Goal: Task Accomplishment & Management: Use online tool/utility

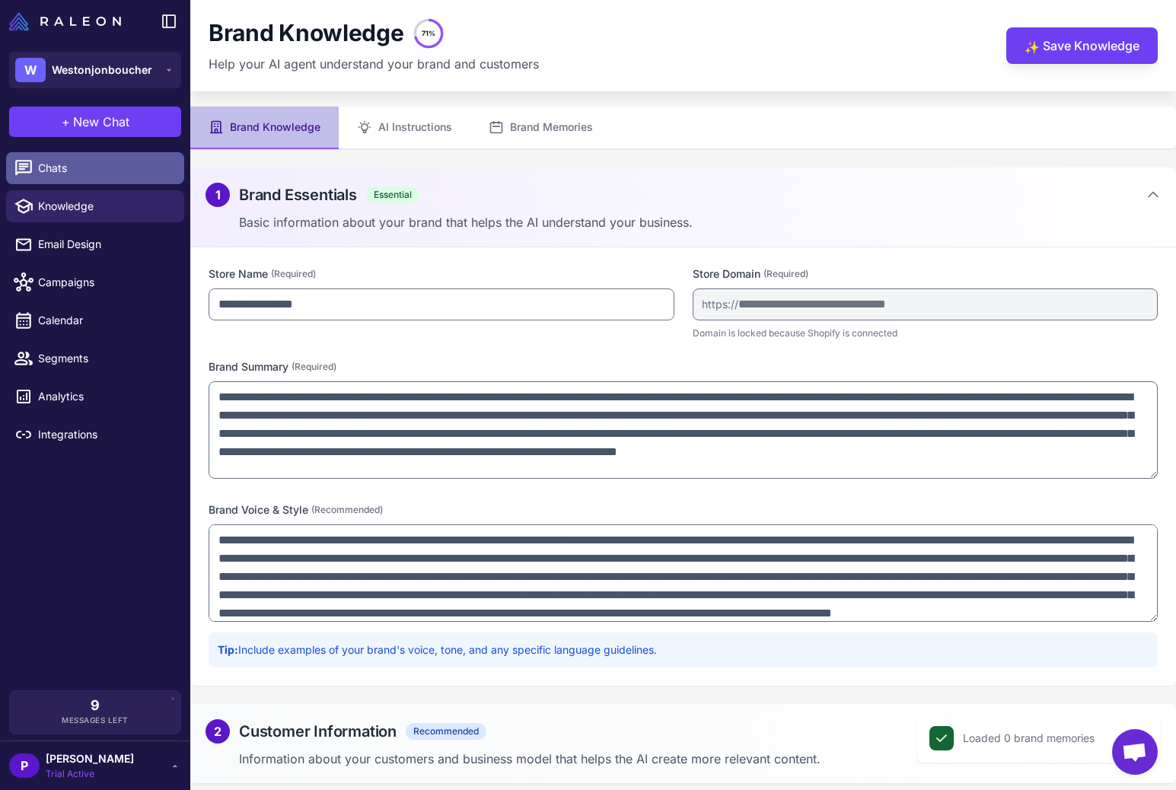
click at [59, 164] on span "Chats" at bounding box center [105, 168] width 134 height 17
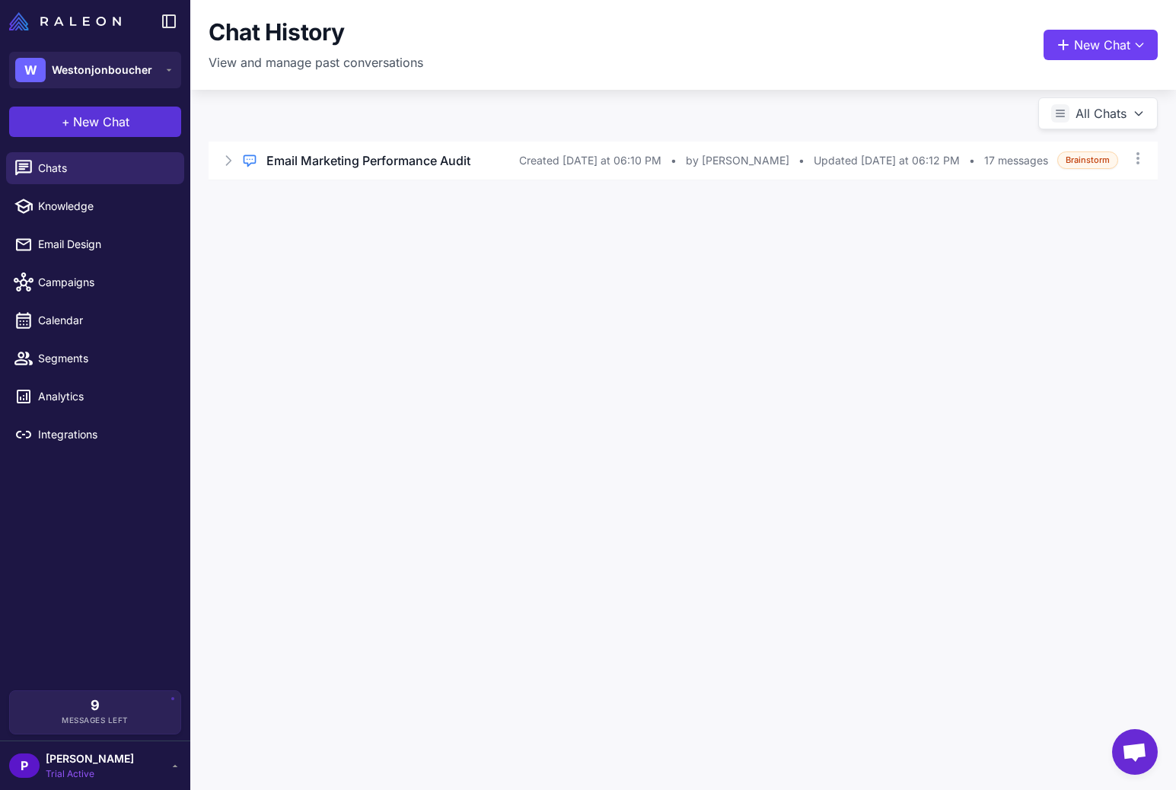
click at [82, 124] on span "New Chat" at bounding box center [101, 122] width 56 height 18
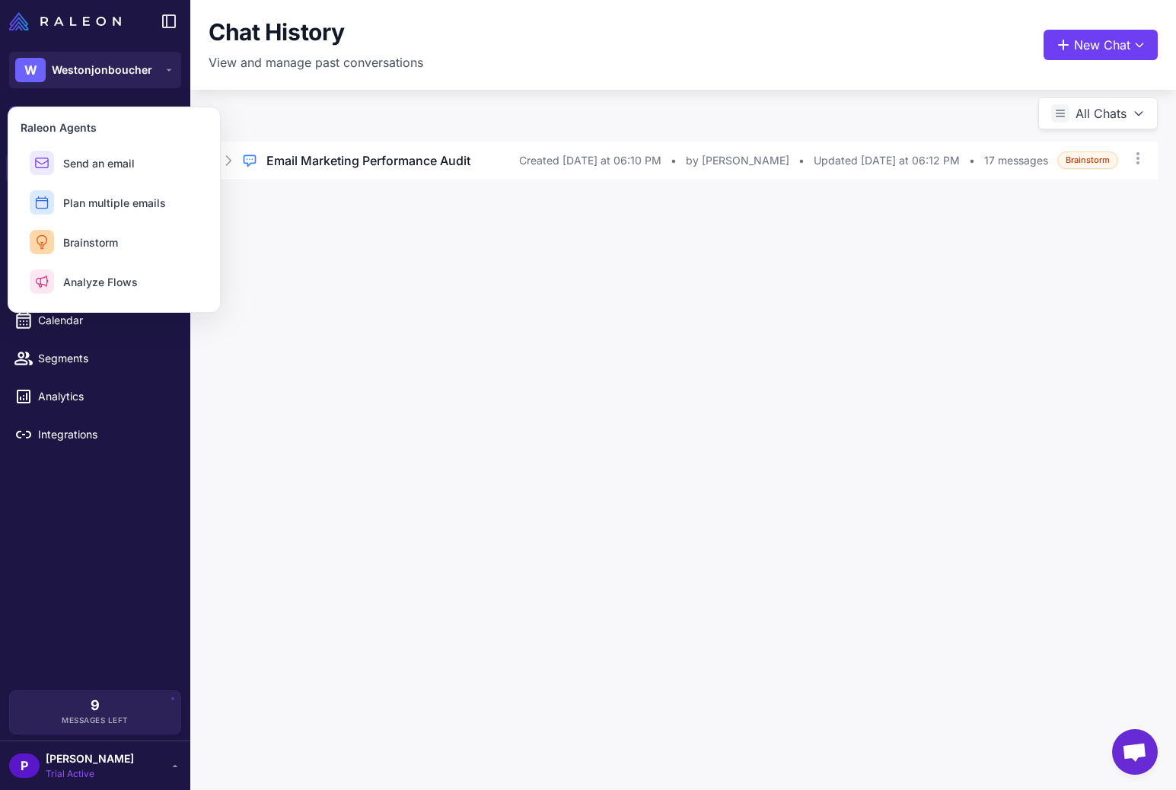
click at [104, 96] on div "W Westonjonboucher" at bounding box center [95, 70] width 190 height 55
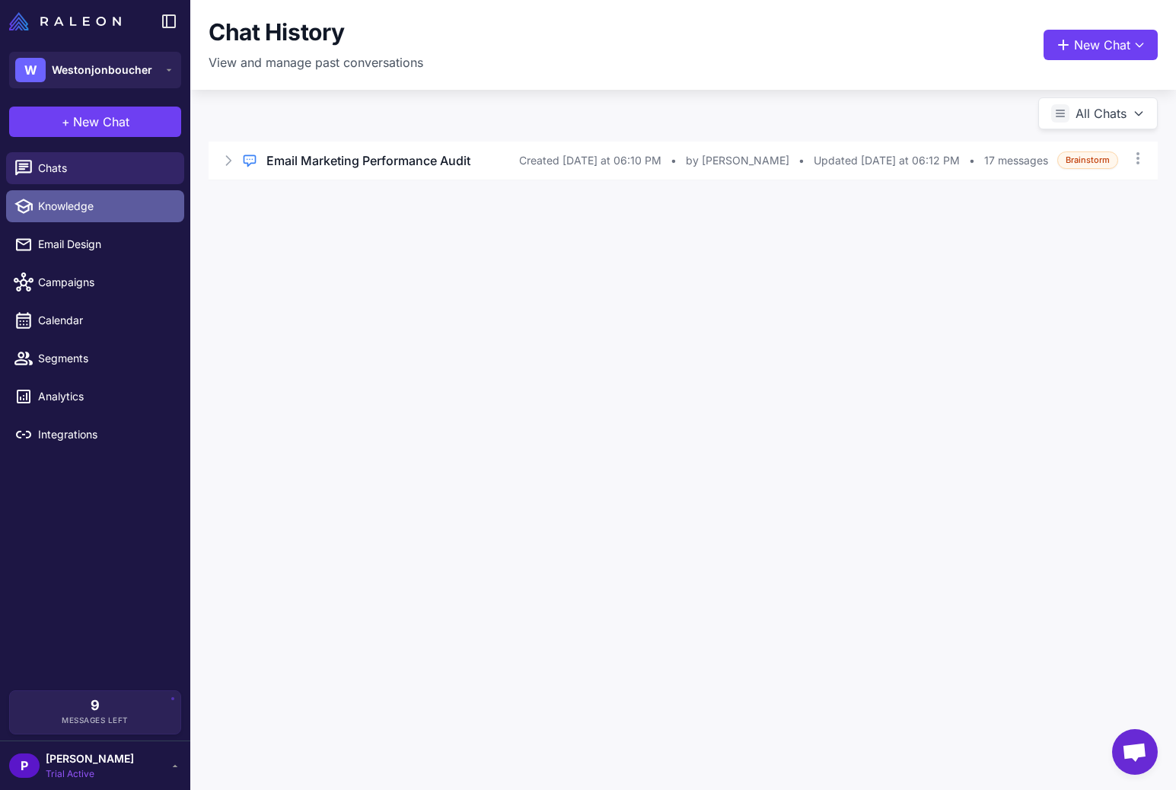
click at [63, 212] on span "Knowledge" at bounding box center [105, 206] width 134 height 17
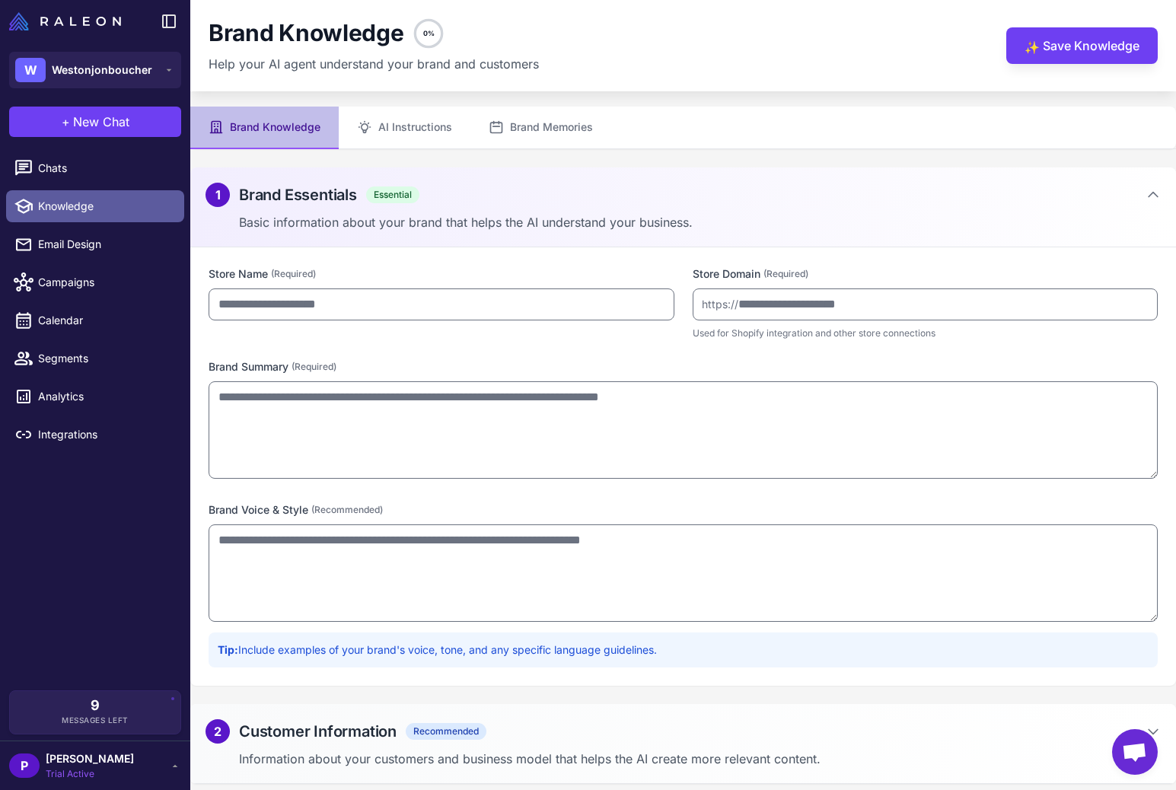
type input "**********"
type textarea "**********"
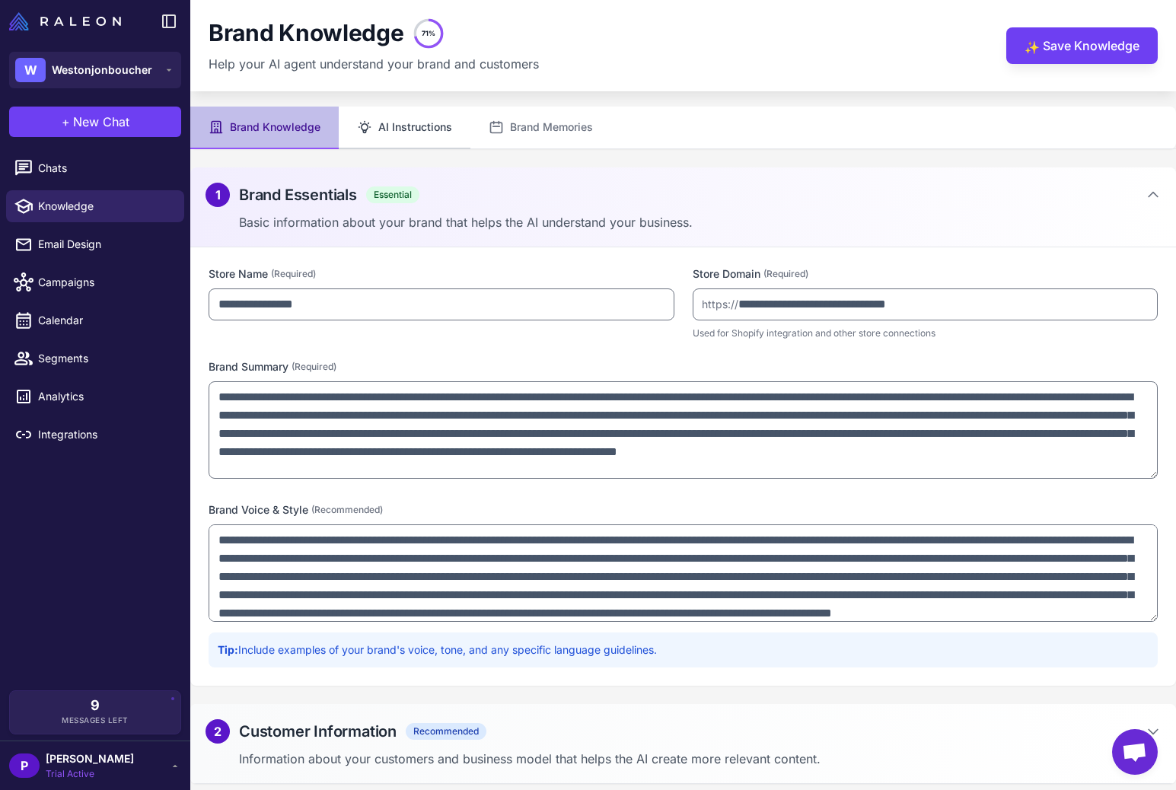
click at [390, 143] on button "AI Instructions" at bounding box center [405, 128] width 132 height 43
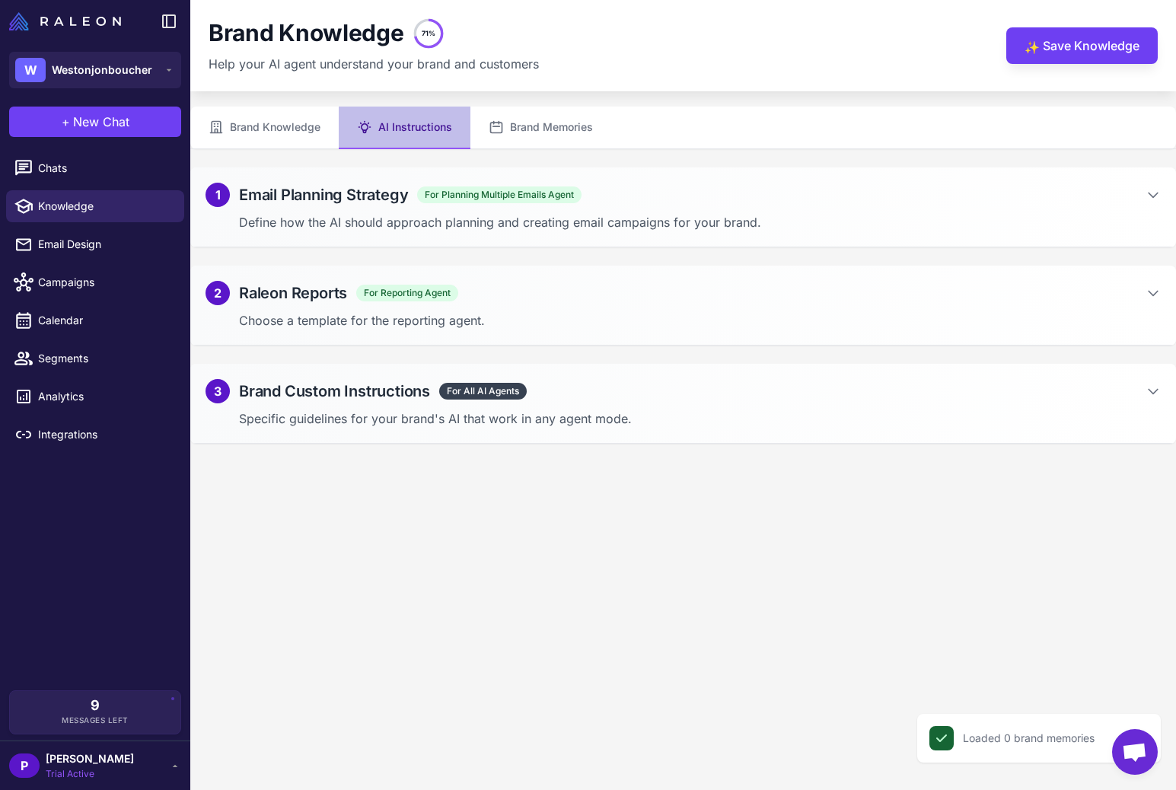
click at [469, 390] on span "For All AI Agents" at bounding box center [483, 391] width 88 height 17
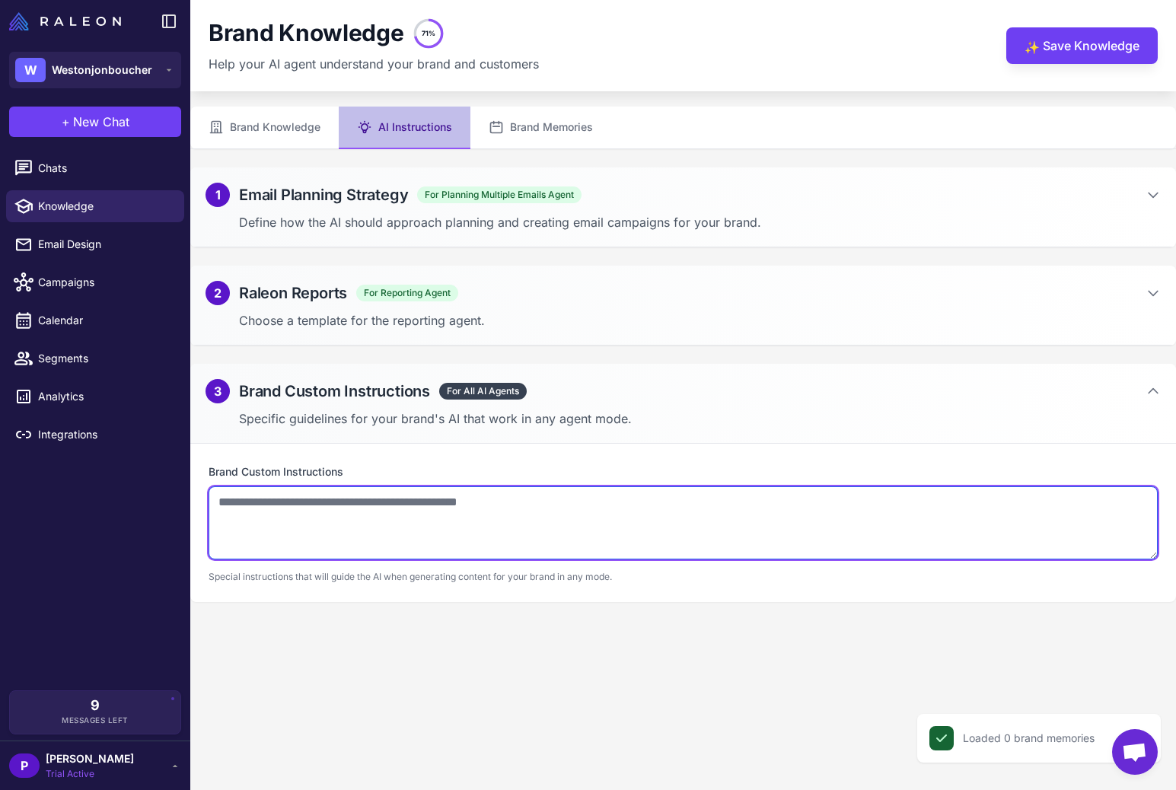
click at [236, 524] on textarea at bounding box center [683, 522] width 949 height 73
paste textarea "**********"
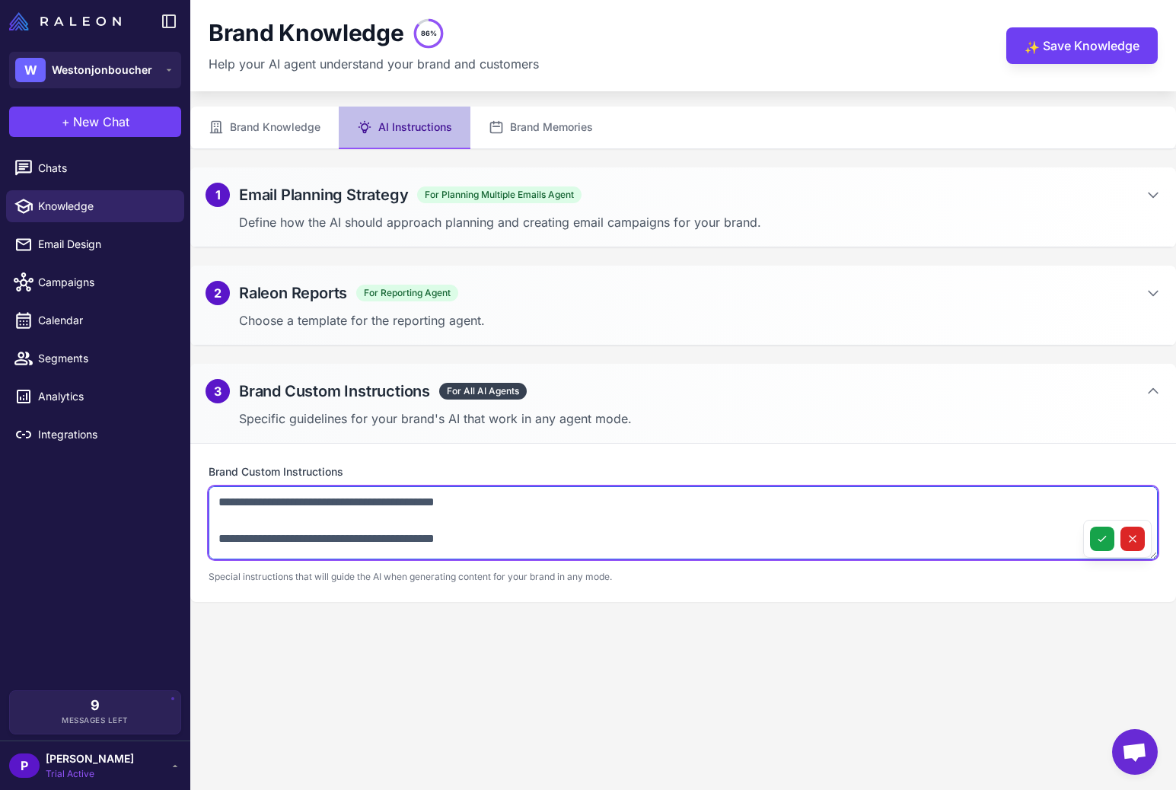
click at [258, 511] on textarea at bounding box center [683, 522] width 949 height 73
click at [252, 498] on textarea at bounding box center [683, 522] width 949 height 73
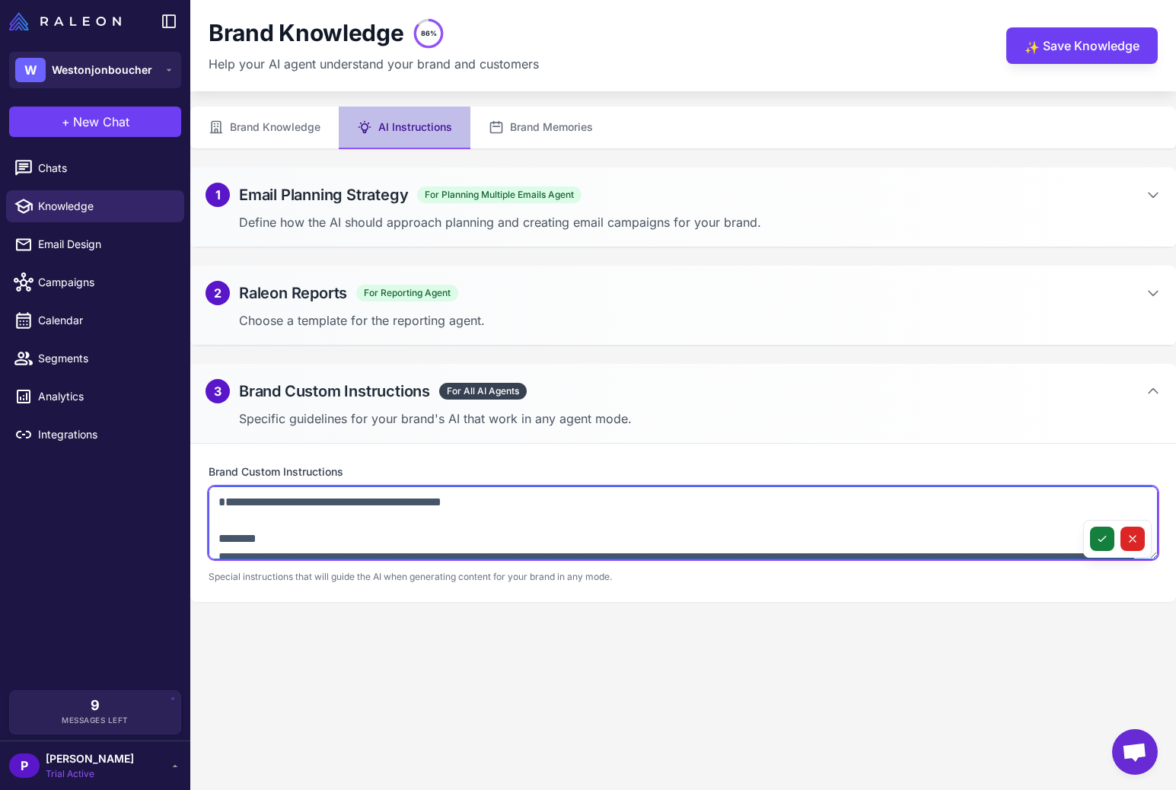
type textarea "**********"
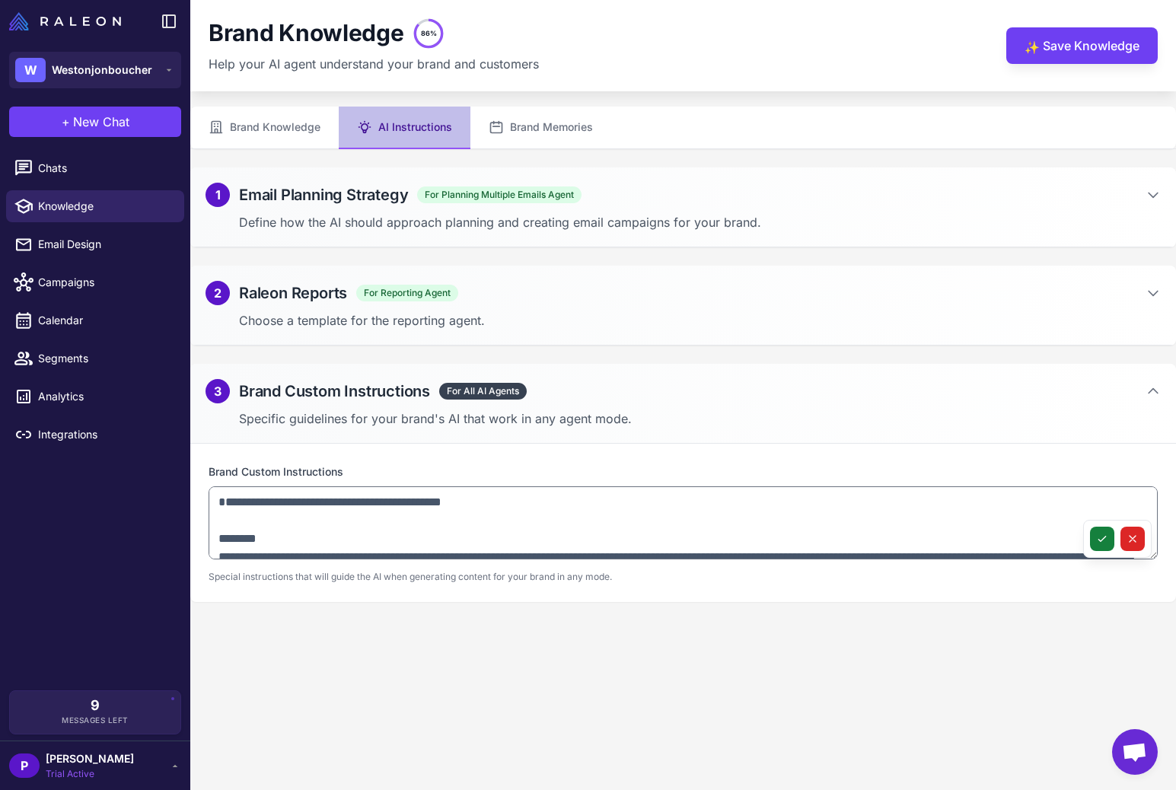
click at [1097, 540] on icon at bounding box center [1102, 539] width 12 height 12
click at [559, 638] on content "Check icon Brand Custom Instructions saved successfully Close Brand Knowledge 8…" at bounding box center [682, 395] width 985 height 790
click at [523, 126] on button "Brand Memories" at bounding box center [540, 128] width 141 height 43
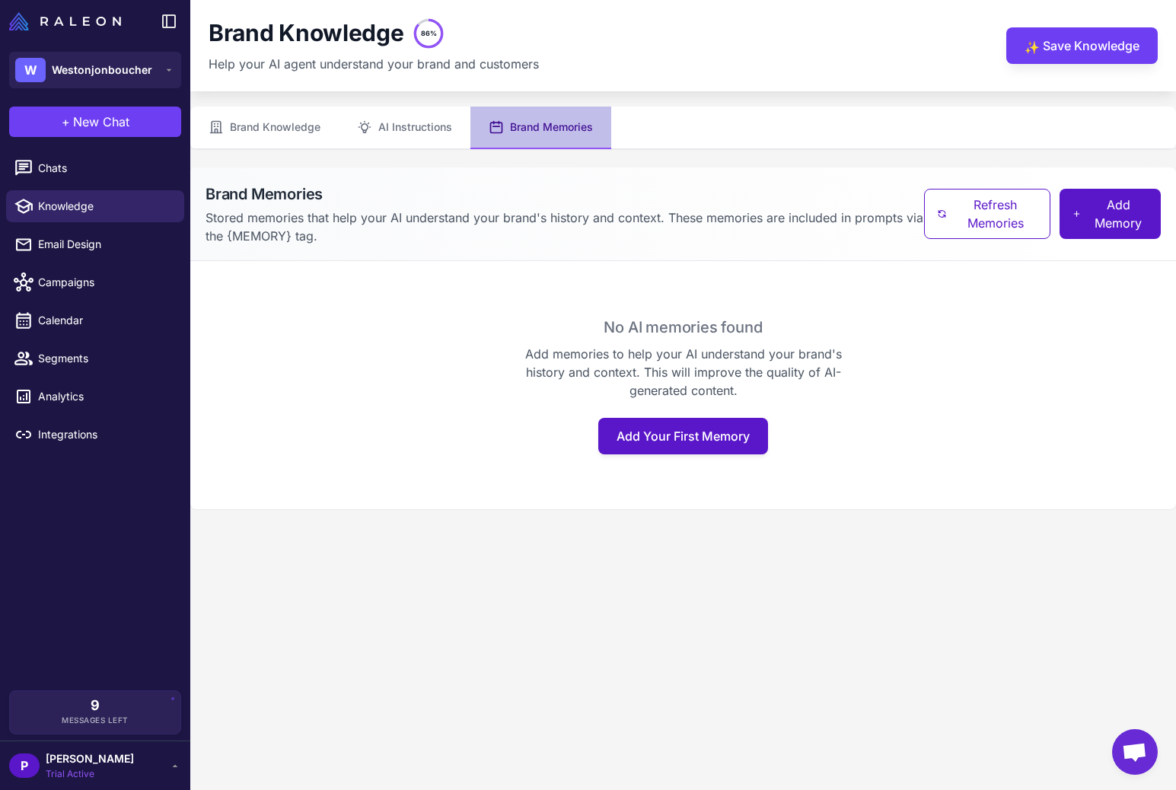
click at [496, 439] on div "No AI memories found Add memories to help your AI understand your brand's histo…" at bounding box center [683, 385] width 949 height 138
click at [299, 132] on button "Brand Knowledge" at bounding box center [264, 128] width 148 height 43
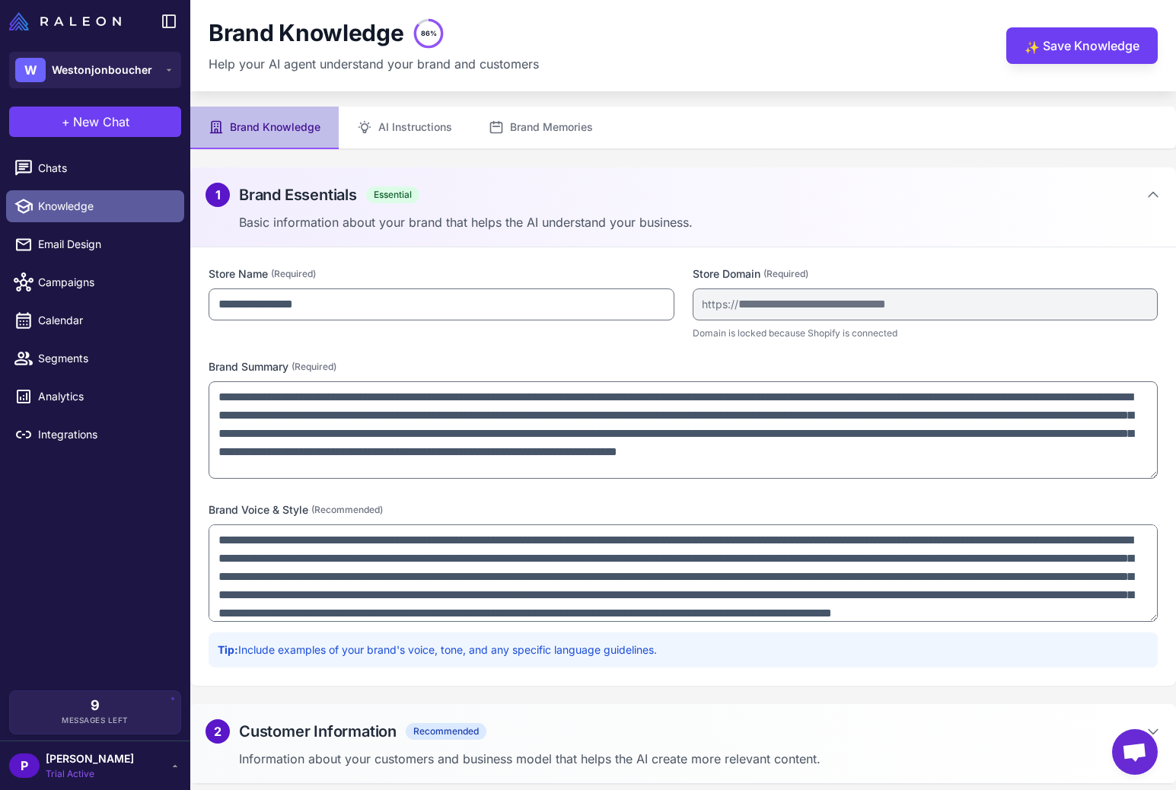
click at [71, 198] on span "Knowledge" at bounding box center [105, 206] width 134 height 17
click at [68, 128] on span "+" at bounding box center [66, 122] width 8 height 18
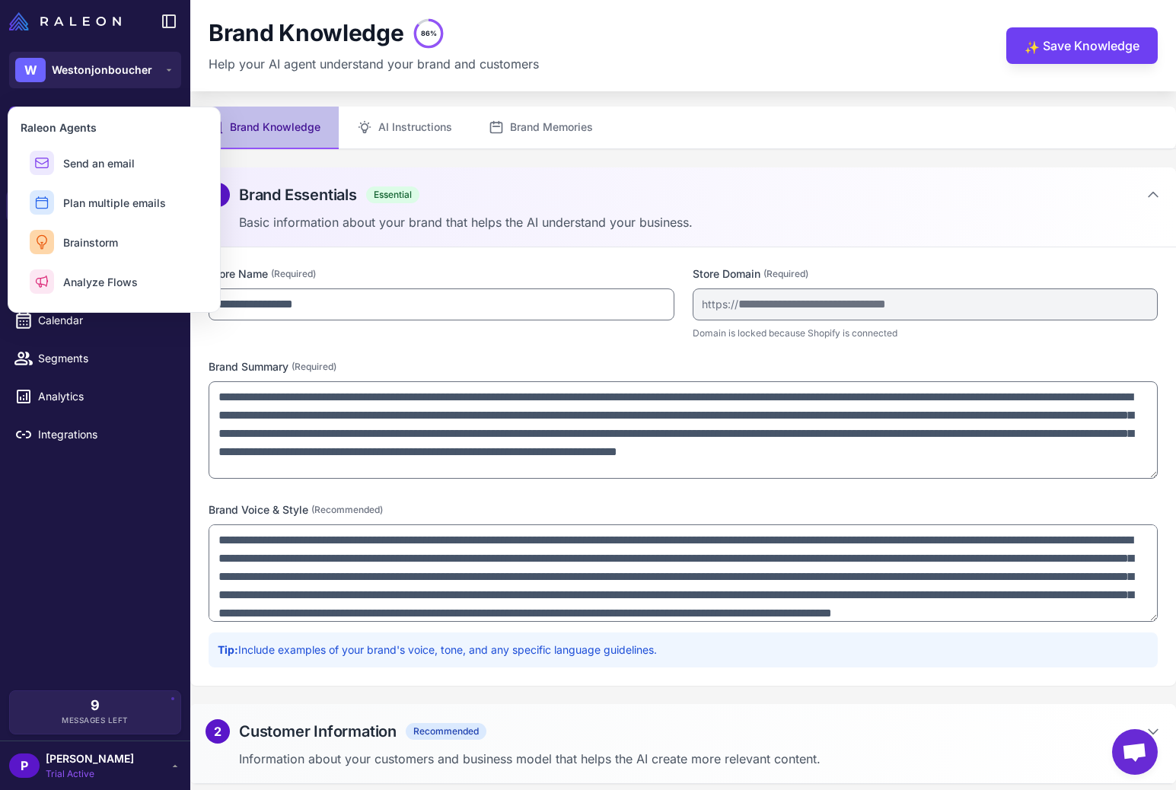
click at [664, 94] on content "**********" at bounding box center [682, 395] width 985 height 790
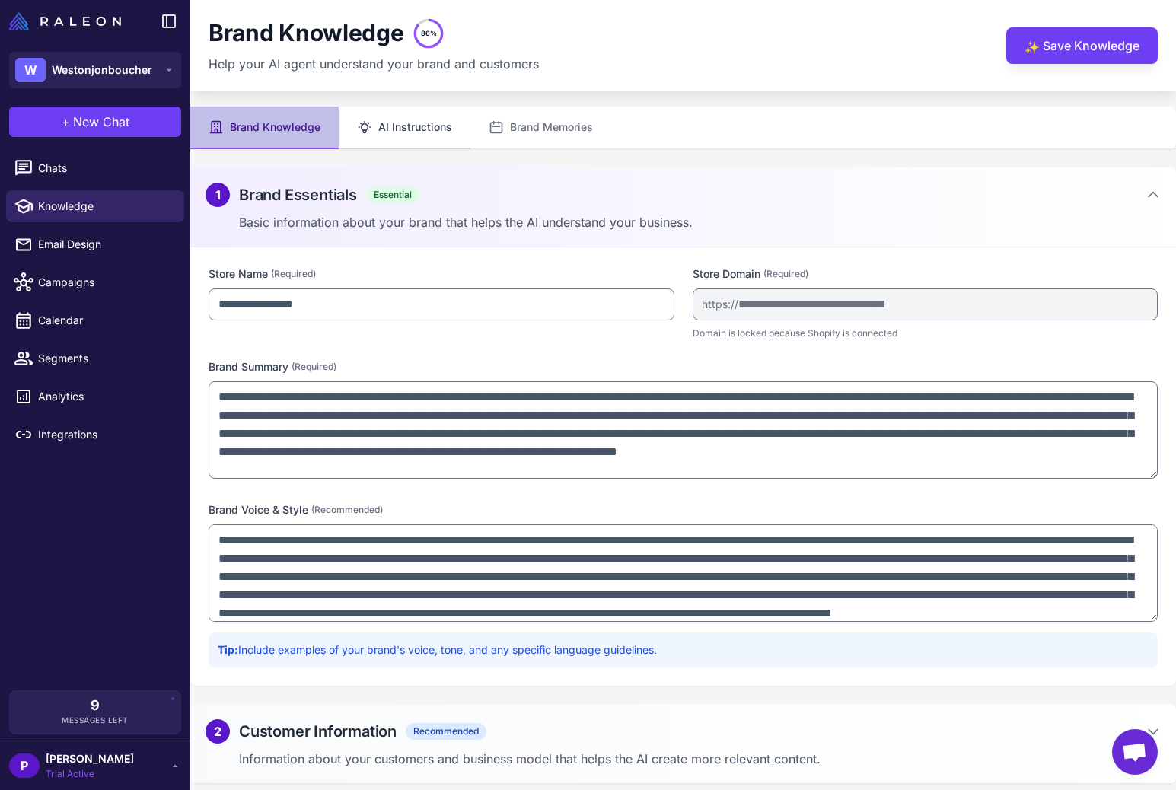
click at [428, 130] on button "AI Instructions" at bounding box center [405, 128] width 132 height 43
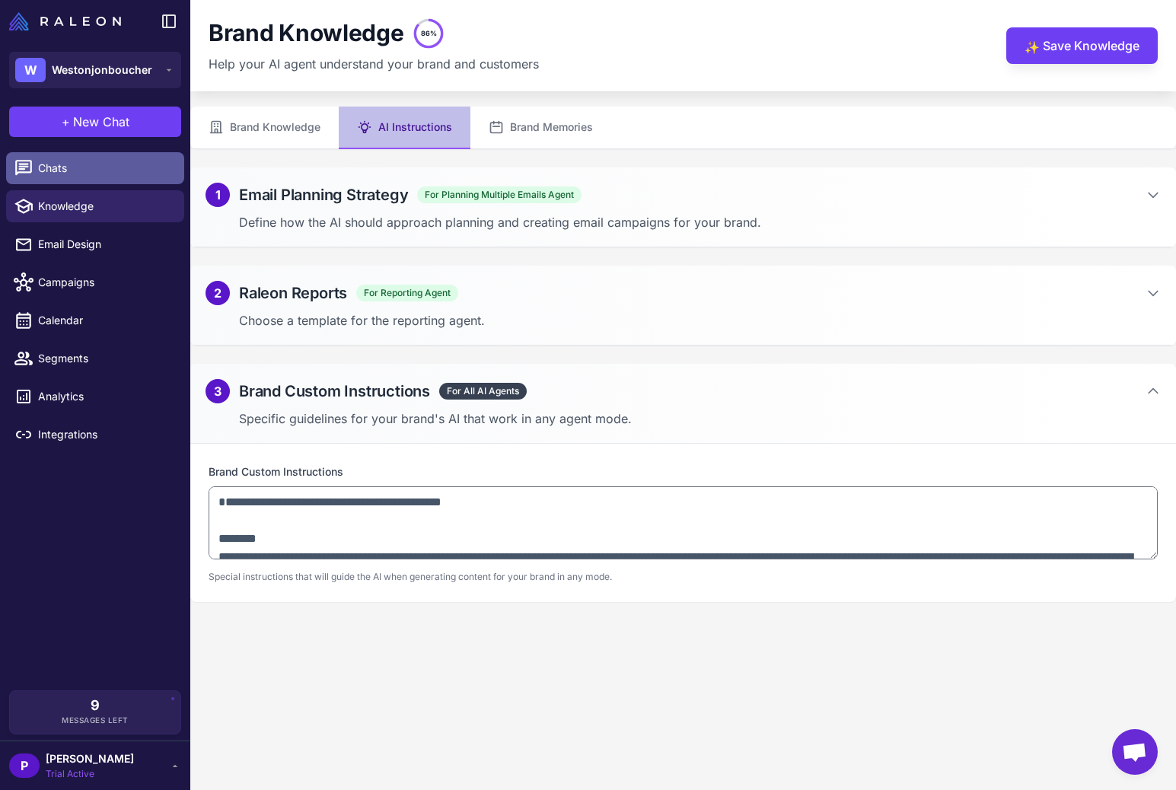
click at [87, 165] on span "Chats" at bounding box center [105, 168] width 134 height 17
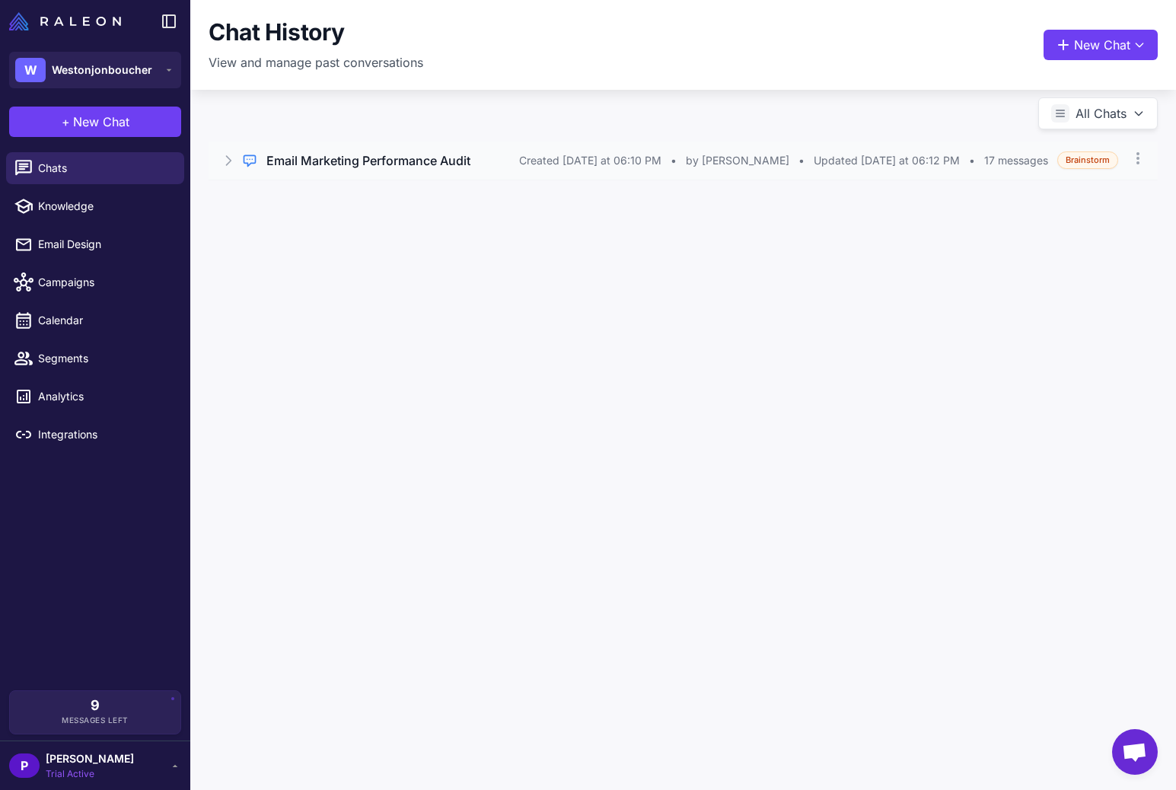
click at [355, 159] on h3 "Email Marketing Performance Audit" at bounding box center [368, 160] width 204 height 18
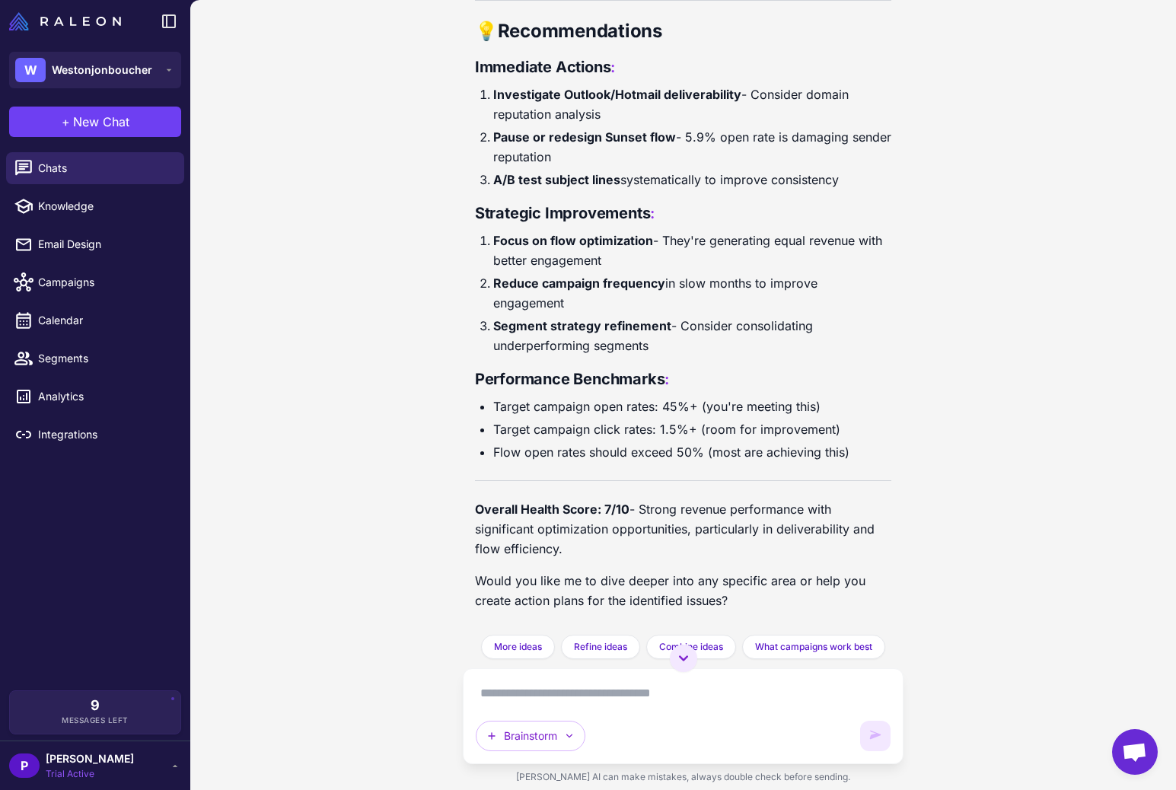
scroll to position [3079, 0]
click at [641, 692] on textarea at bounding box center [683, 693] width 415 height 24
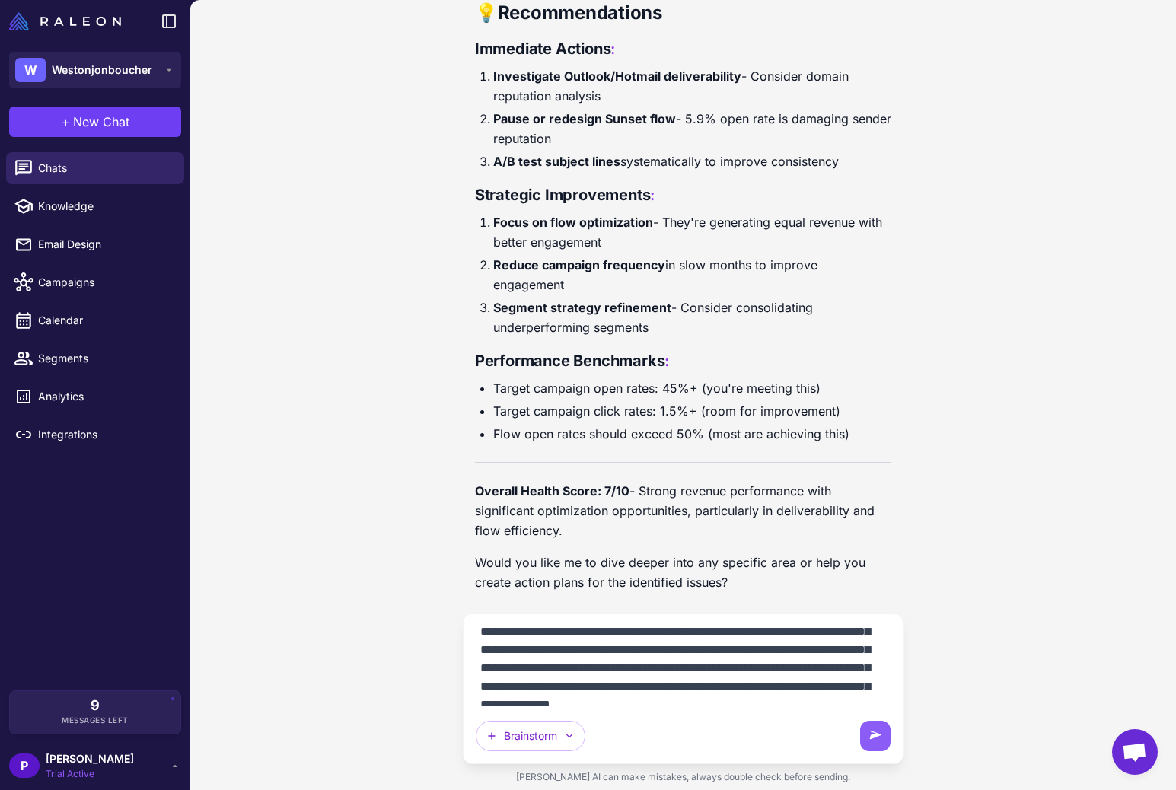
scroll to position [0, 0]
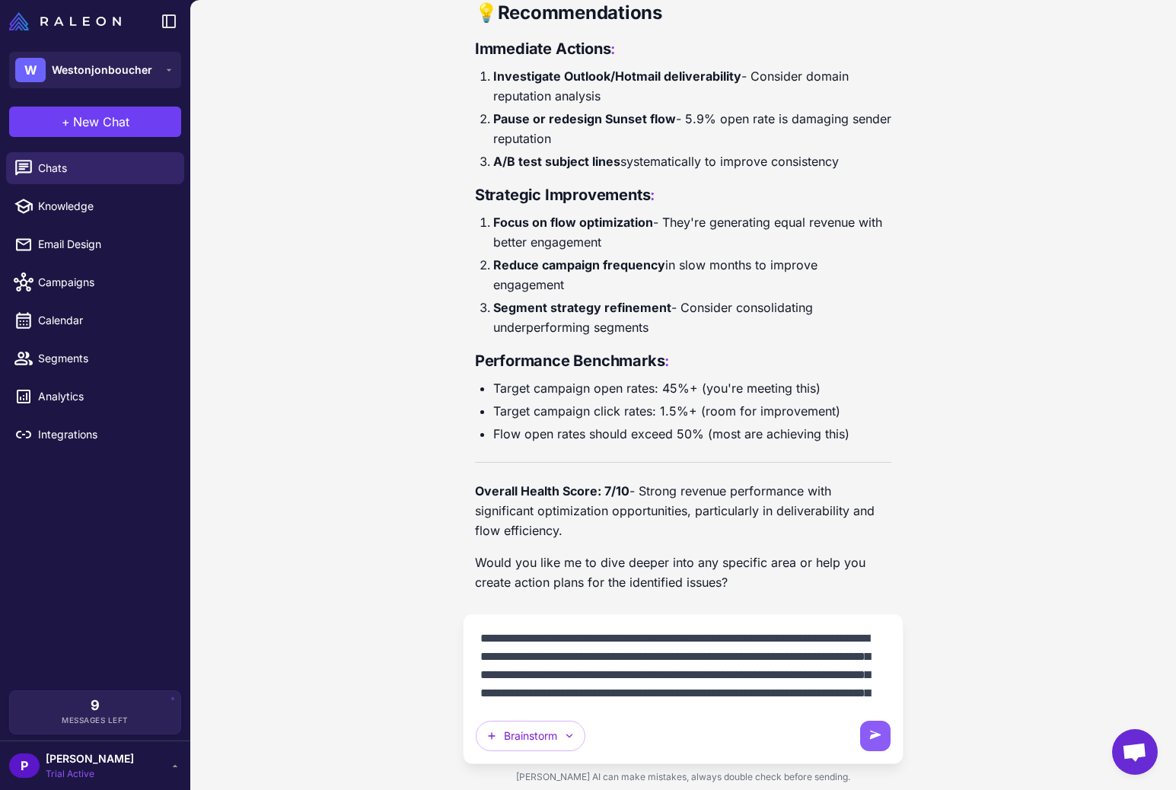
click at [479, 657] on textarea "**********" at bounding box center [683, 665] width 415 height 79
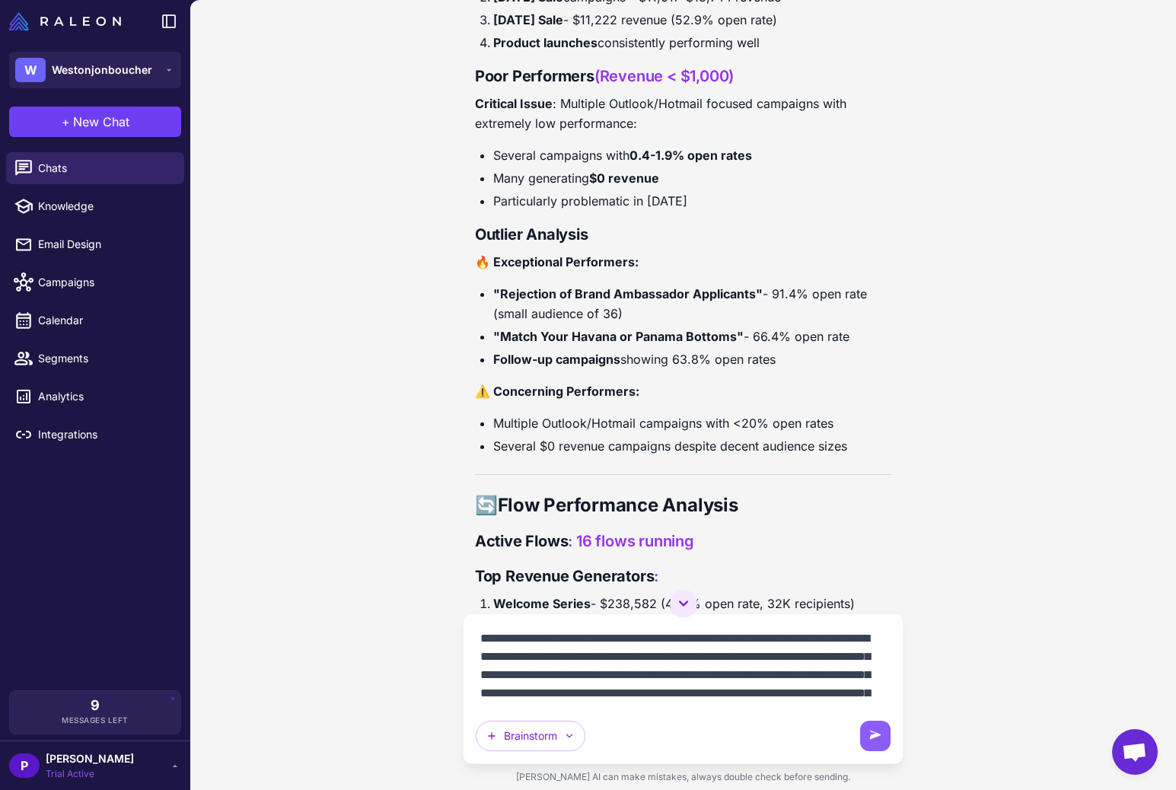
scroll to position [1533, 0]
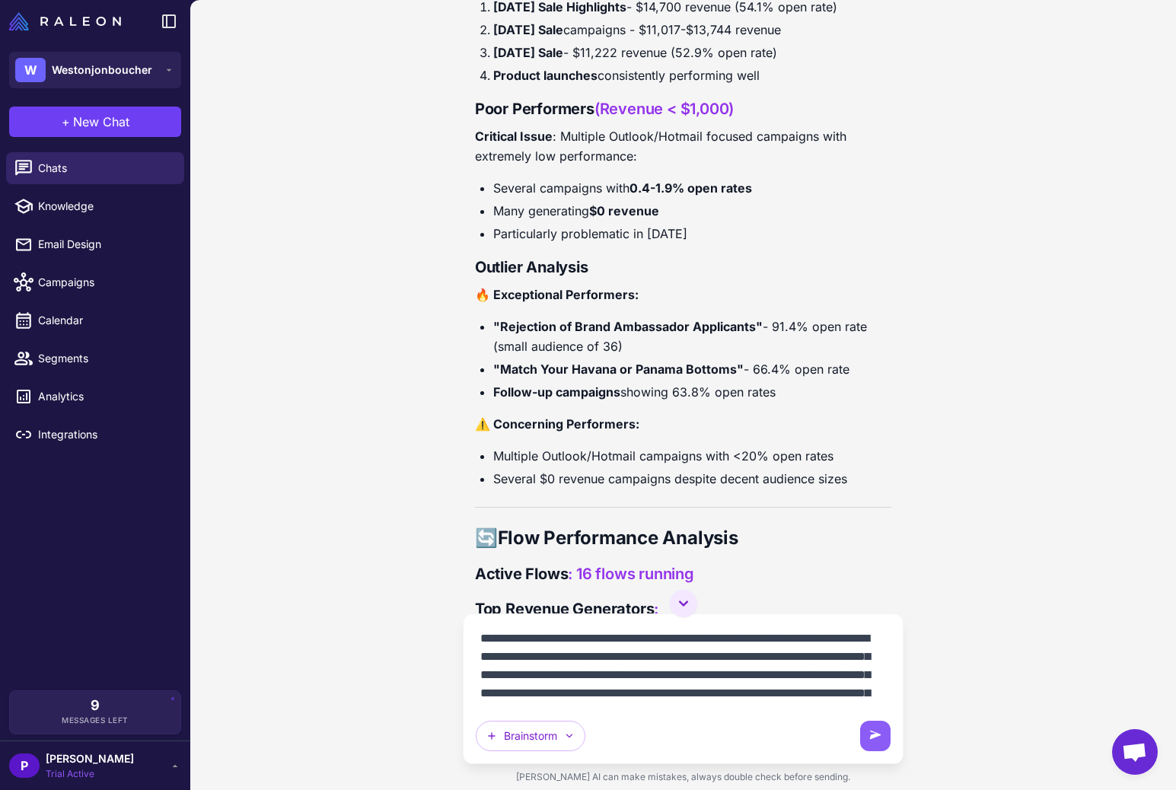
click at [520, 637] on textarea "**********" at bounding box center [683, 665] width 415 height 79
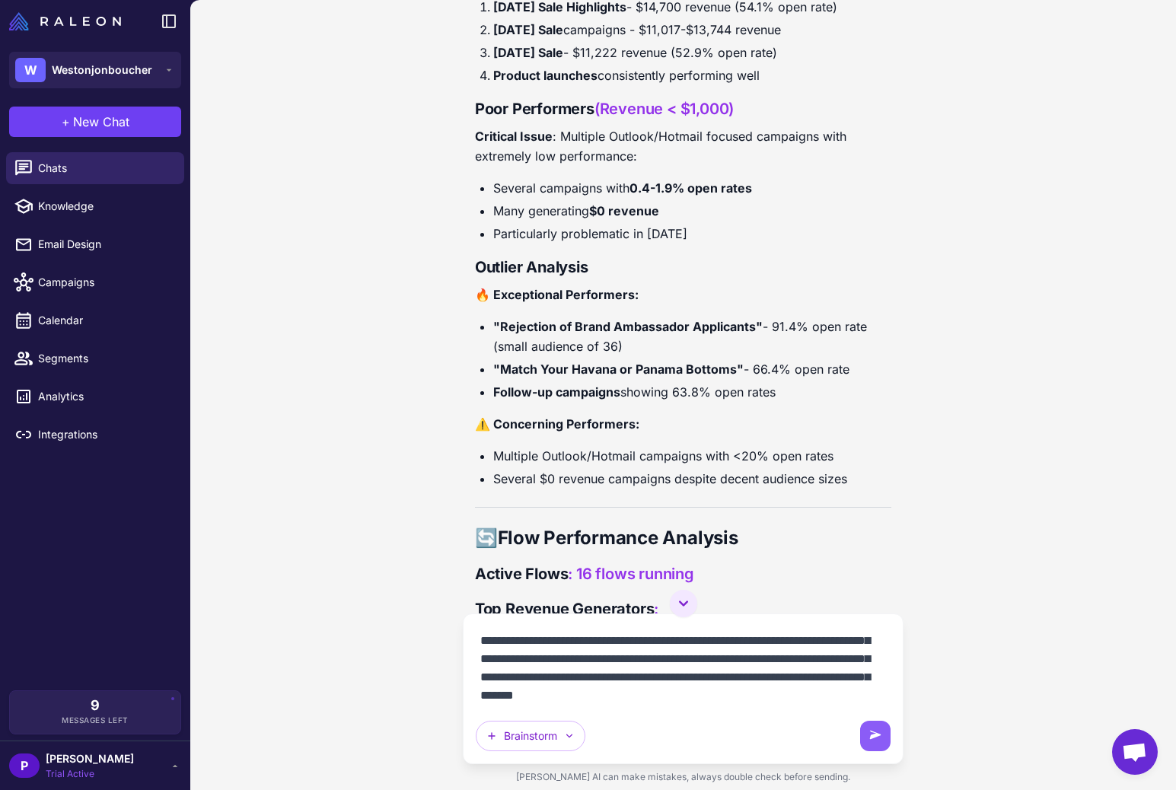
scroll to position [49, 0]
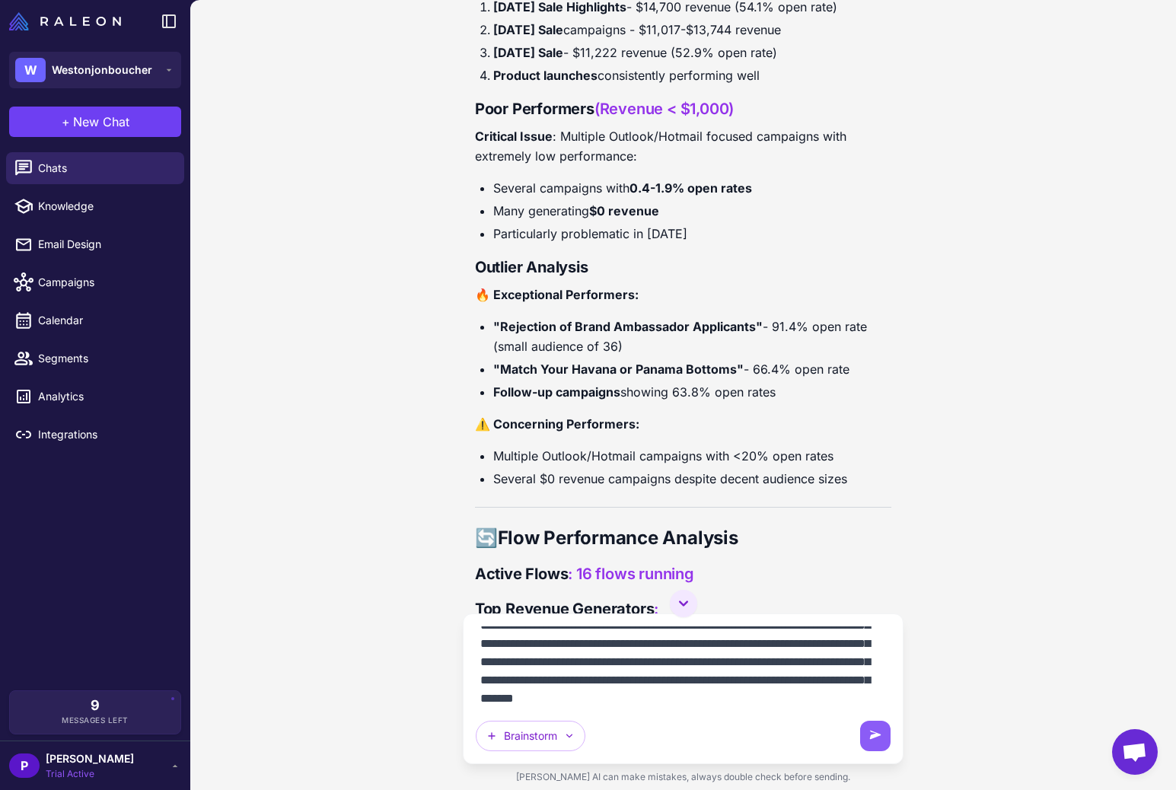
click at [667, 659] on textarea "**********" at bounding box center [683, 665] width 415 height 79
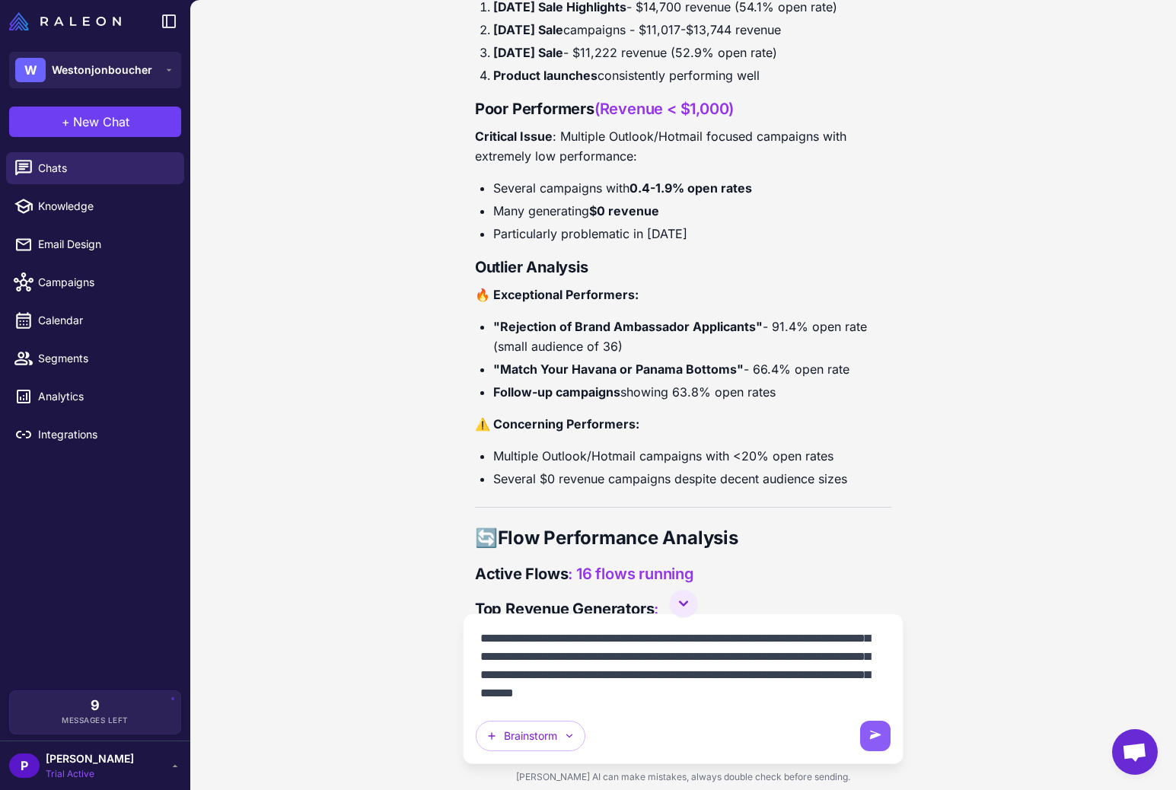
scroll to position [73, 0]
click at [794, 697] on textarea "**********" at bounding box center [683, 665] width 415 height 79
type textarea "**********"
drag, startPoint x: 876, startPoint y: 734, endPoint x: 877, endPoint y: 714, distance: 19.8
click at [876, 734] on icon at bounding box center [875, 735] width 11 height 8
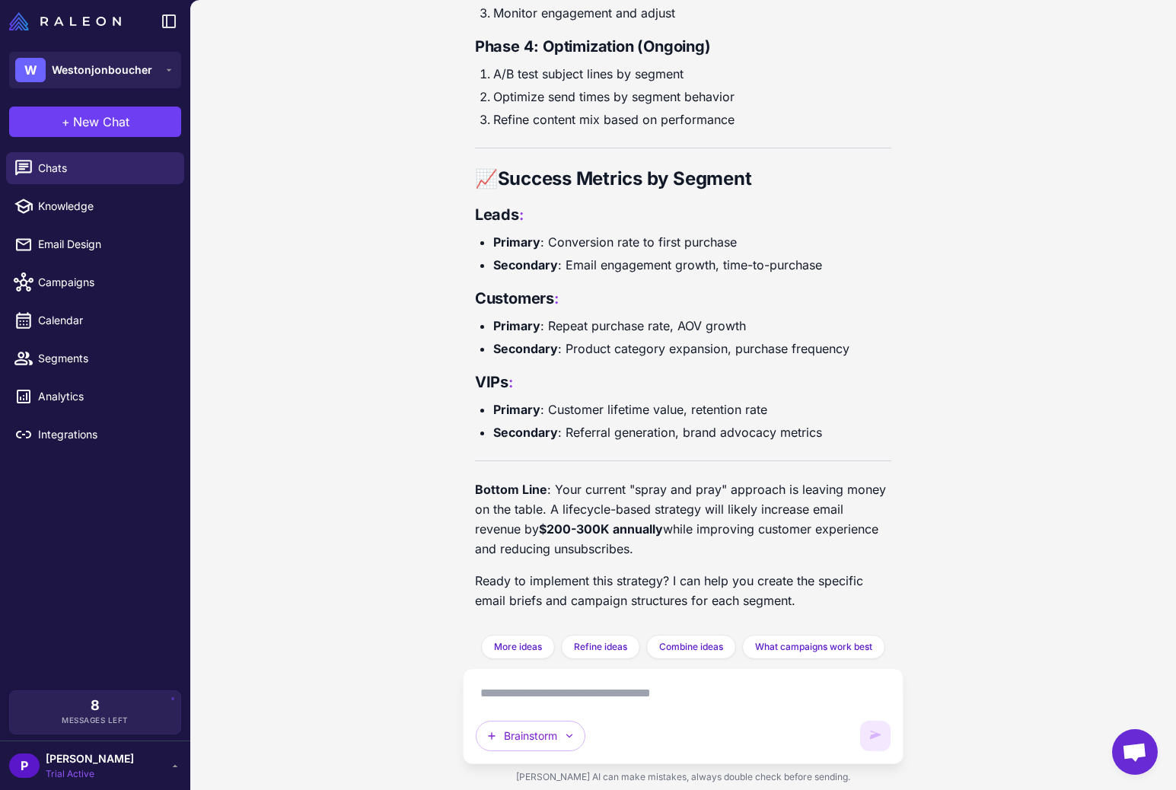
scroll to position [7290, 0]
click at [723, 545] on p "Bottom Line : Your current "spray and pray" approach is leaving money on the ta…" at bounding box center [683, 518] width 416 height 79
click at [707, 547] on p "Bottom Line : Your current "spray and pray" approach is leaving money on the ta…" at bounding box center [683, 518] width 416 height 79
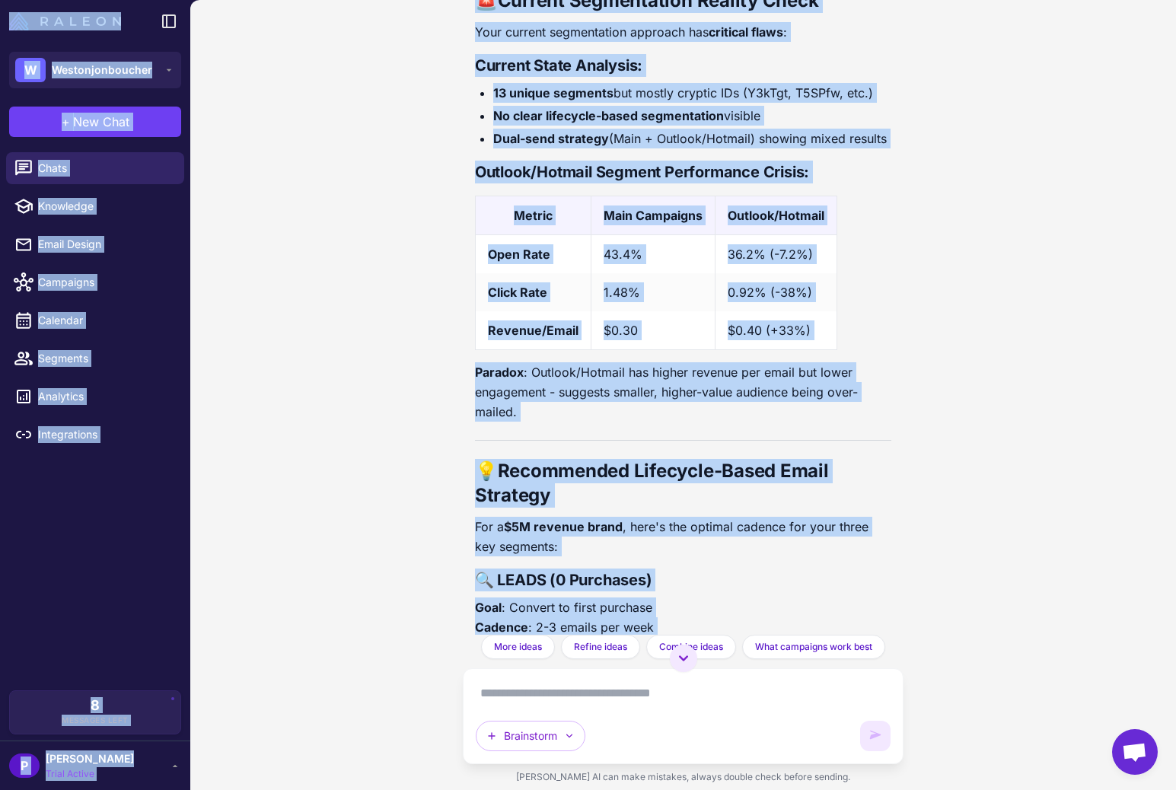
scroll to position [4171, 0]
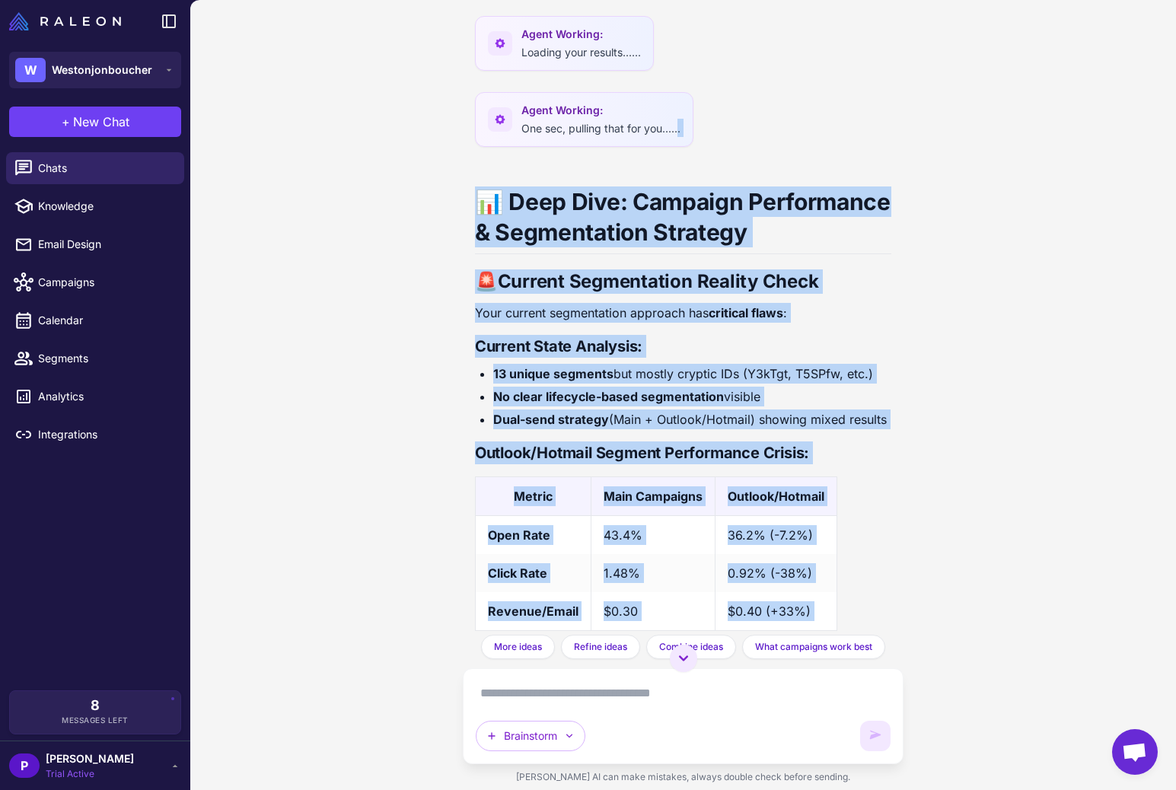
drag, startPoint x: 707, startPoint y: 547, endPoint x: 418, endPoint y: 225, distance: 432.7
click at [418, 225] on div "Email Marketing Performance Audit [DATE] I want to do an audit of our email mar…" at bounding box center [682, 395] width 985 height 790
copy div ". 📊 Lore Ipsu: Dolorsit Ametconsect & Adipiscingel Seddoeiu 🚨 Tempori Utlaboree…"
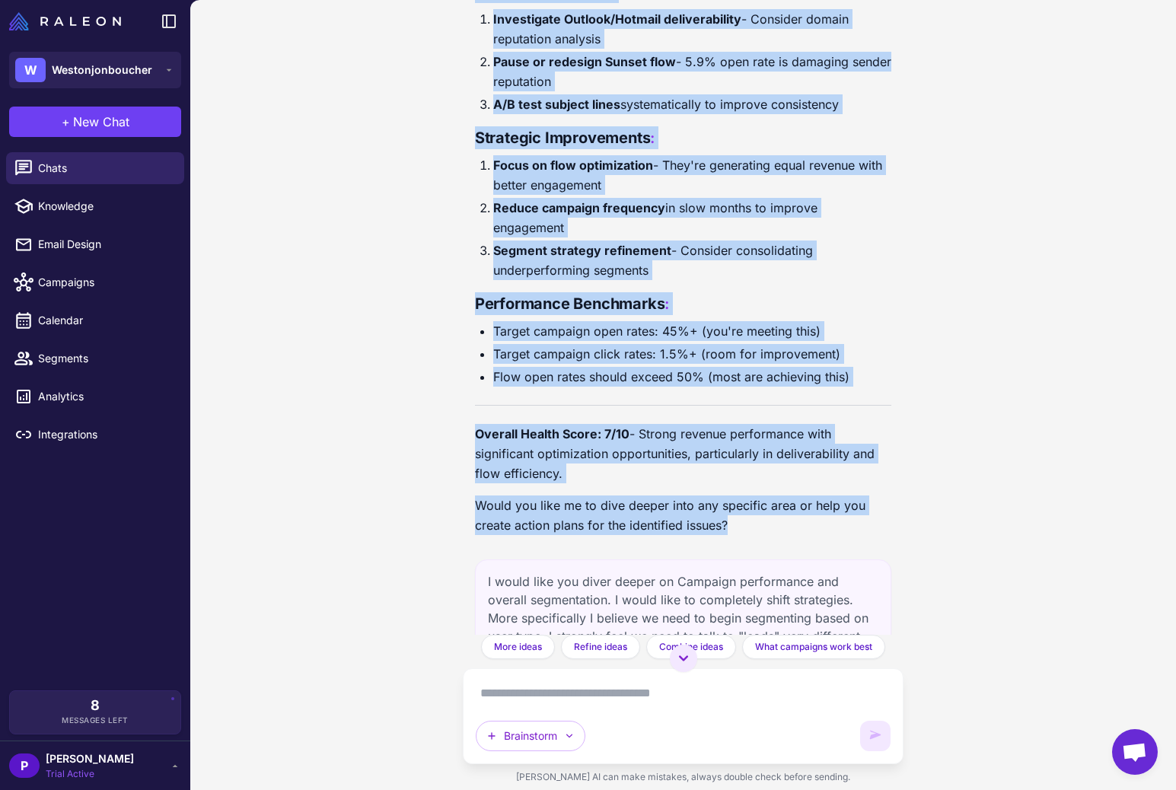
scroll to position [3156, 0]
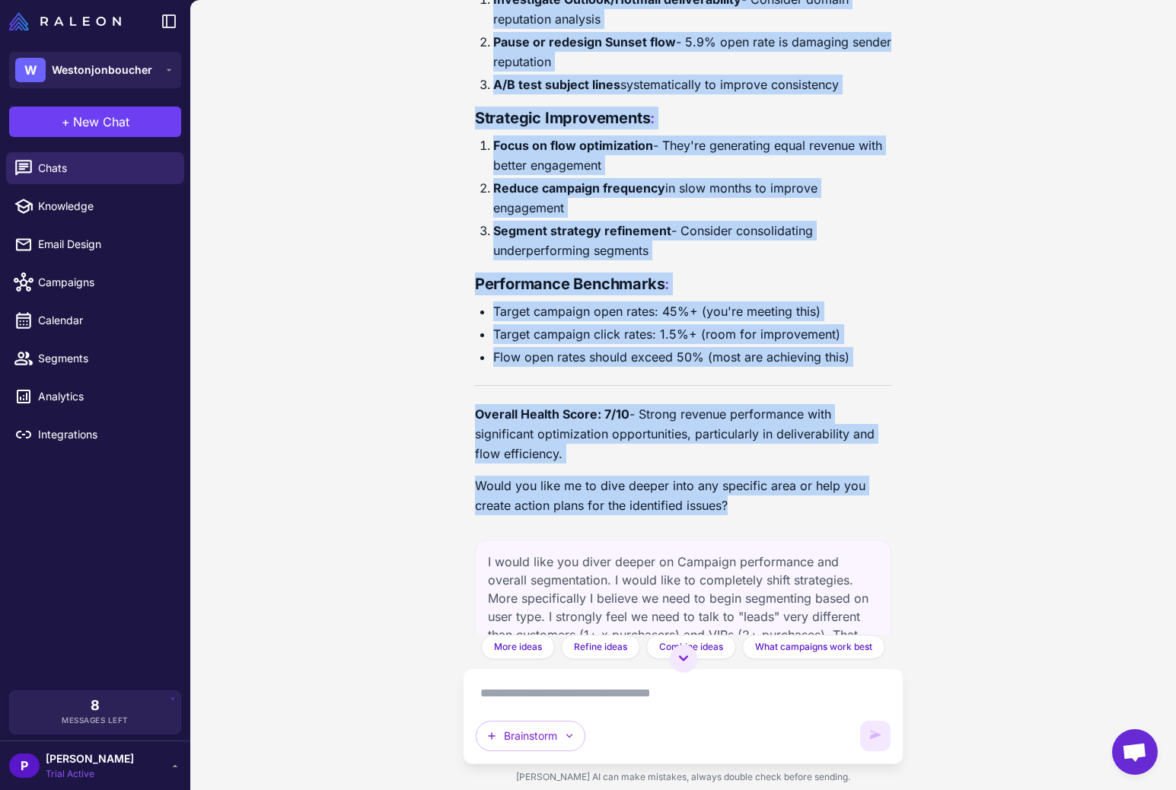
drag, startPoint x: 476, startPoint y: 167, endPoint x: 775, endPoint y: 466, distance: 422.9
copy div "📧 Lorem Ipsumdolo Sitam Consec Adipi el se doeiusmo te inci utlab etdolorem ali…"
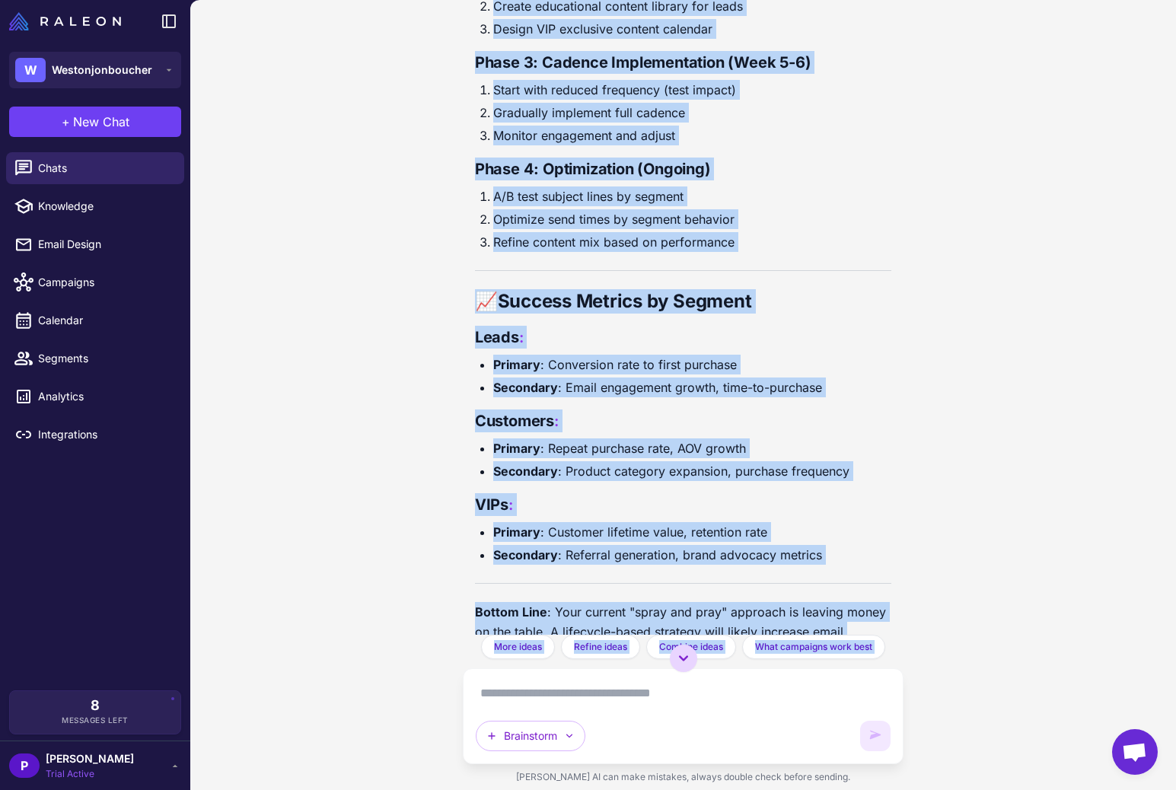
scroll to position [7290, 0]
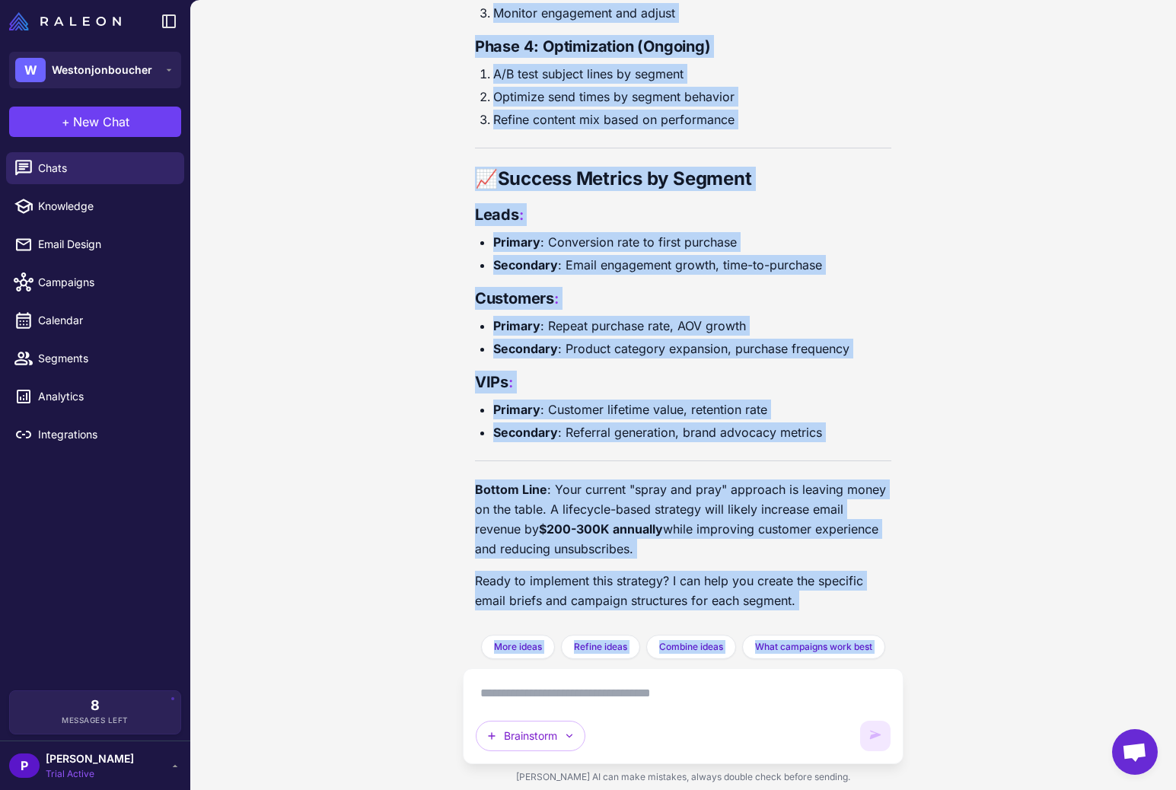
drag, startPoint x: 474, startPoint y: 362, endPoint x: 733, endPoint y: 543, distance: 315.8
copy div "📊 Lore Ipsu: Dolorsit Ametconsect & Adipiscingel Seddoeiu 🚨 Tempori Utlaboreetd…"
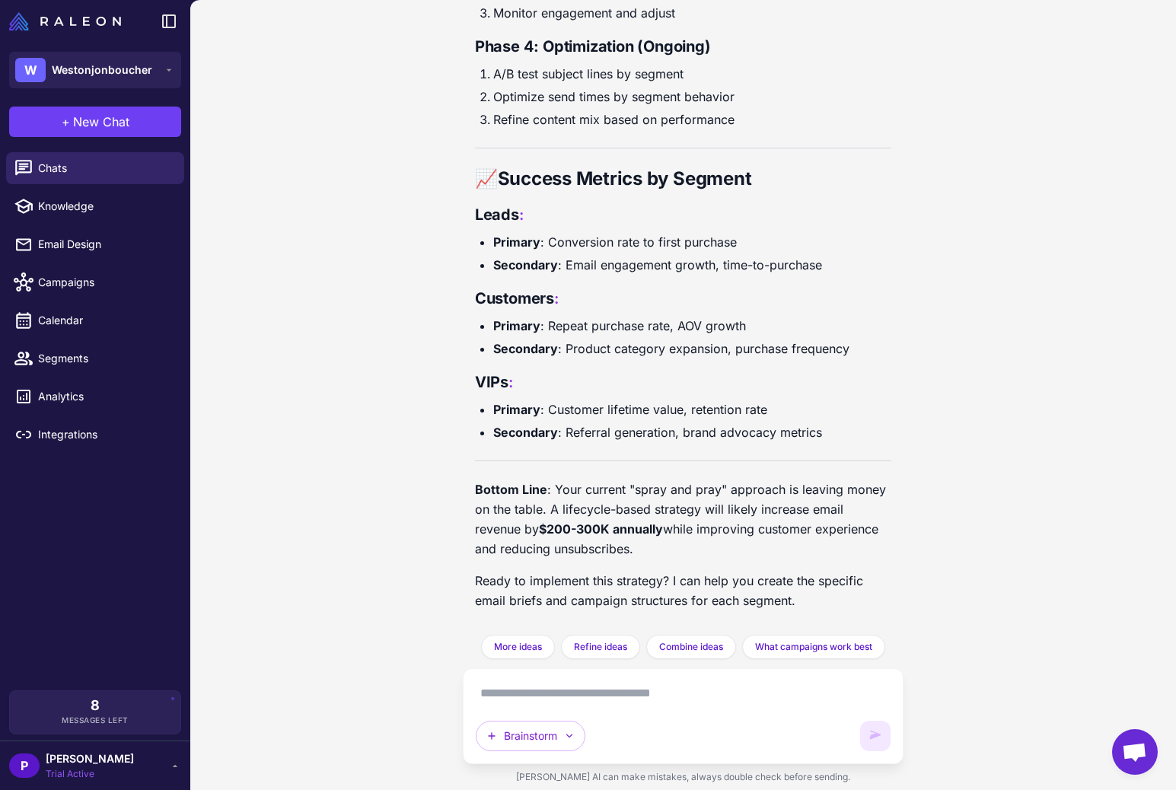
click at [572, 698] on textarea at bounding box center [683, 693] width 415 height 24
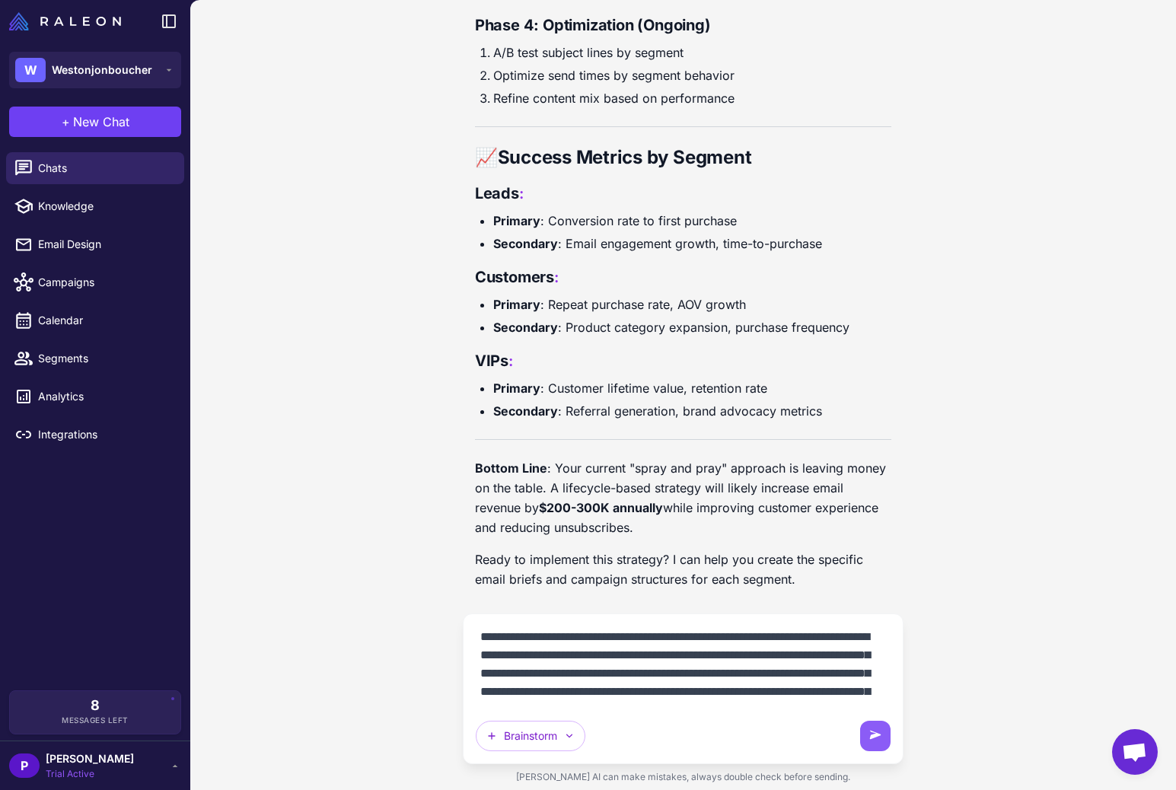
scroll to position [0, 0]
type textarea "**********"
click at [876, 734] on icon at bounding box center [875, 735] width 11 height 8
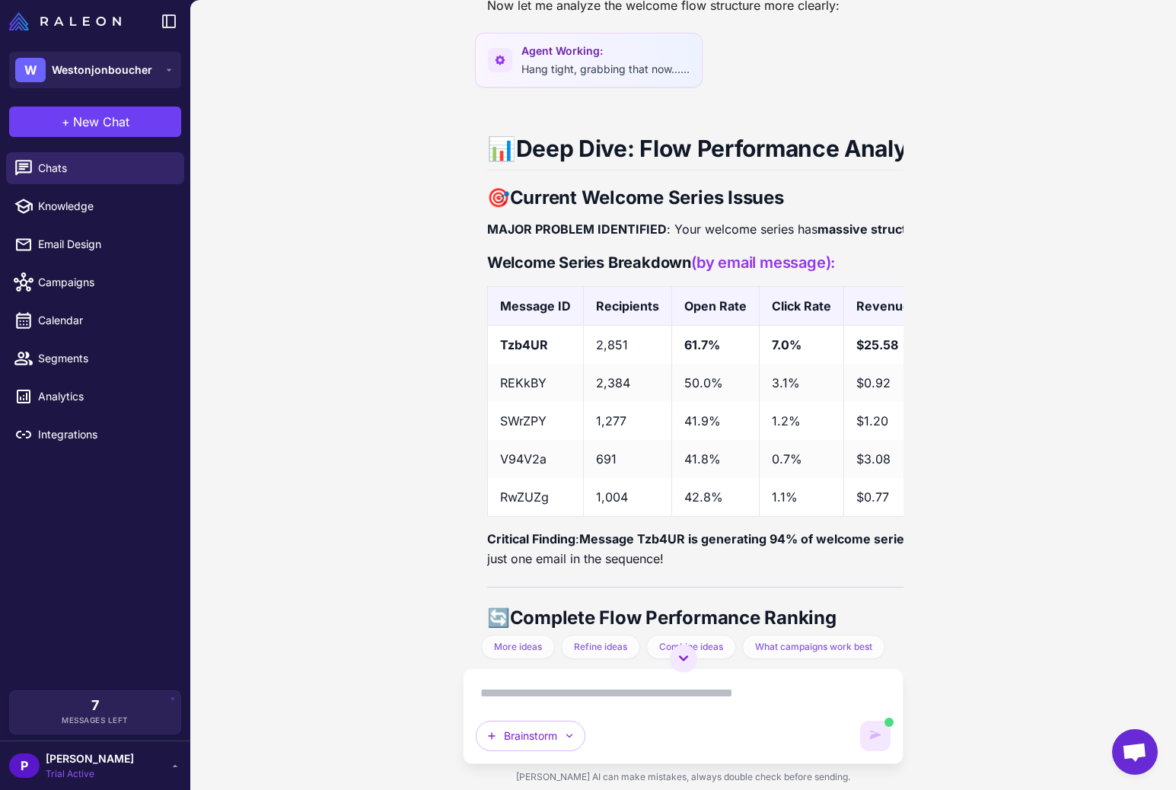
scroll to position [10485, 0]
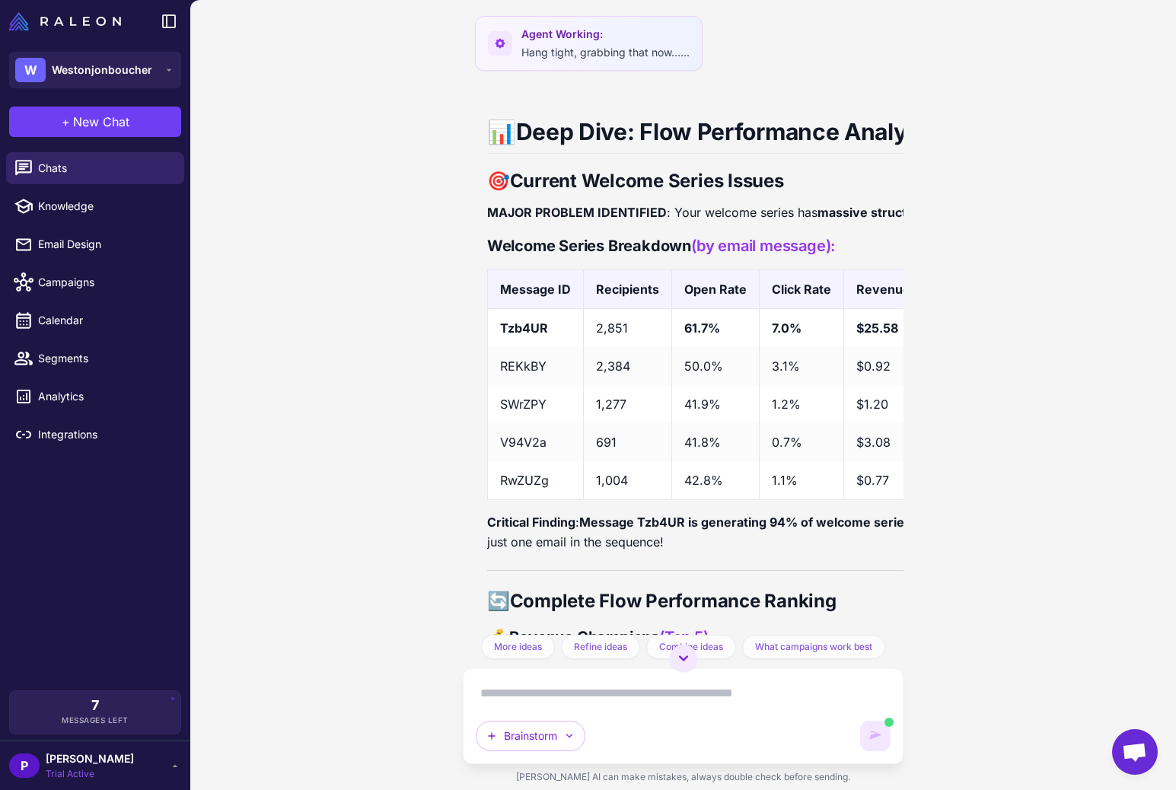
scroll to position [10338, 0]
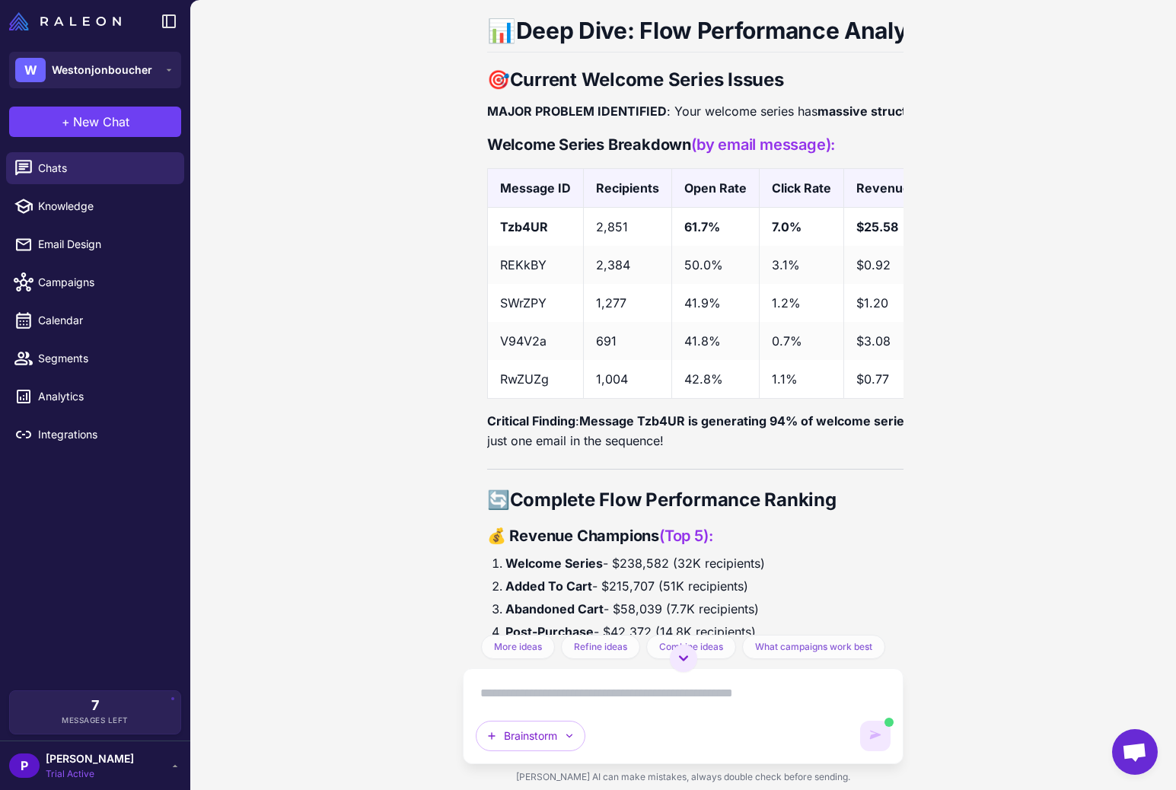
click at [864, 180] on div "📊 Deep Dive: Flow Performance Analysis 🎯 Current Welcome Series Issues MAJOR PR…" at bounding box center [769, 637] width 564 height 1281
click at [866, 181] on div "📊 Deep Dive: Flow Performance Analysis 🎯 Current Welcome Series Issues MAJOR PR…" at bounding box center [769, 637] width 564 height 1281
click at [865, 119] on strong "massive structural issues" at bounding box center [894, 110] width 154 height 15
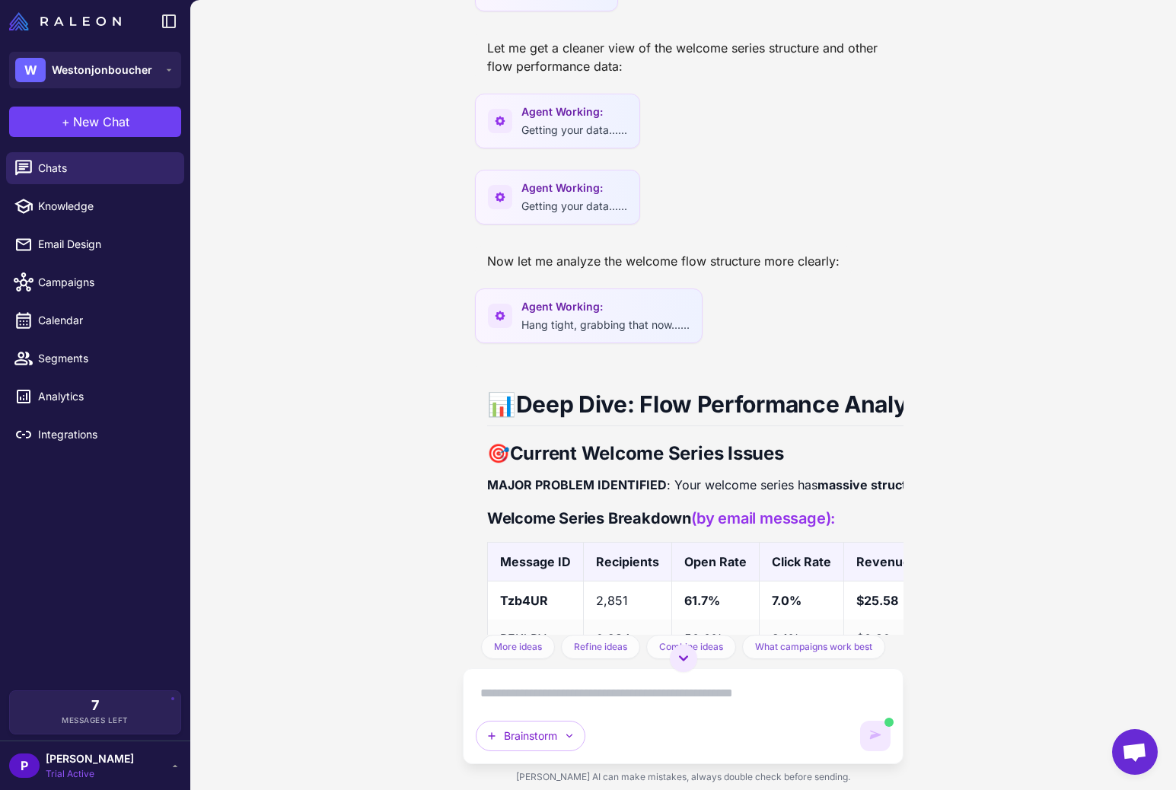
scroll to position [10307, 0]
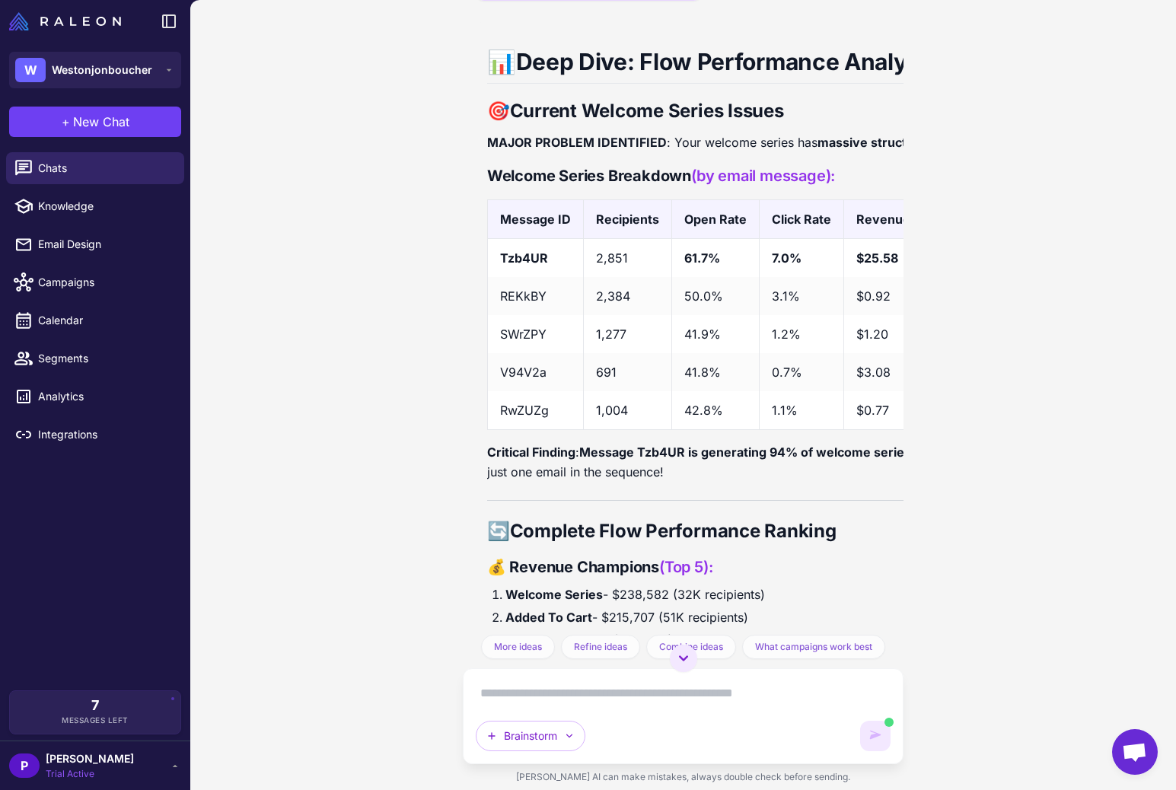
click at [596, 150] on strong "MAJOR PROBLEM IDENTIFIED" at bounding box center [577, 142] width 180 height 15
click at [675, 213] on div "📊 Deep Dive: Flow Performance Analysis 🎯 Current Welcome Series Issues MAJOR PR…" at bounding box center [769, 736] width 564 height 1417
drag, startPoint x: 708, startPoint y: 202, endPoint x: 845, endPoint y: 205, distance: 136.2
click at [708, 122] on strong "Current Welcome Series Issues" at bounding box center [647, 111] width 274 height 22
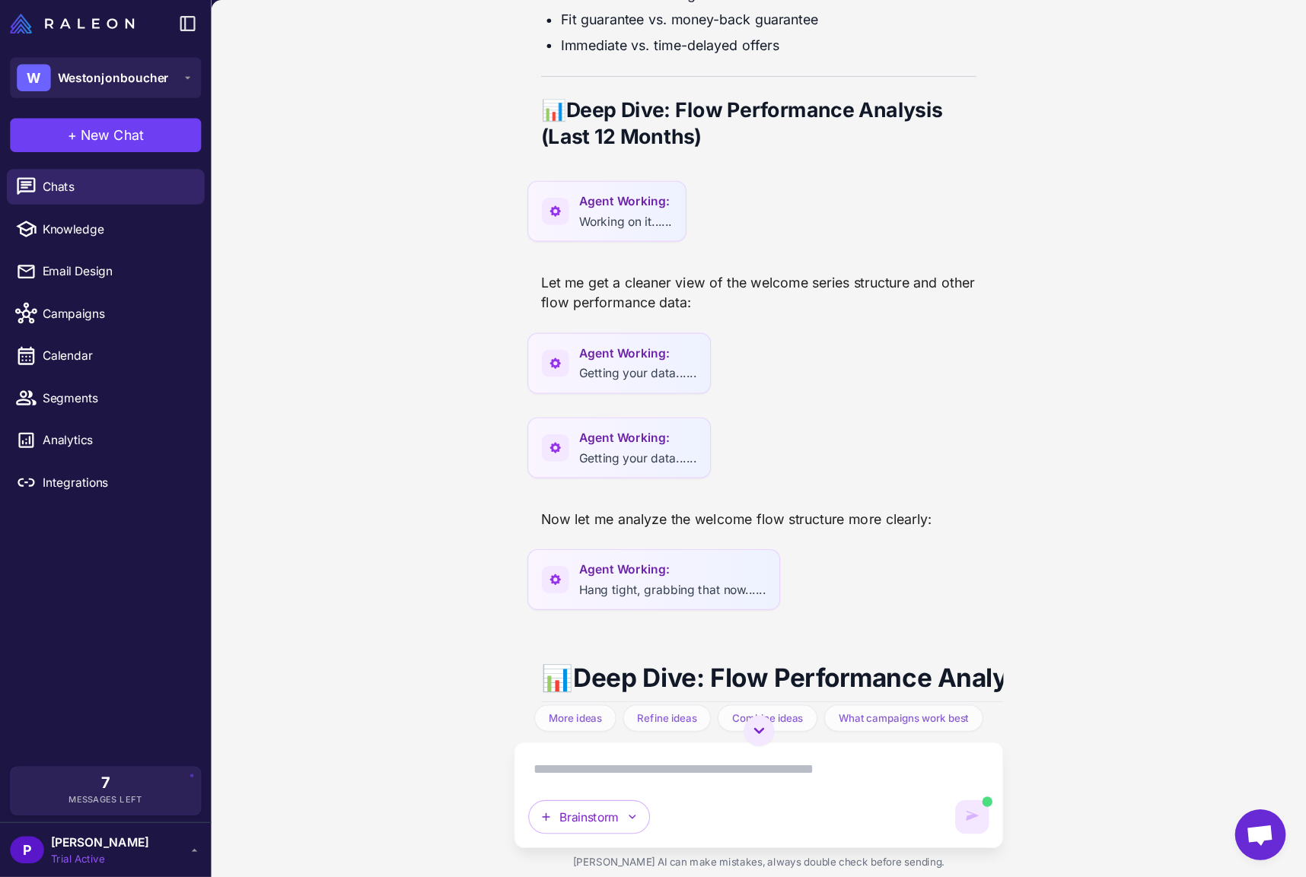
scroll to position [10084, 0]
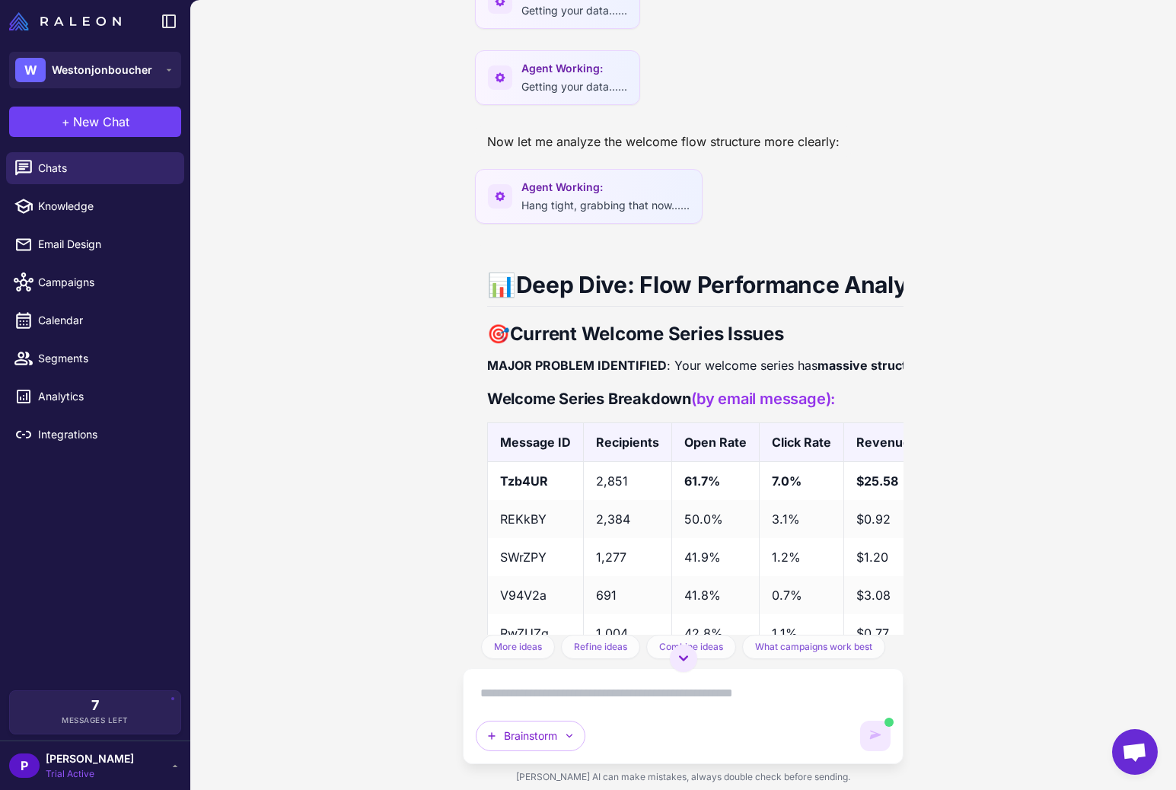
click at [648, 712] on div "AI is generating content. You can continue typing. Brainstorm" at bounding box center [683, 716] width 415 height 70
click at [645, 697] on textarea at bounding box center [683, 693] width 415 height 24
click at [632, 711] on div "**********" at bounding box center [683, 716] width 415 height 70
click at [626, 693] on textarea "**********" at bounding box center [683, 693] width 415 height 24
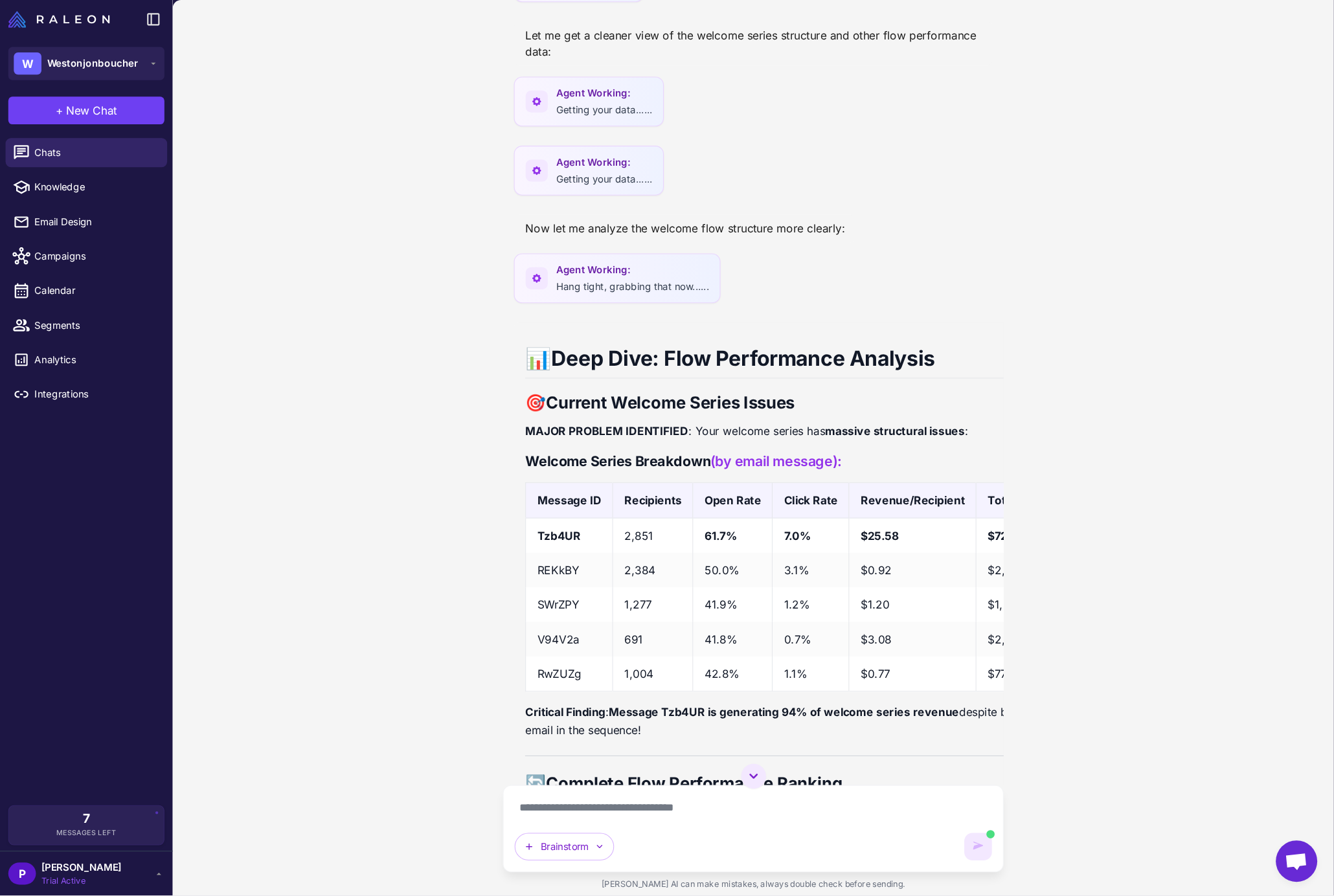
scroll to position [8091, 0]
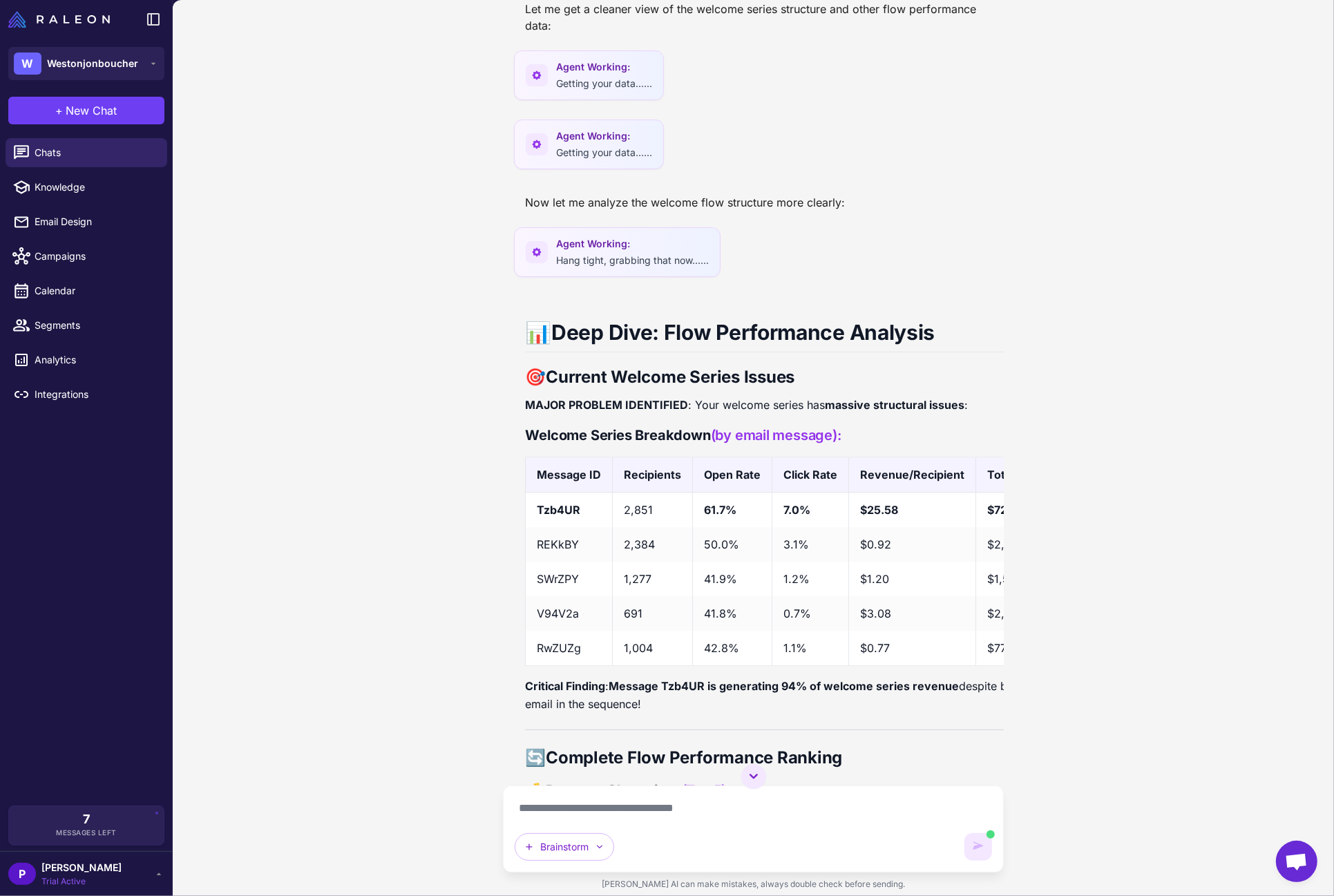
click at [1067, 409] on div "Email Marketing Performance Audit [DATE] I want to do an audit of our email mar…" at bounding box center [753, 448] width 1161 height 896
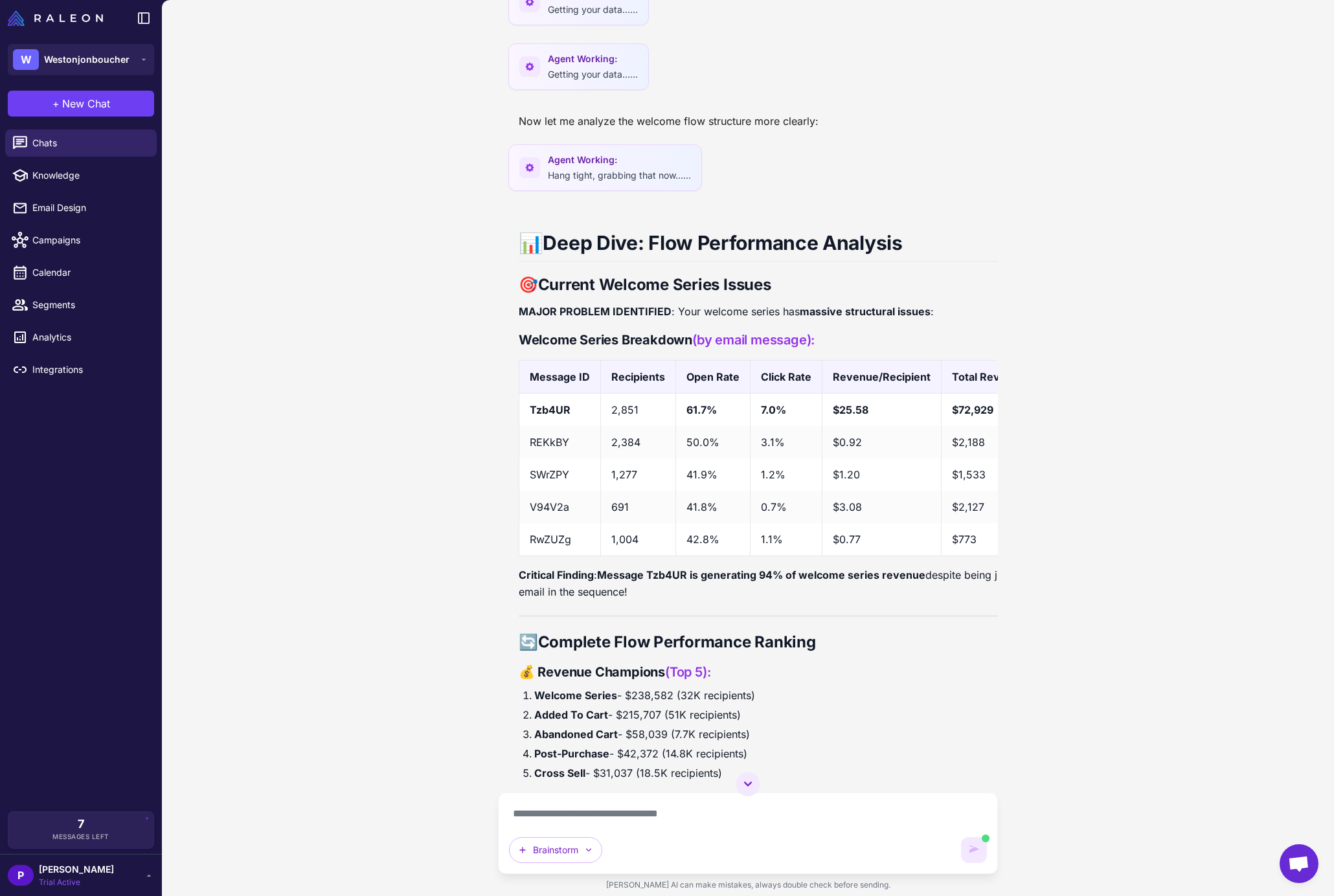
click at [1000, 488] on div "Email Marketing Performance Audit [DATE] I want to do an audit of our email mar…" at bounding box center [747, 448] width 1172 height 896
click at [1000, 616] on div "Email Marketing Performance Audit [DATE] I want to do an audit of our email mar…" at bounding box center [747, 448] width 1172 height 896
click at [996, 613] on div "Email Marketing Performance Audit [DATE] I want to do an audit of our email mar…" at bounding box center [748, 396] width 500 height 792
click at [741, 671] on div "**********" at bounding box center [748, 833] width 478 height 60
click at [713, 671] on textarea "**********" at bounding box center [748, 813] width 478 height 20
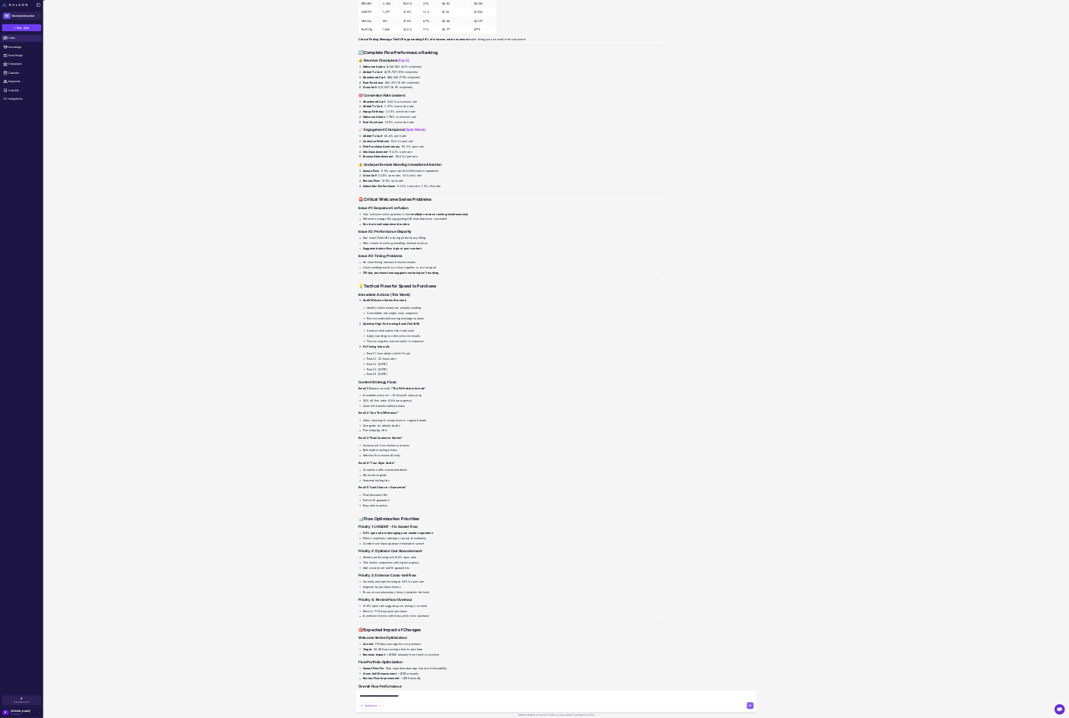
scroll to position [14970, 0]
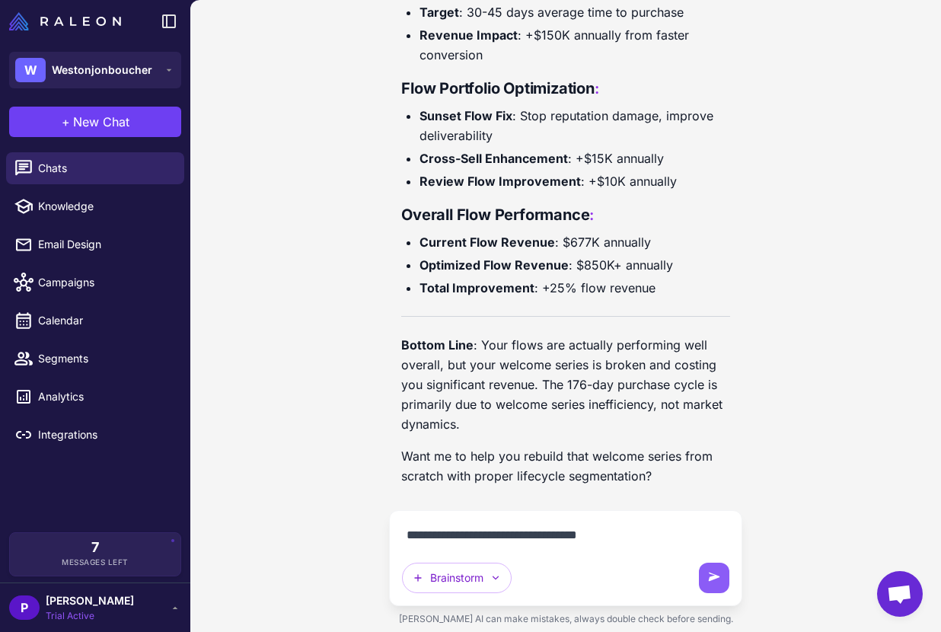
click at [291, 206] on div "Email Marketing Performance Audit [DATE] I want to do an audit of our email mar…" at bounding box center [565, 316] width 750 height 632
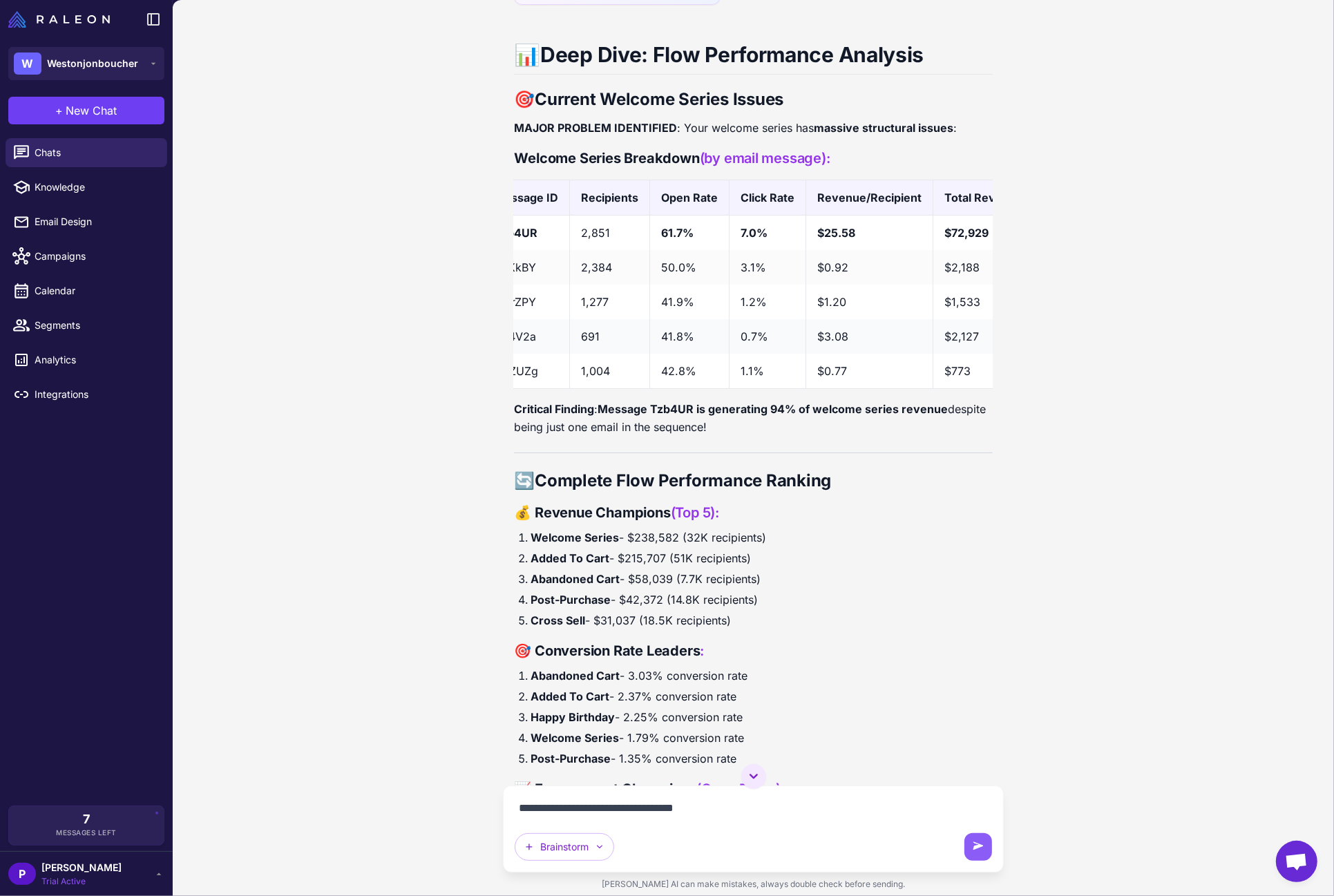
scroll to position [0, 0]
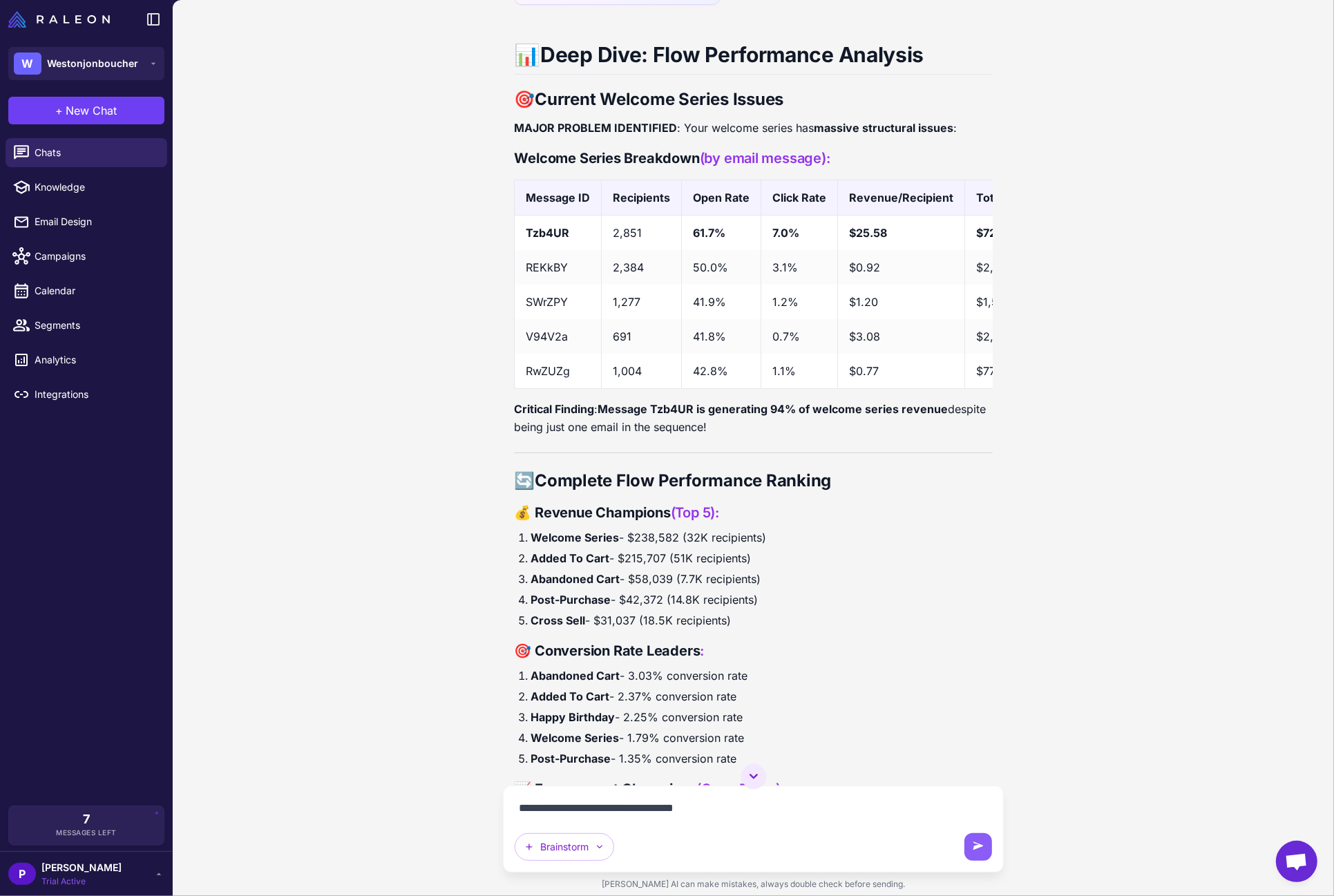
click at [655, 716] on div "**********" at bounding box center [753, 829] width 477 height 64
click at [653, 716] on textarea "**********" at bounding box center [753, 808] width 477 height 22
drag, startPoint x: 767, startPoint y: 808, endPoint x: 859, endPoint y: 814, distance: 92.2
click at [859, 716] on textarea "**********" at bounding box center [753, 800] width 477 height 39
type textarea "**********"
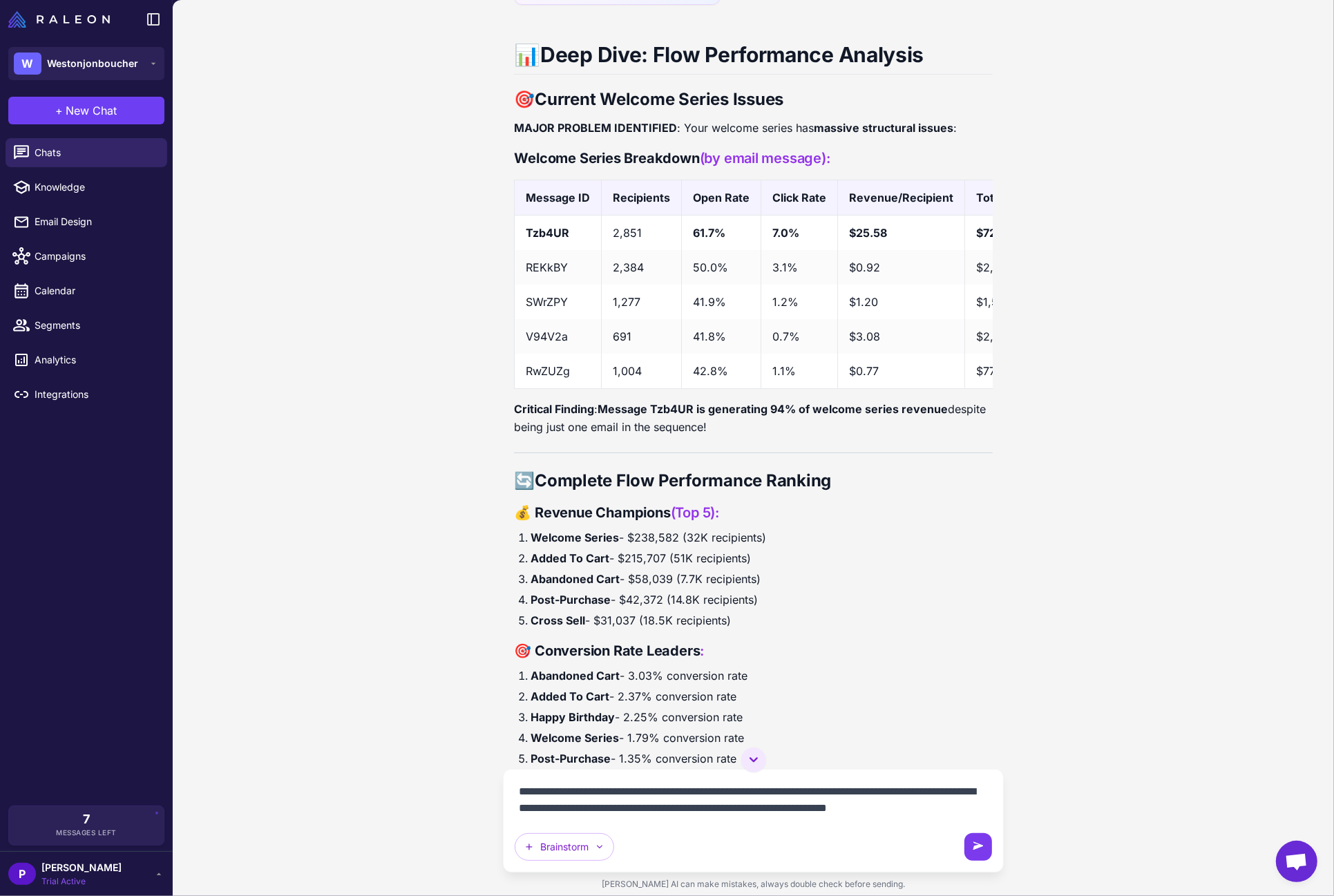
click at [975, 716] on icon at bounding box center [977, 846] width 10 height 7
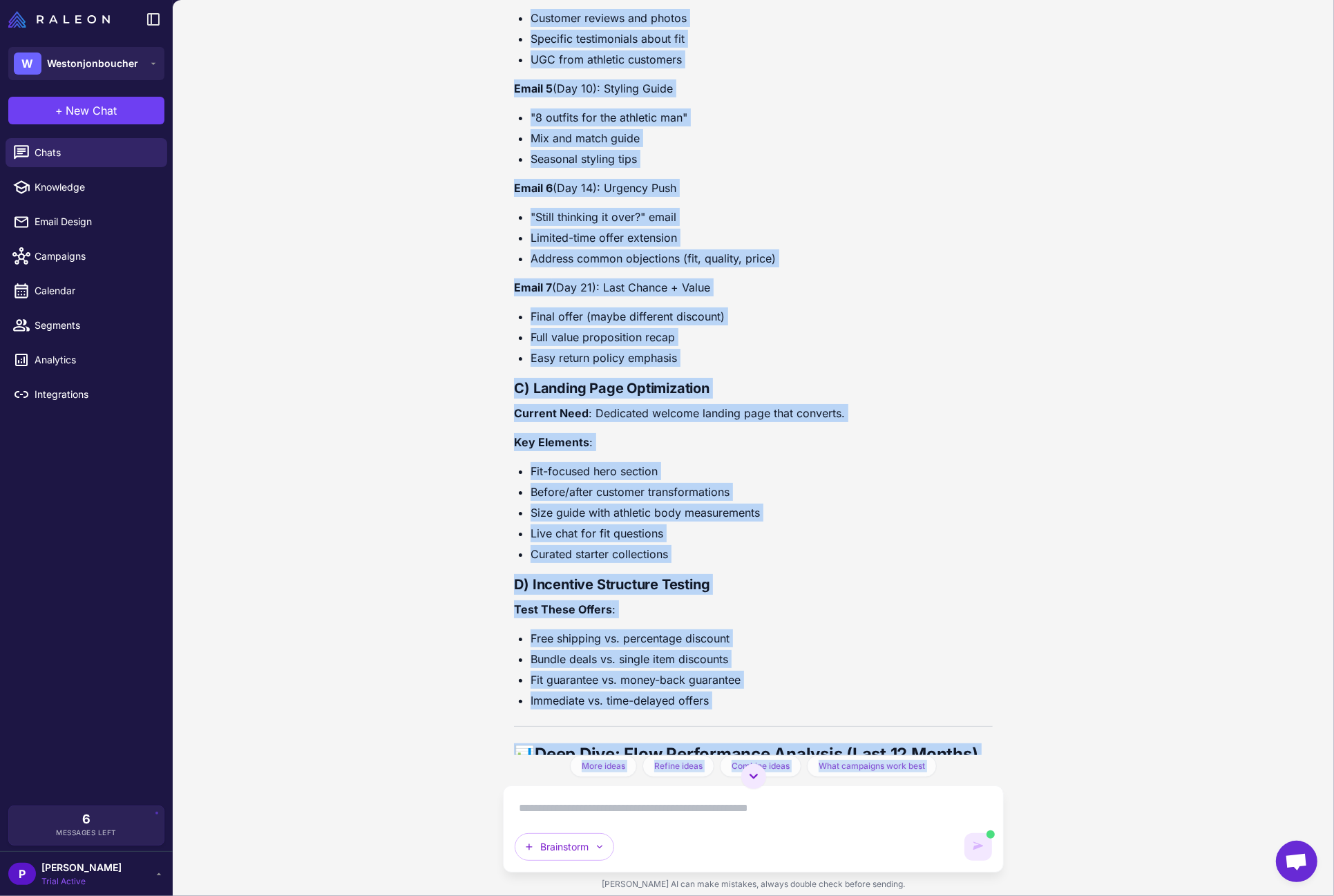
scroll to position [8211, 0]
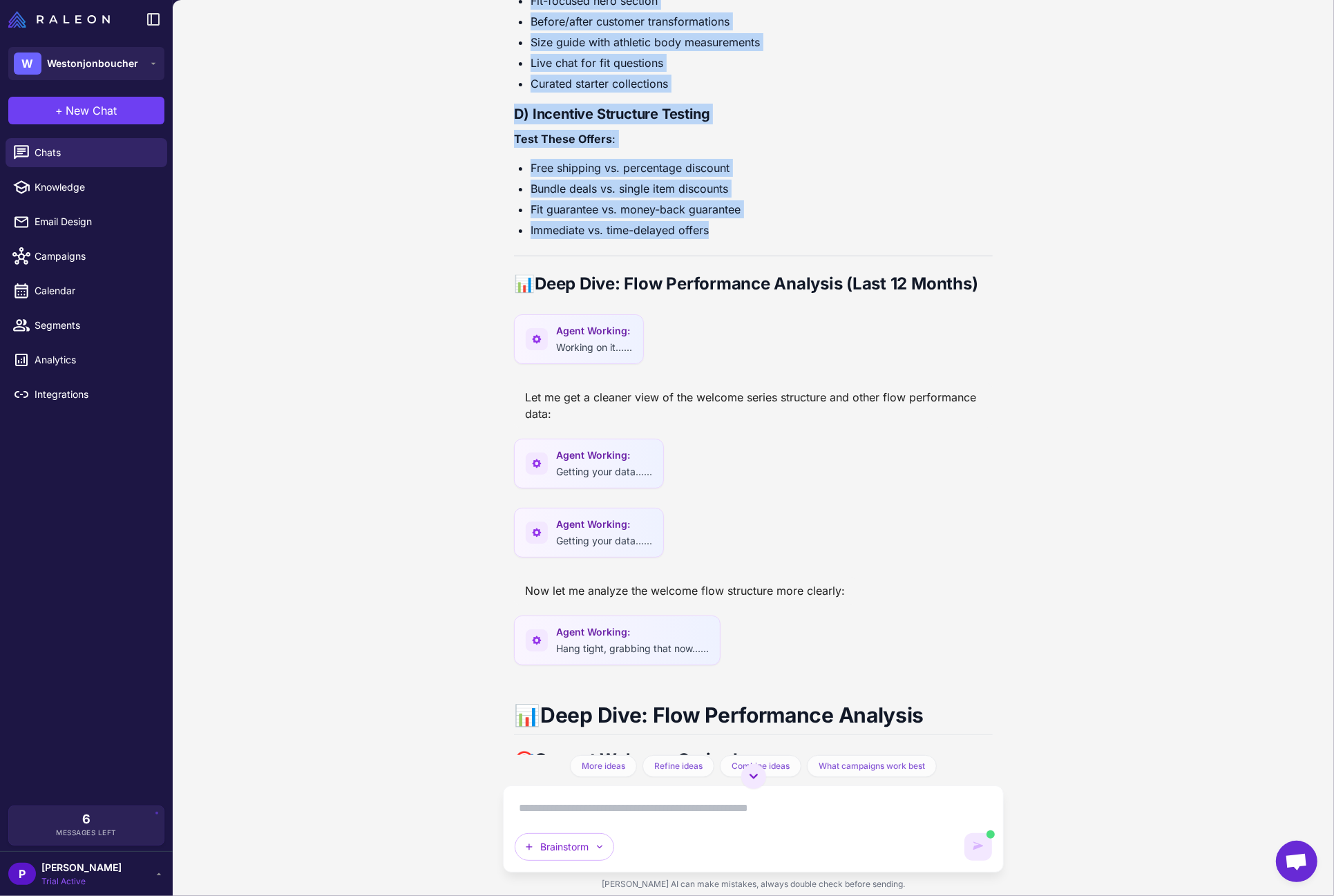
drag, startPoint x: 516, startPoint y: 380, endPoint x: 753, endPoint y: 286, distance: 255.0
click at [738, 239] on li "Immediate vs. time-delayed offers" at bounding box center [761, 231] width 461 height 18
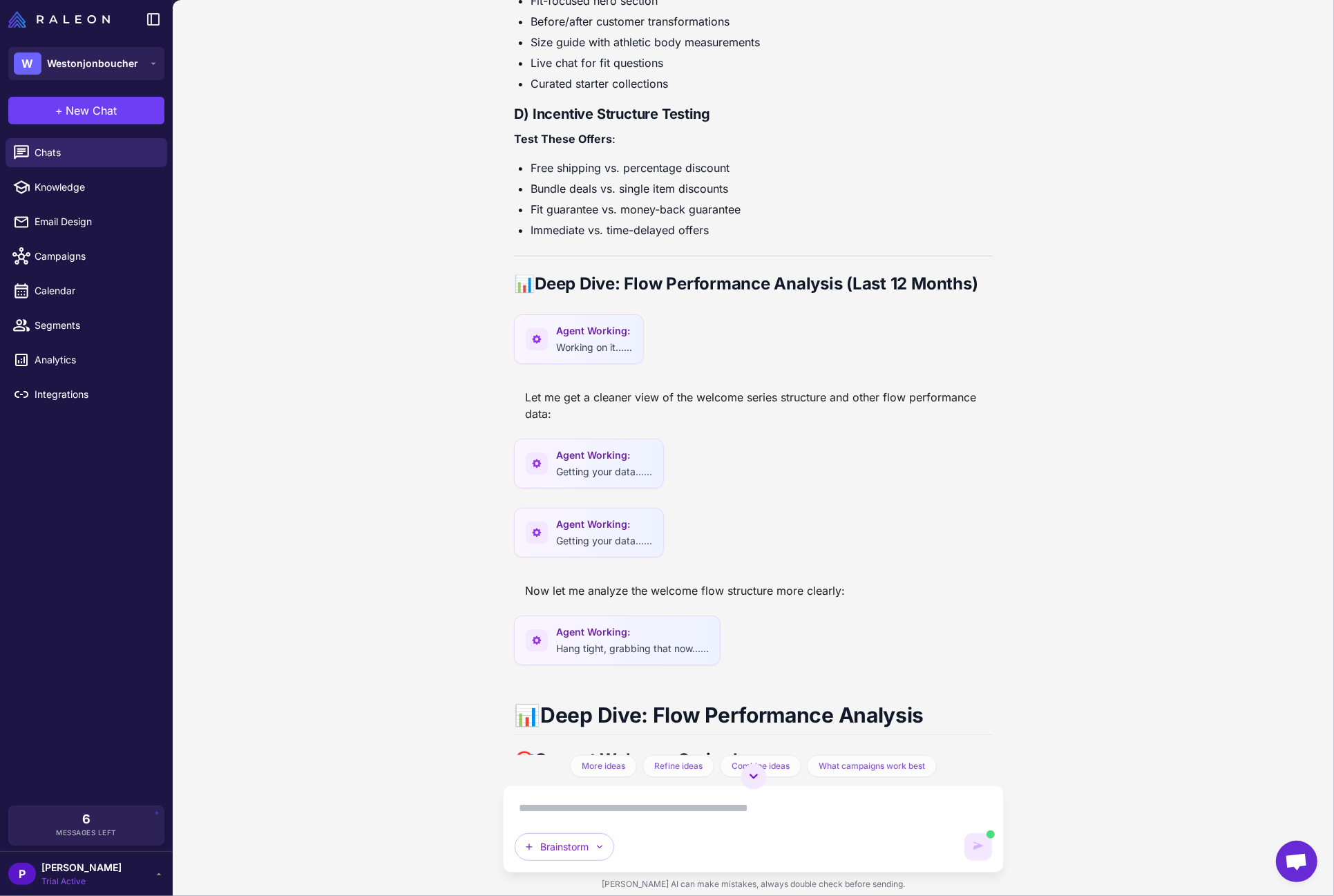
click at [726, 239] on li "Immediate vs. time-delayed offers" at bounding box center [761, 231] width 461 height 18
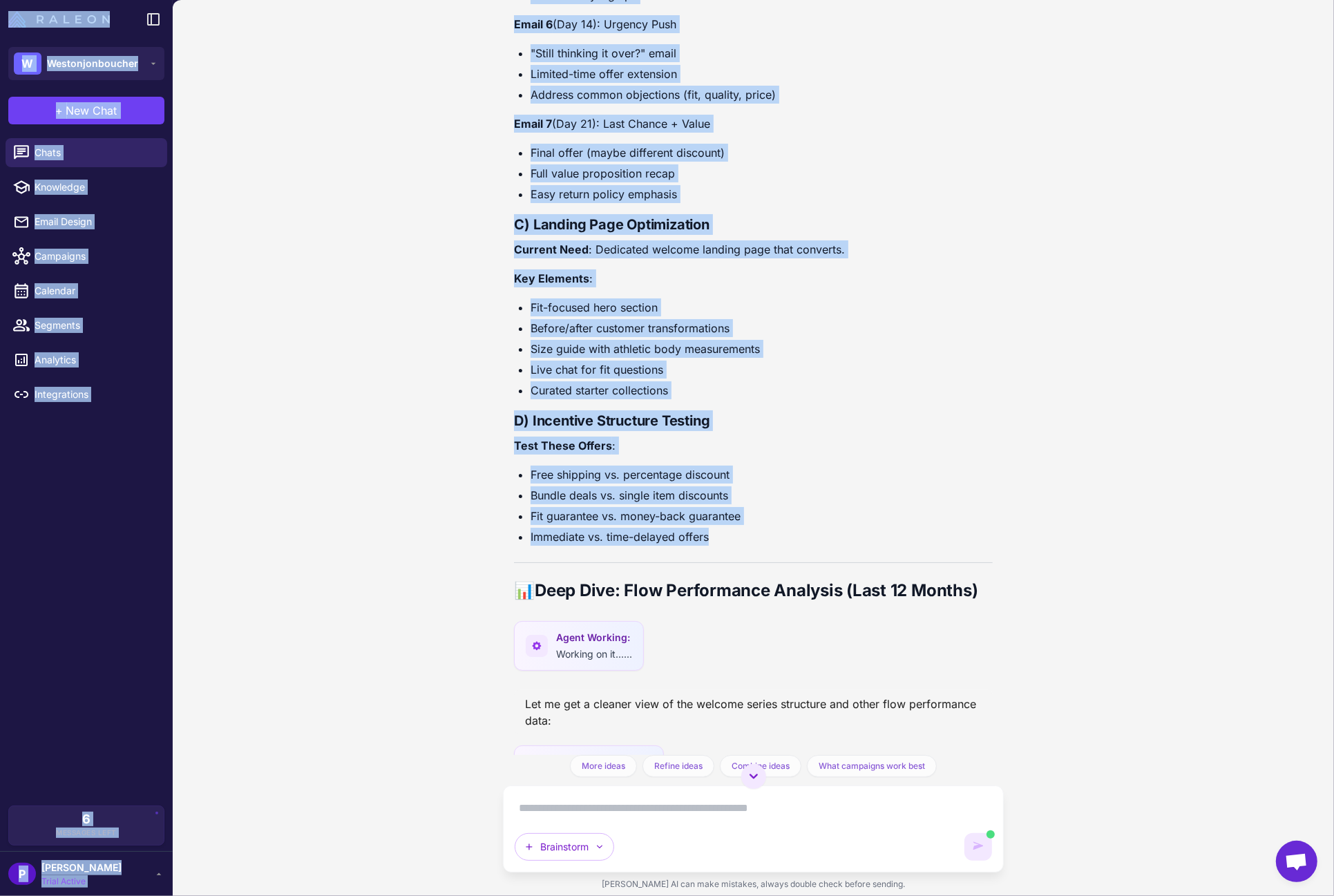
scroll to position [7759, 0]
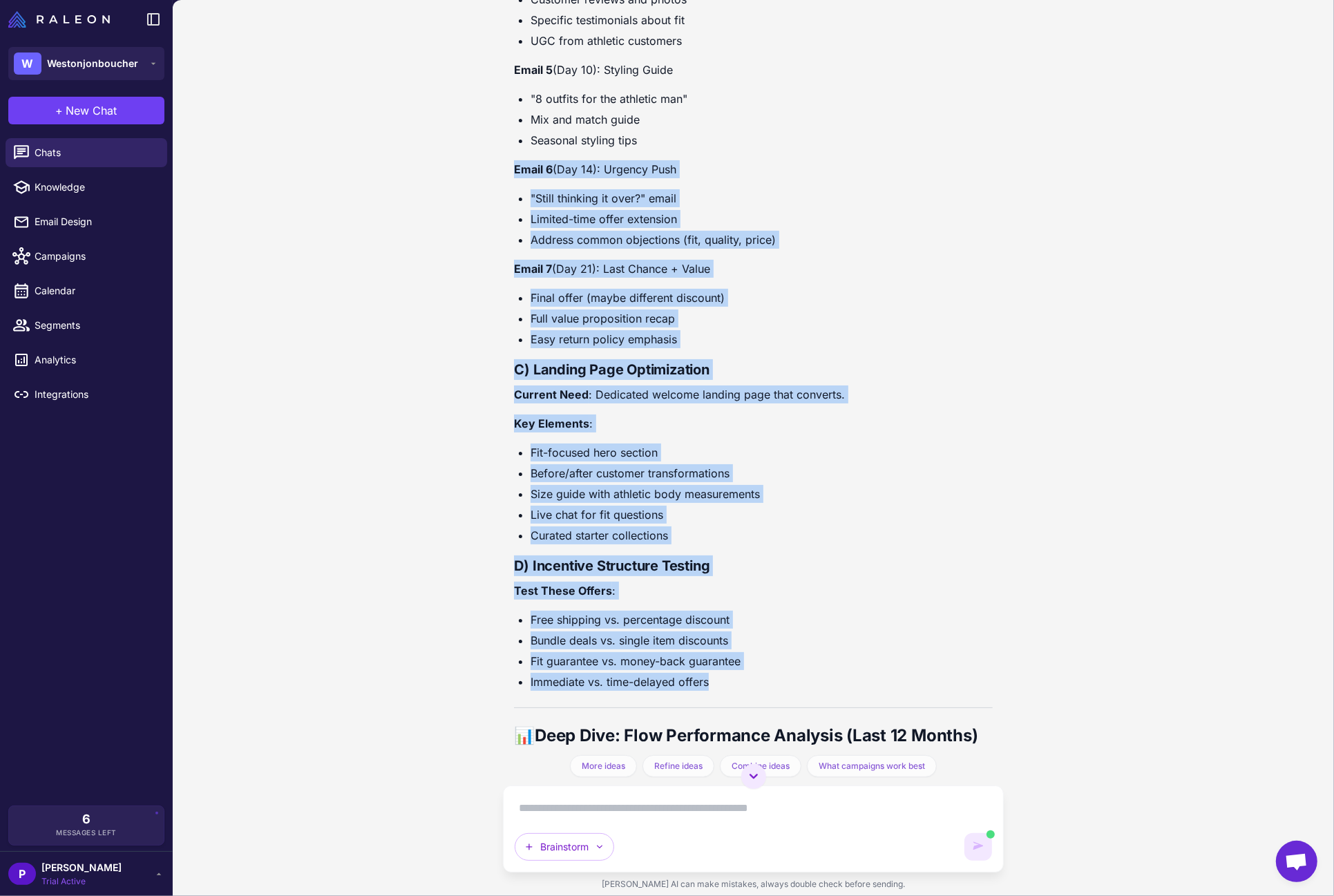
drag, startPoint x: 718, startPoint y: 289, endPoint x: 465, endPoint y: 238, distance: 258.1
click at [465, 238] on div "Email Marketing Performance Audit [DATE] I want to do an audit of our email mar…" at bounding box center [753, 448] width 1161 height 896
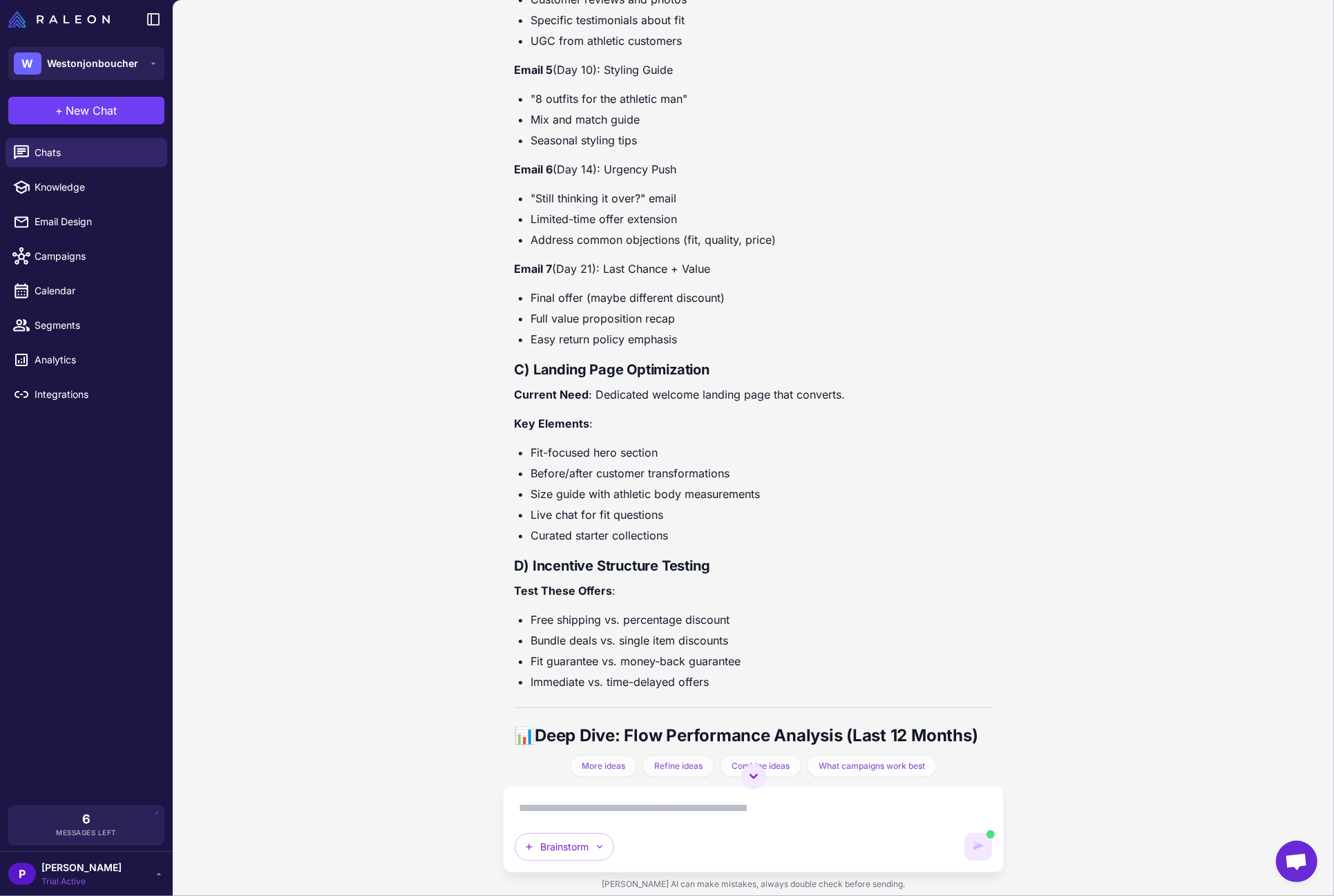
click at [465, 238] on div "Email Marketing Performance Audit [DATE] I want to do an audit of our email mar…" at bounding box center [753, 448] width 1161 height 896
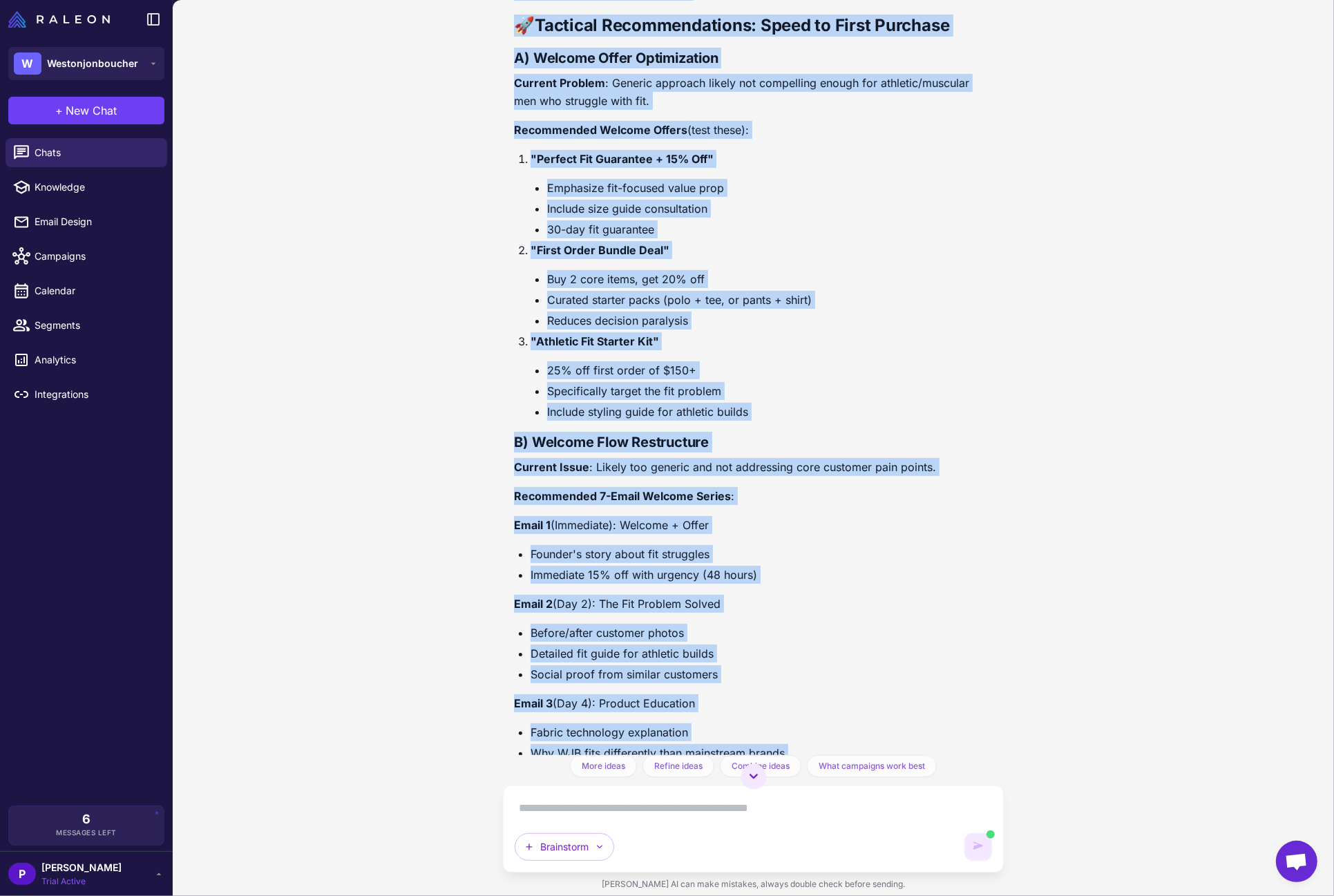
scroll to position [6887, 0]
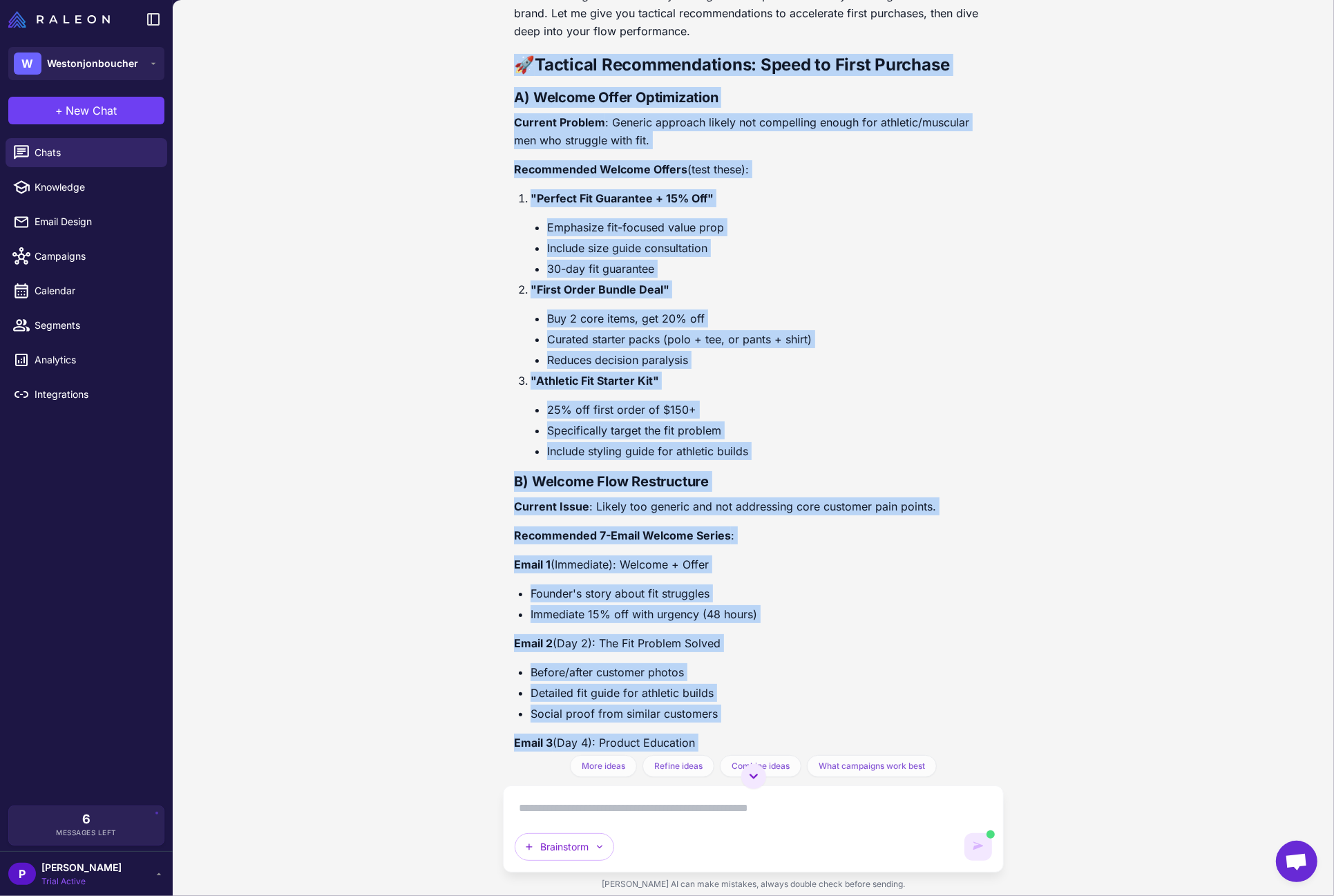
drag, startPoint x: 683, startPoint y: 402, endPoint x: 428, endPoint y: 125, distance: 376.5
click at [428, 125] on div "Email Marketing Performance Audit [DATE] I want to do an audit of our email mar…" at bounding box center [753, 448] width 1161 height 896
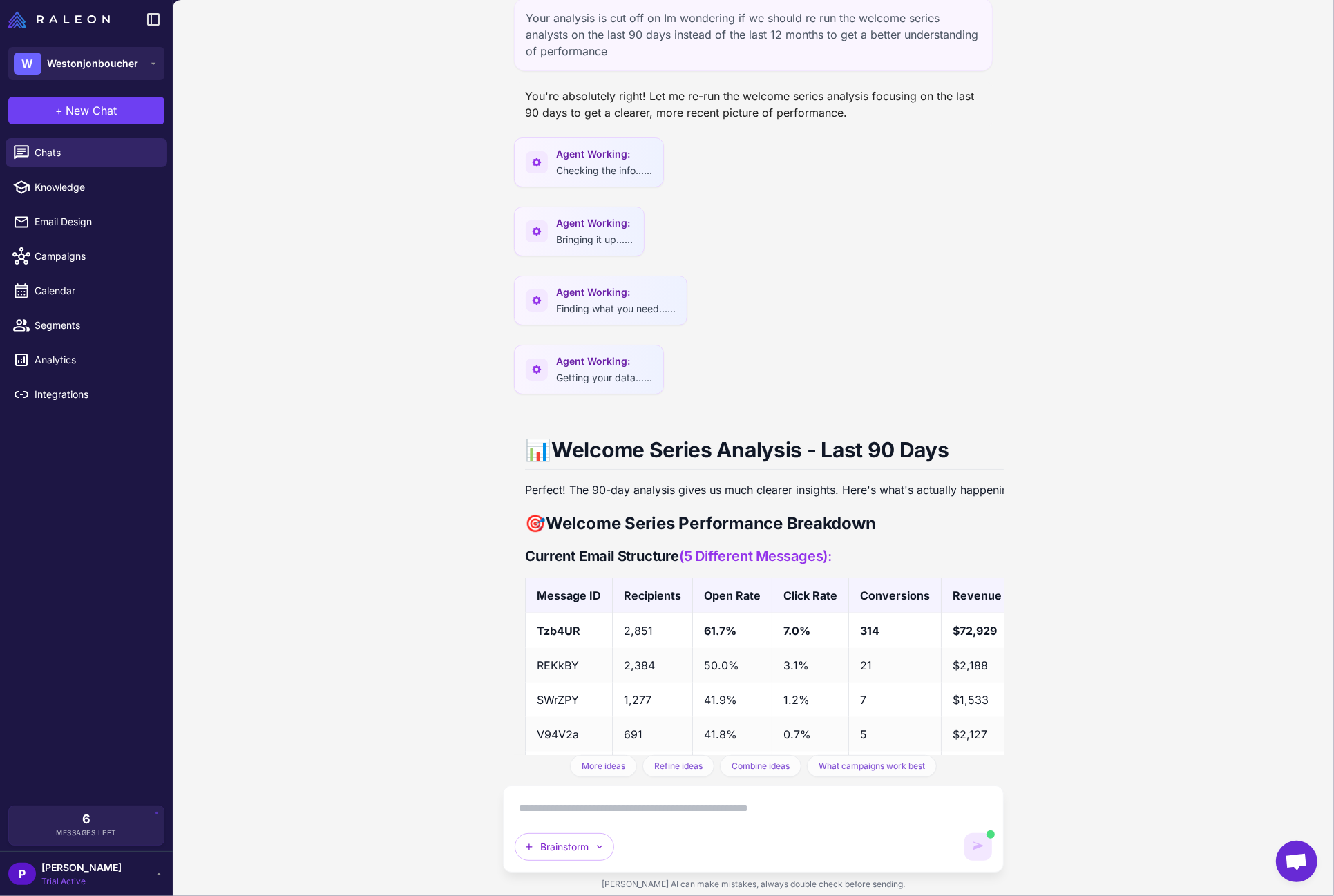
scroll to position [12442, 0]
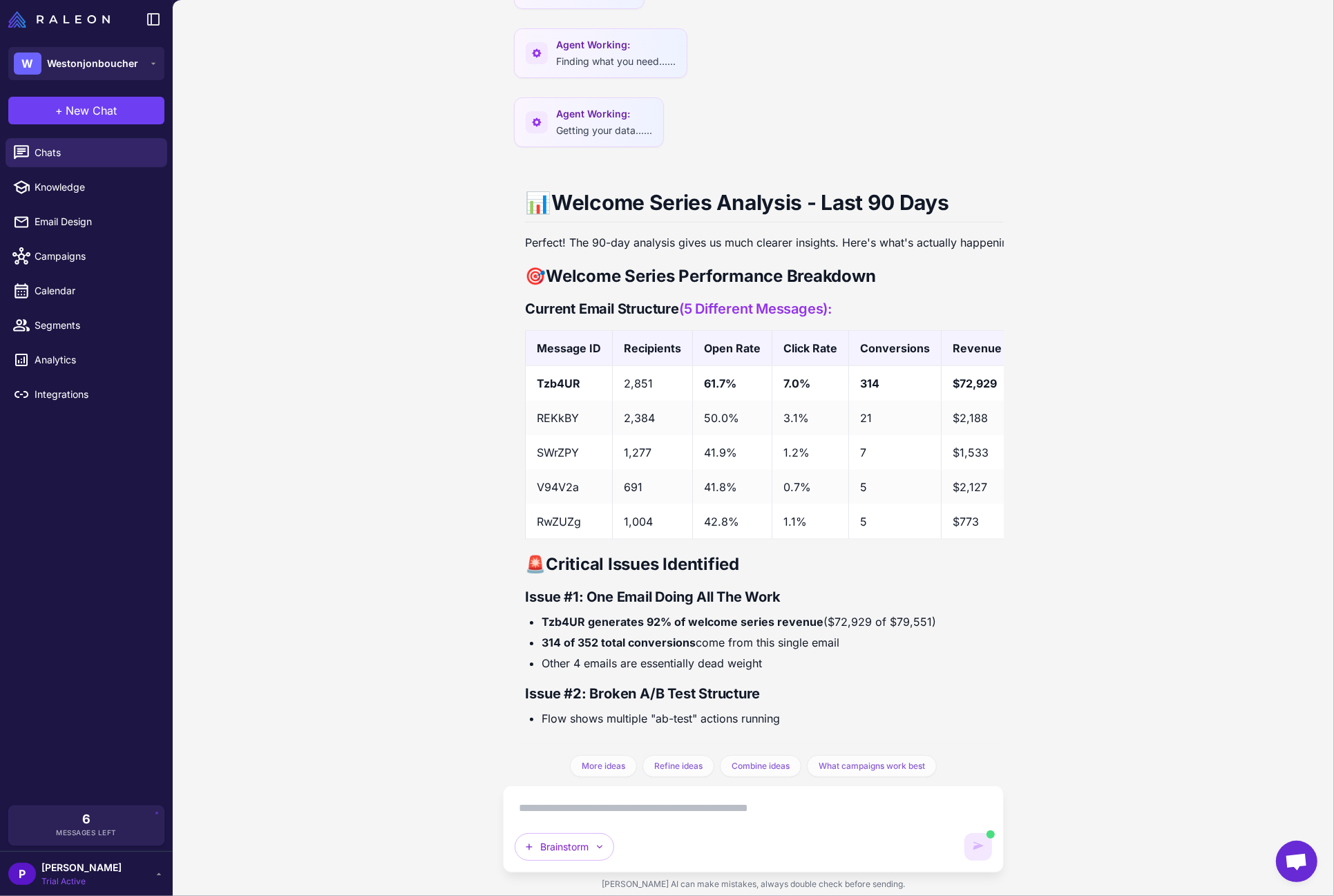
click at [509, 622] on div "Email Marketing Performance Audit [DATE] I want to do an audit of our email mar…" at bounding box center [753, 378] width 500 height 755
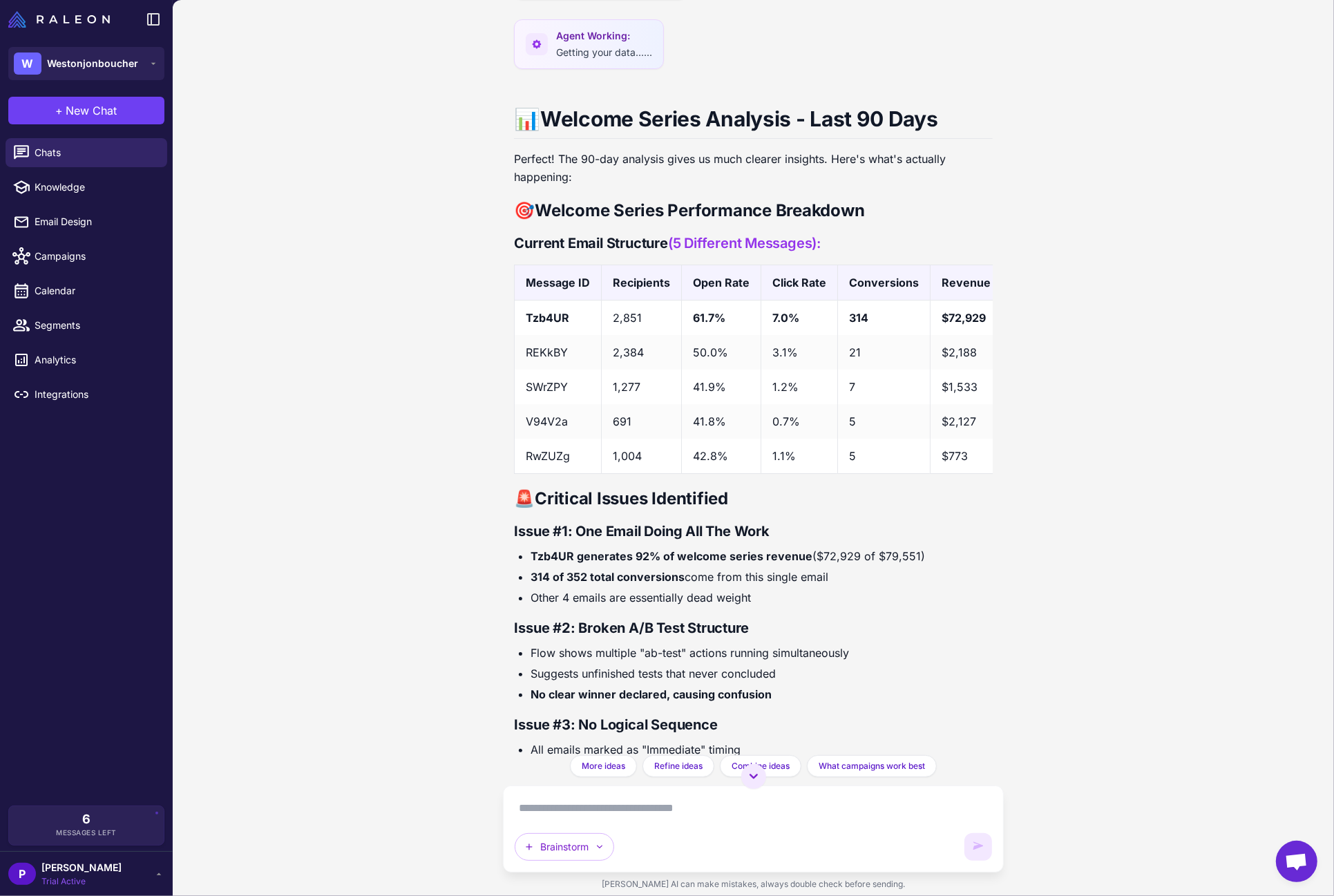
scroll to position [12340, 0]
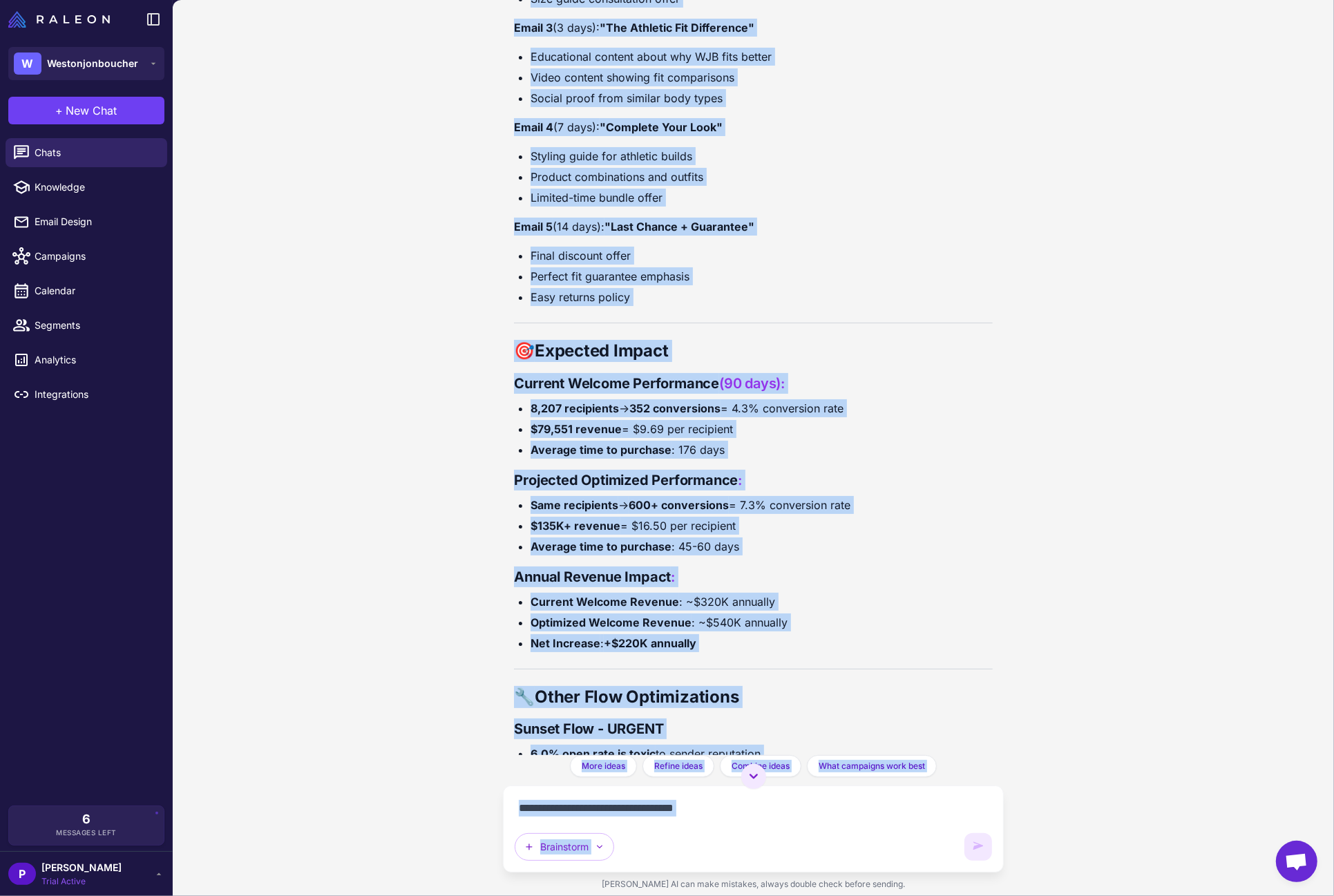
scroll to position [14626, 0]
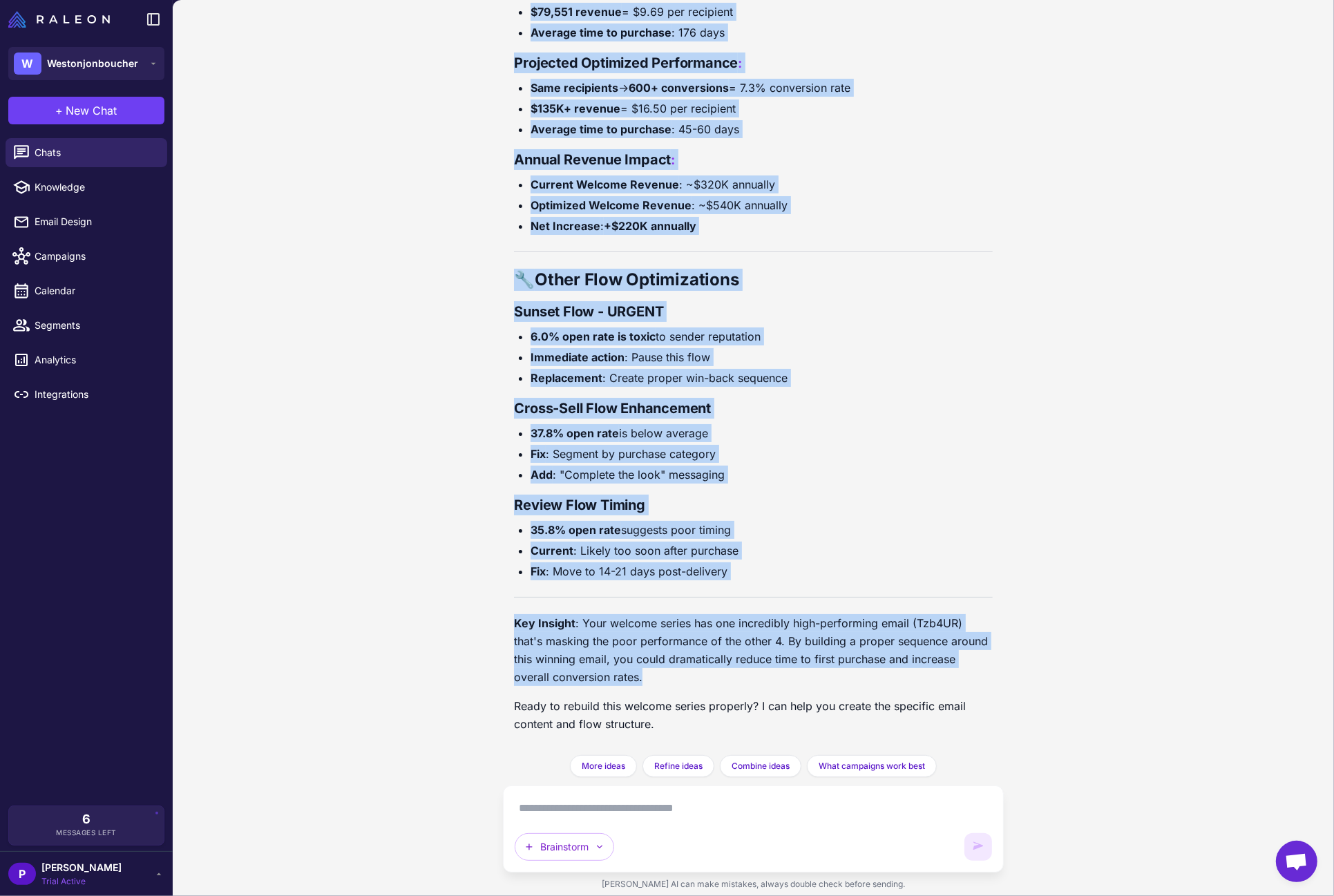
drag, startPoint x: 539, startPoint y: 293, endPoint x: 1138, endPoint y: 684, distance: 715.3
click at [1067, 684] on div "Email Marketing Performance Audit [DATE] I want to do an audit of our email mar…" at bounding box center [753, 448] width 1161 height 896
copy div "Loremip Dolors Ametcons - Adip 09 Elit Seddoei! Tem 46-inc utlabore etdol ma al…"
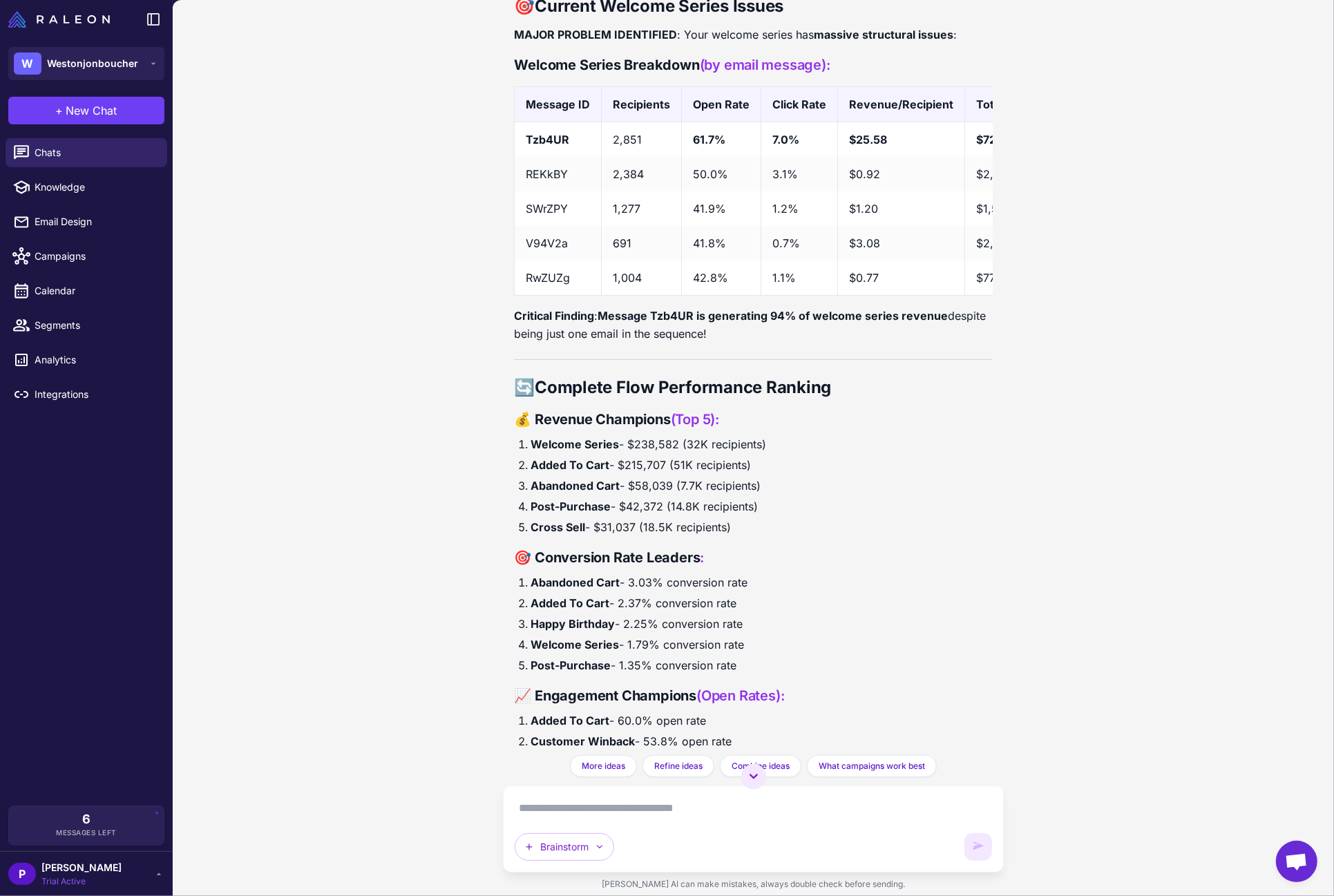
scroll to position [8422, 0]
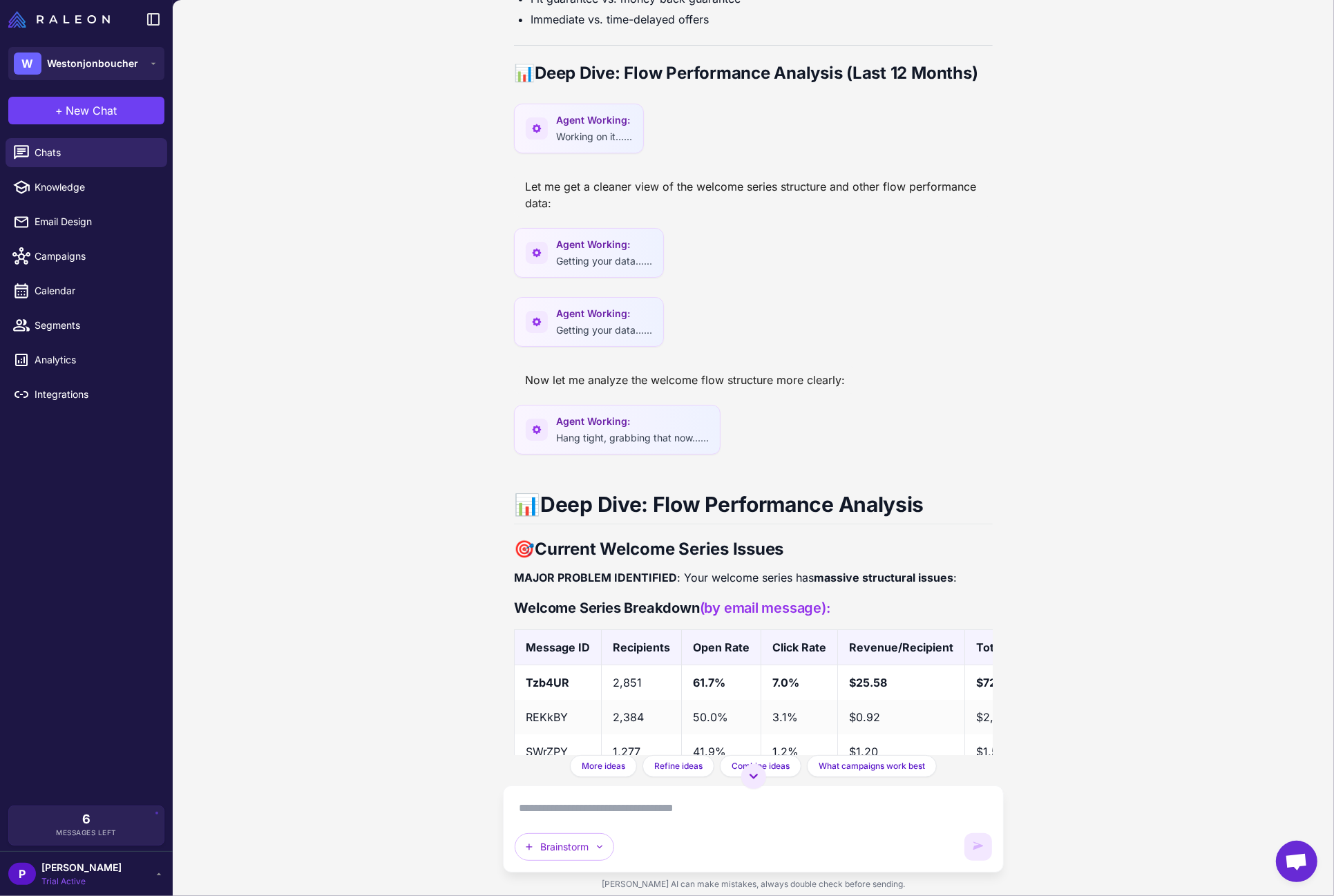
click at [618, 517] on strong "Deep Dive: Flow Performance Analysis" at bounding box center [732, 504] width 383 height 25
copy div "📊 Deep Dive: Flow Performance Analysis"
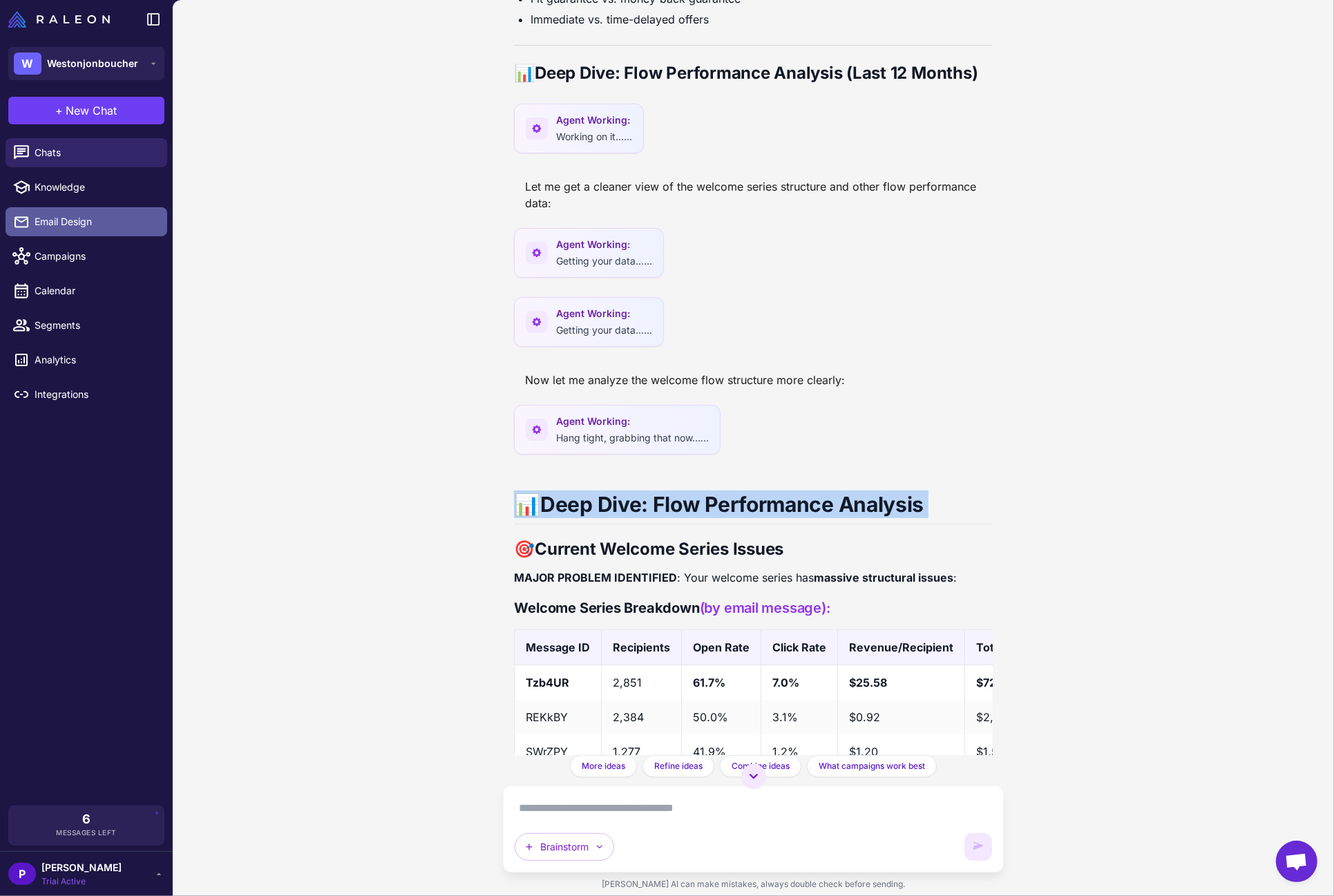
click at [121, 227] on span "Email Design" at bounding box center [95, 222] width 122 height 15
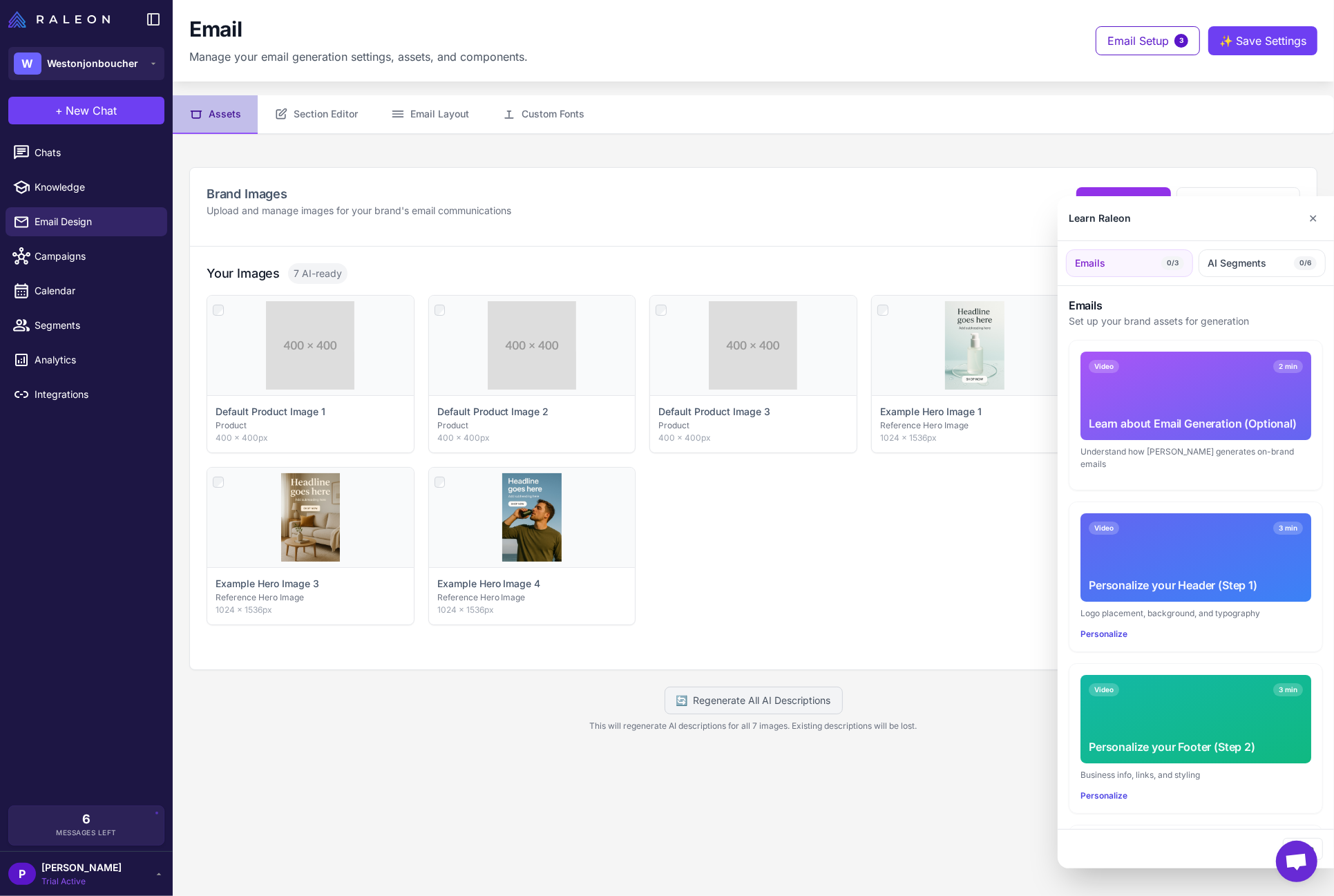
click at [97, 716] on div at bounding box center [667, 448] width 1334 height 896
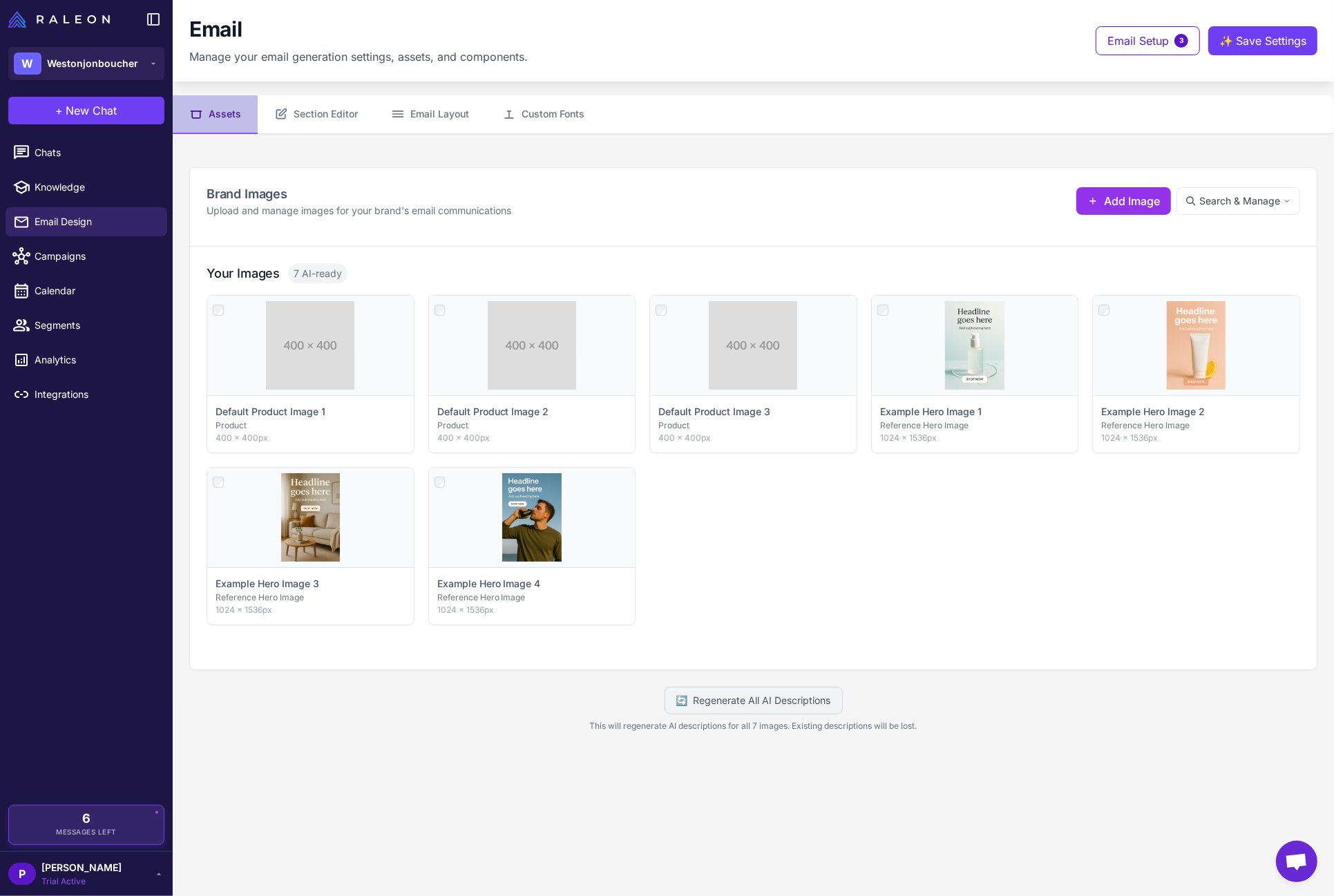
click at [102, 716] on div "6 Messages Left" at bounding box center [86, 824] width 135 height 25
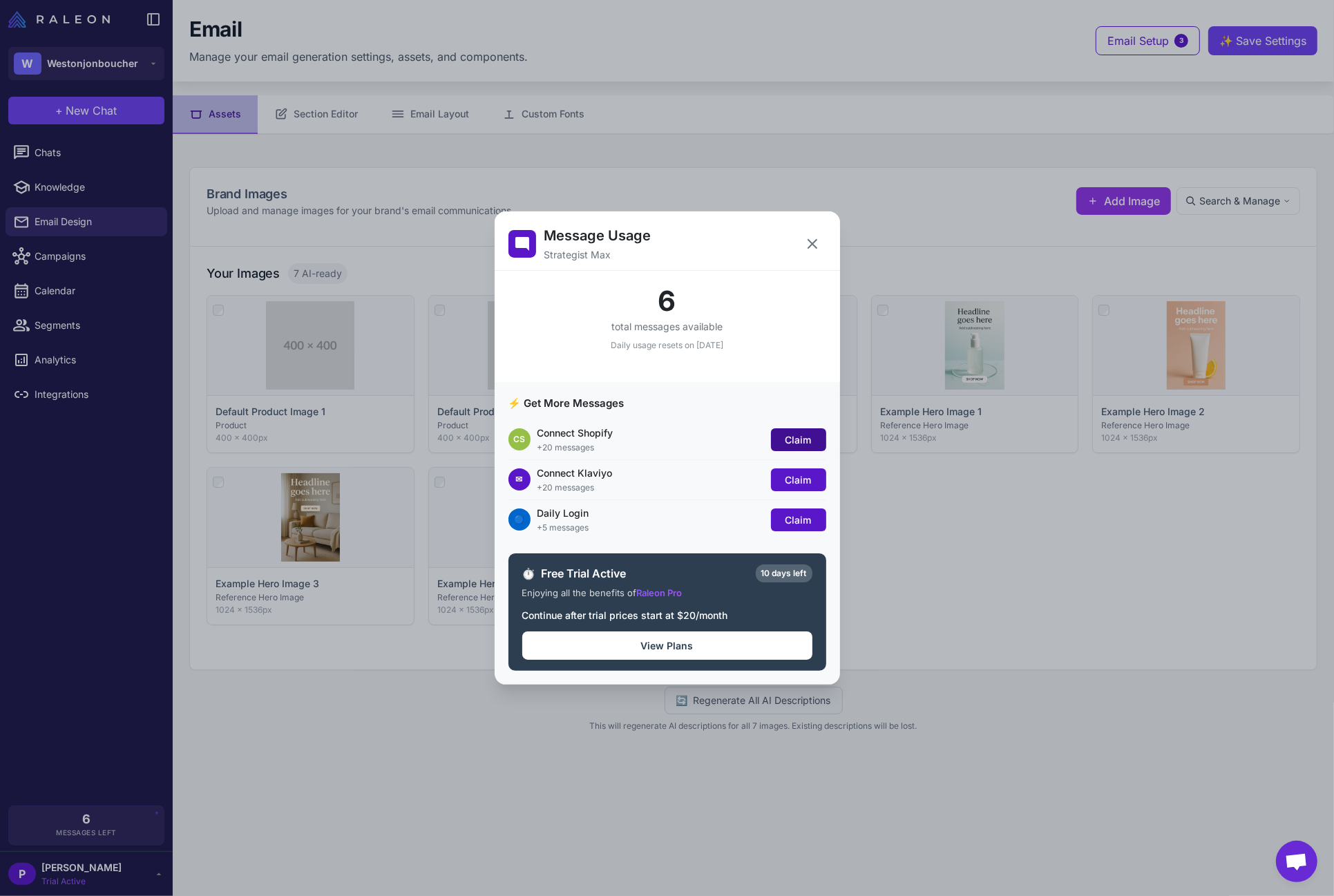
click at [787, 437] on span "Claim" at bounding box center [798, 439] width 26 height 12
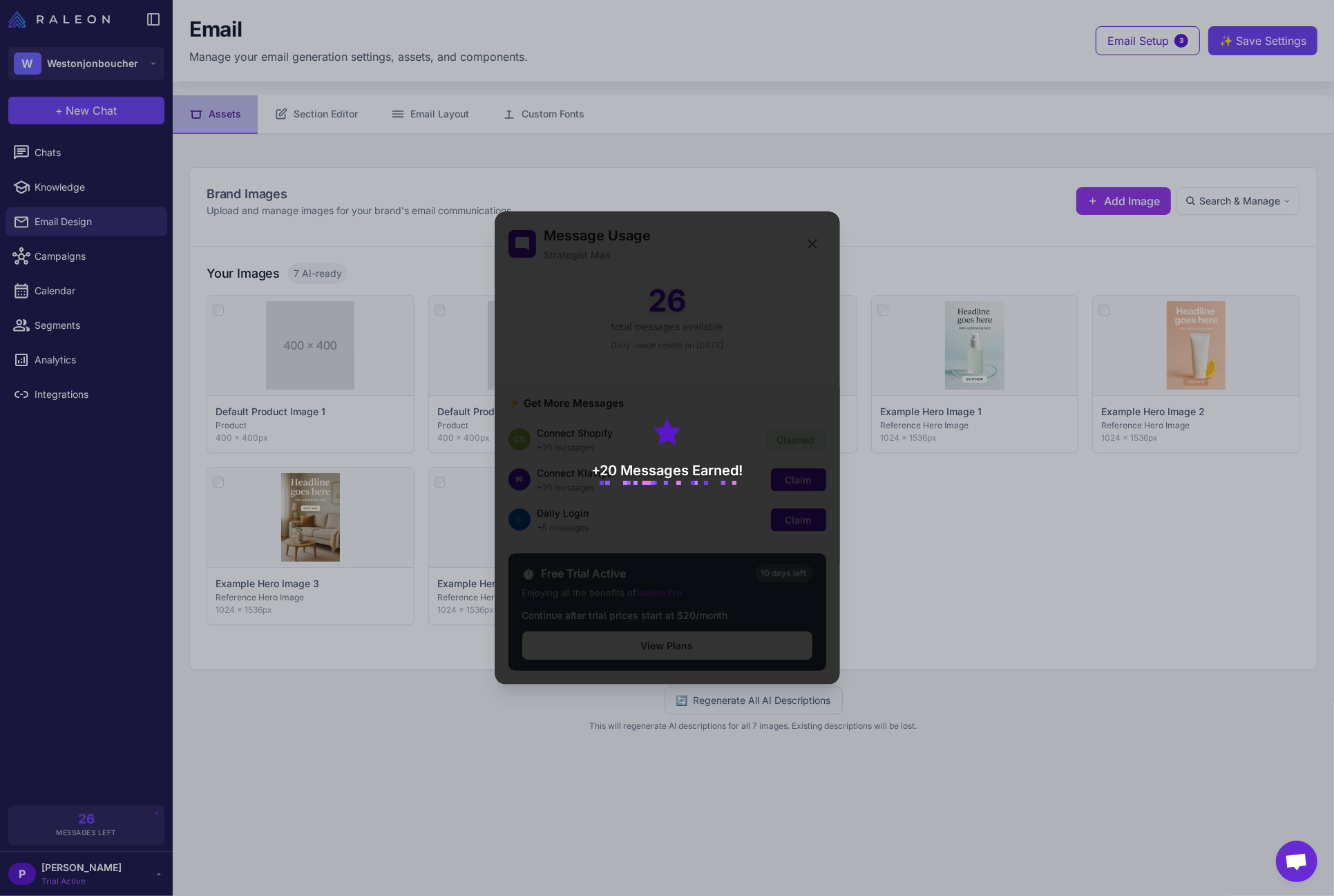
click at [796, 478] on div "+20 Messages Earned!" at bounding box center [667, 448] width 345 height 473
click at [802, 482] on div "+20 Messages Earned!" at bounding box center [667, 448] width 345 height 473
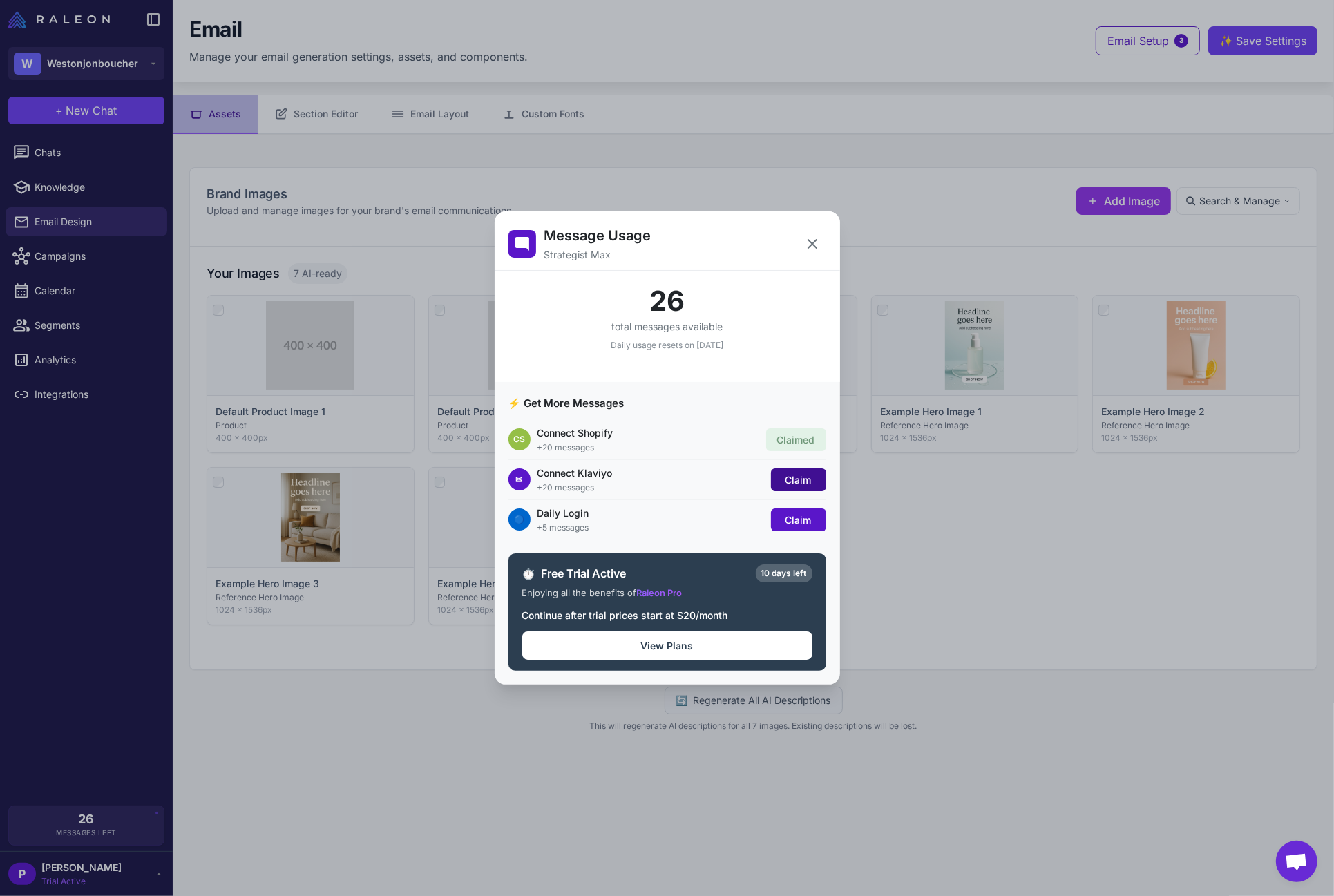
click at [800, 483] on span "Claim" at bounding box center [798, 479] width 26 height 12
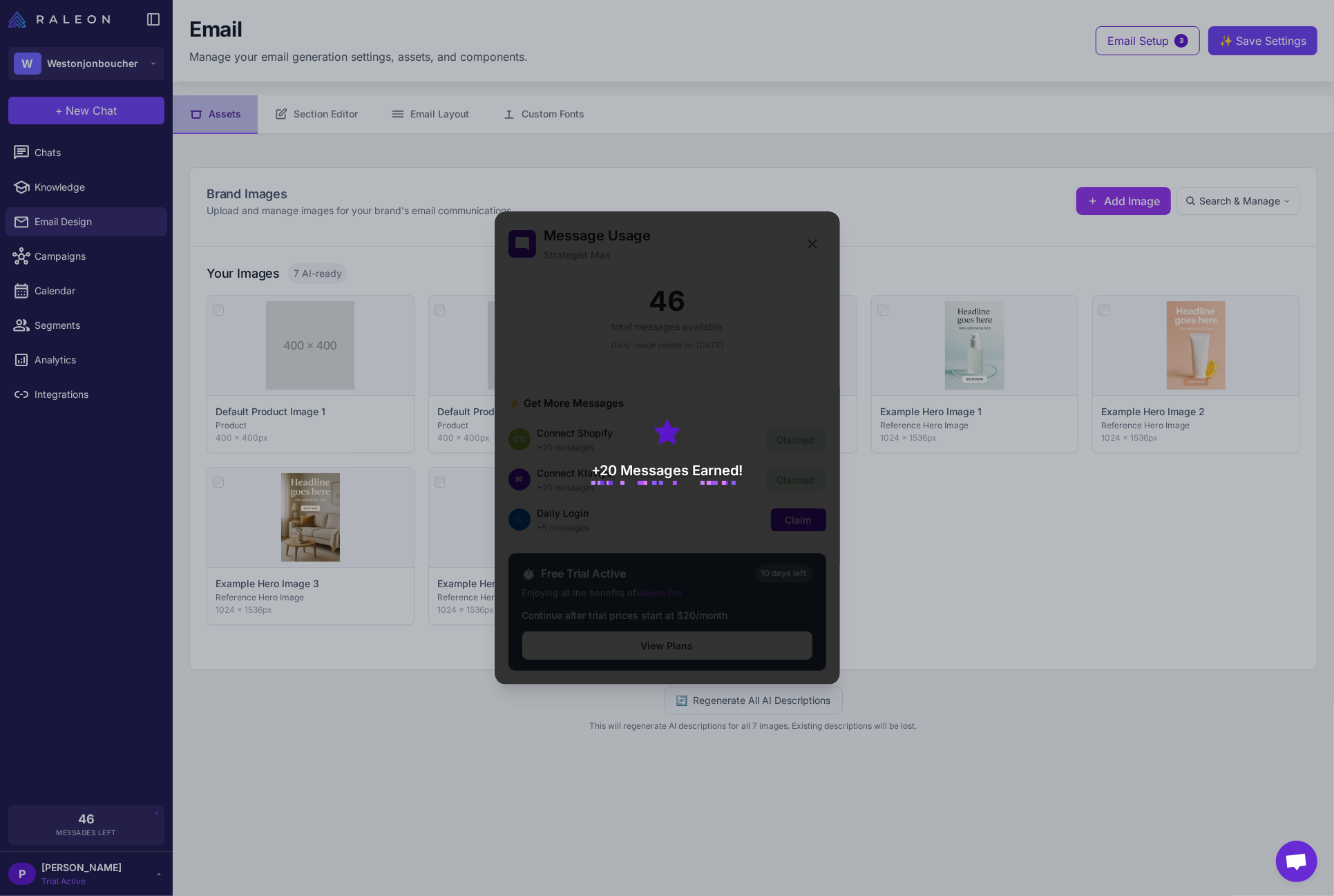
click at [792, 522] on div "+20 Messages Earned!" at bounding box center [667, 448] width 345 height 473
click at [797, 522] on div "+20 Messages Earned!" at bounding box center [667, 448] width 345 height 473
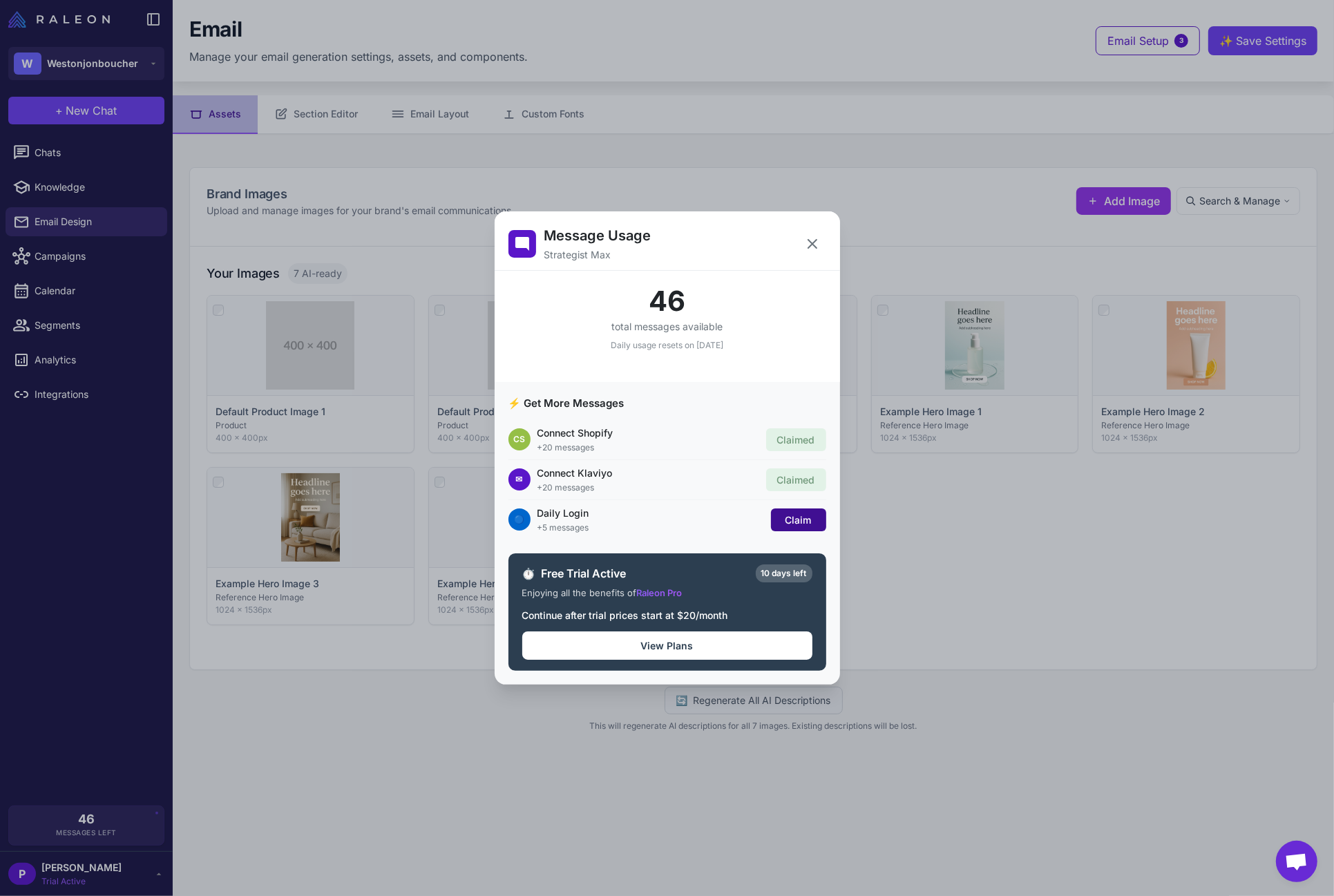
click at [796, 522] on span "Claim" at bounding box center [798, 519] width 26 height 12
click at [638, 655] on button "View Plans" at bounding box center [667, 645] width 291 height 28
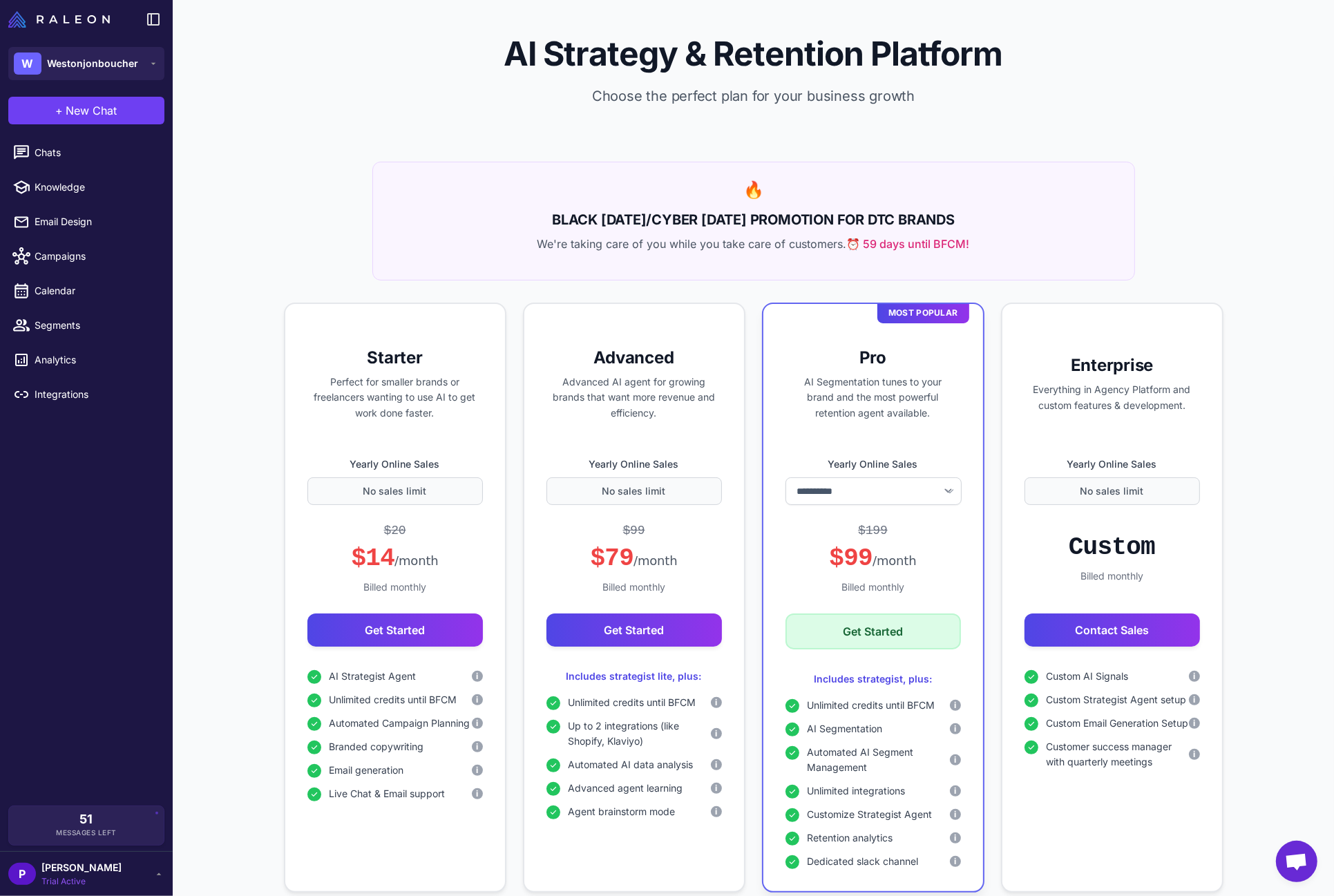
select select "*******"
click at [68, 291] on span "Calendar" at bounding box center [95, 290] width 122 height 15
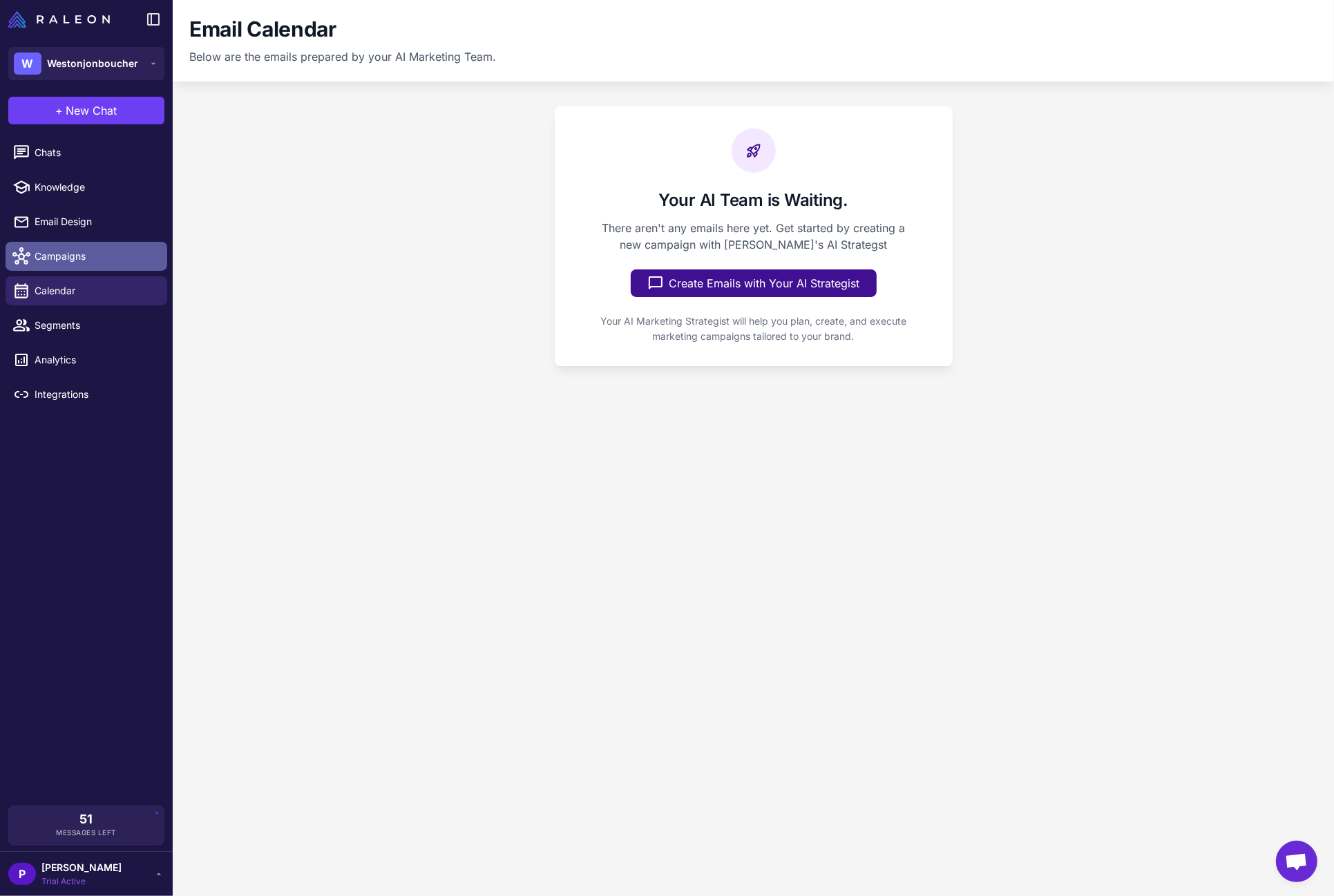
click at [69, 254] on span "Campaigns" at bounding box center [95, 256] width 122 height 15
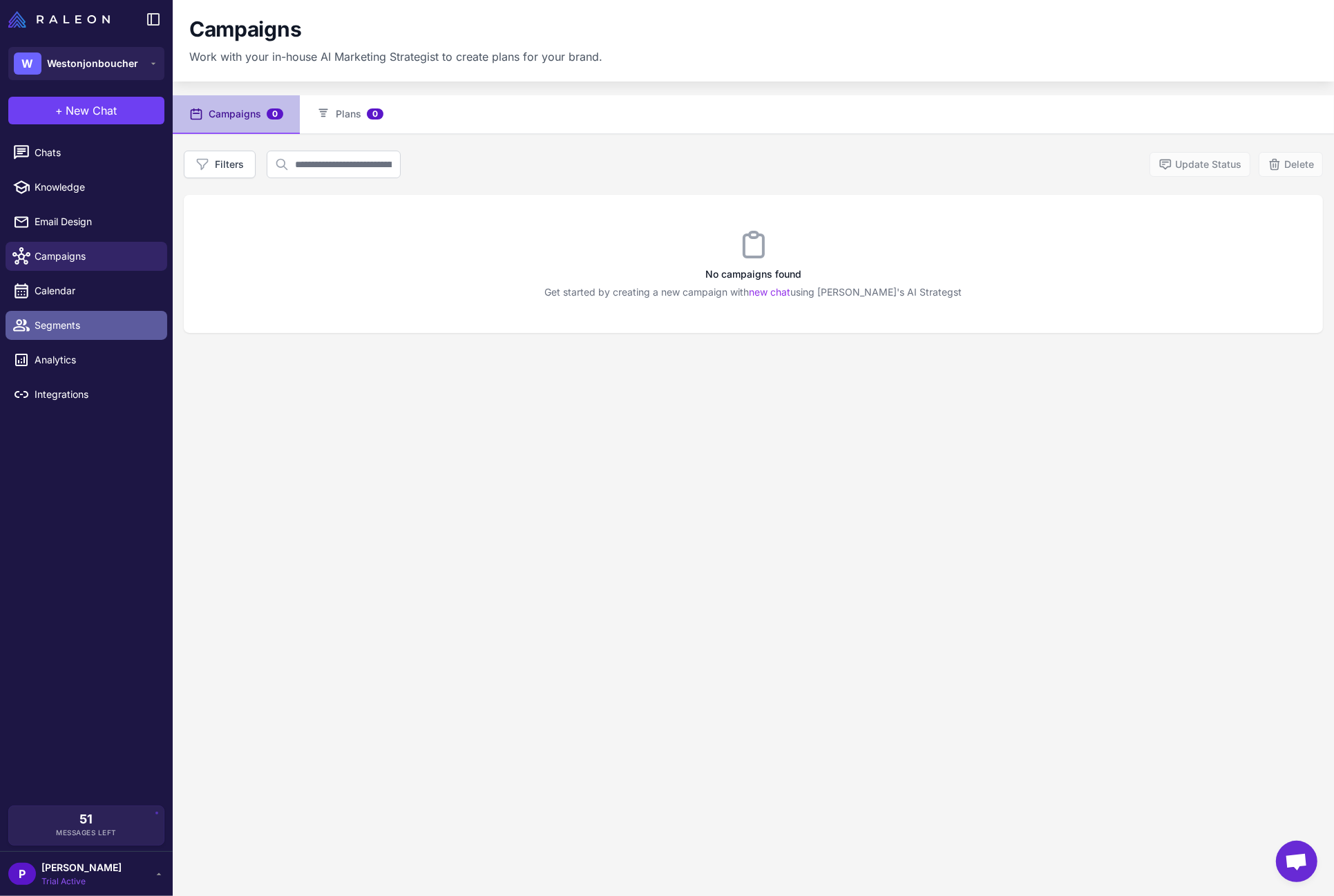
click at [63, 320] on span "Segments" at bounding box center [95, 325] width 122 height 15
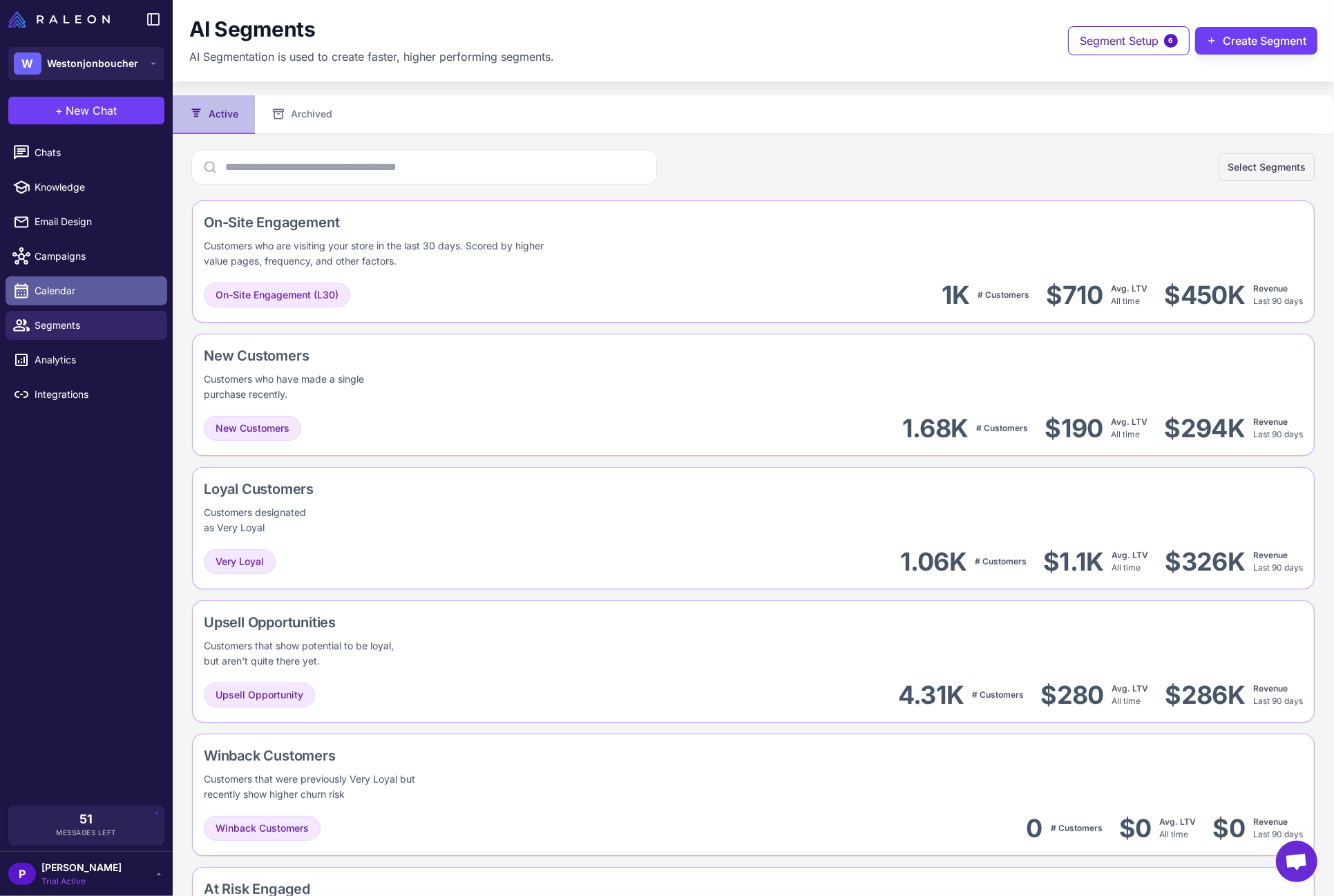
click at [43, 288] on span "Calendar" at bounding box center [95, 290] width 122 height 15
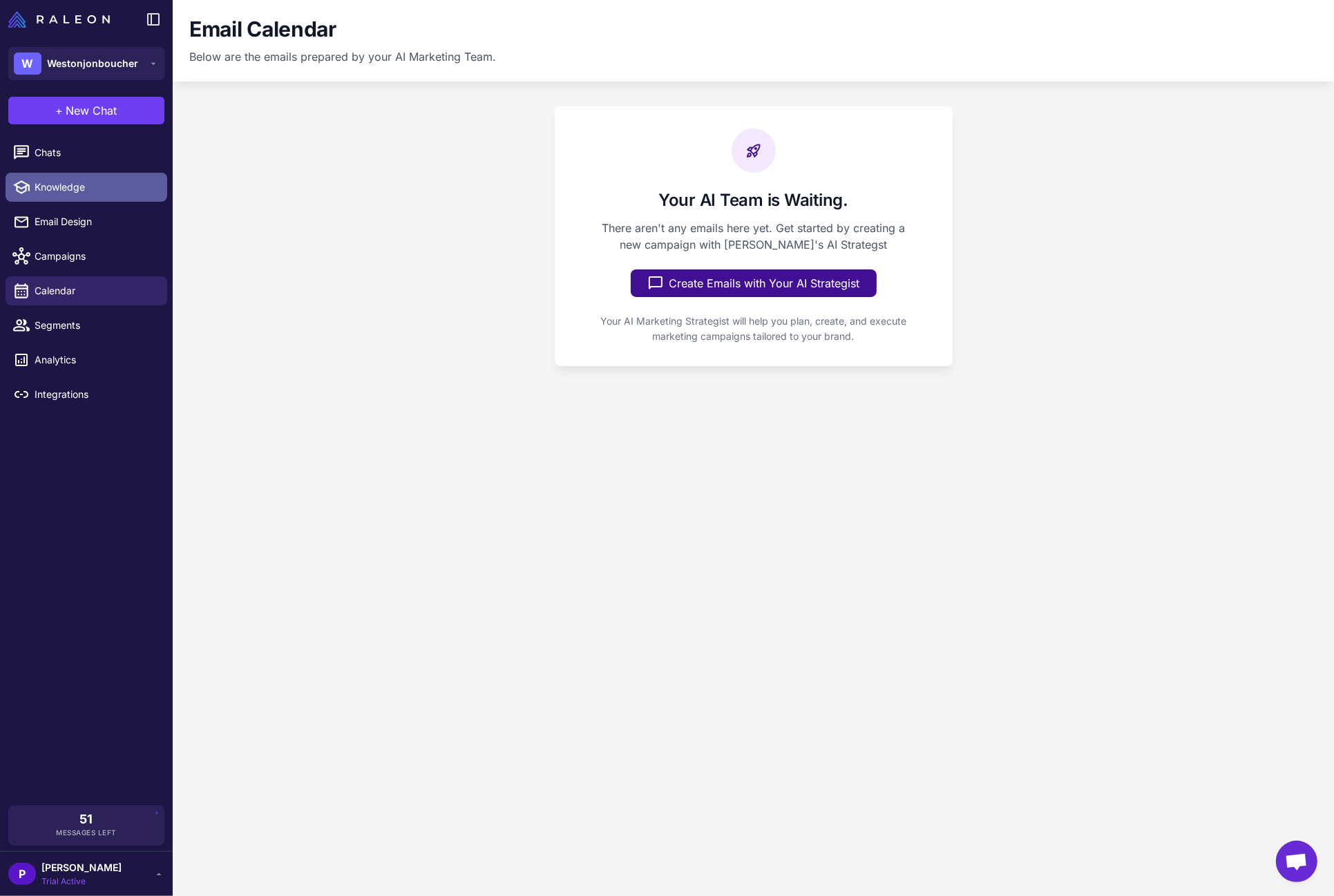
click at [42, 198] on link "Knowledge" at bounding box center [86, 187] width 162 height 29
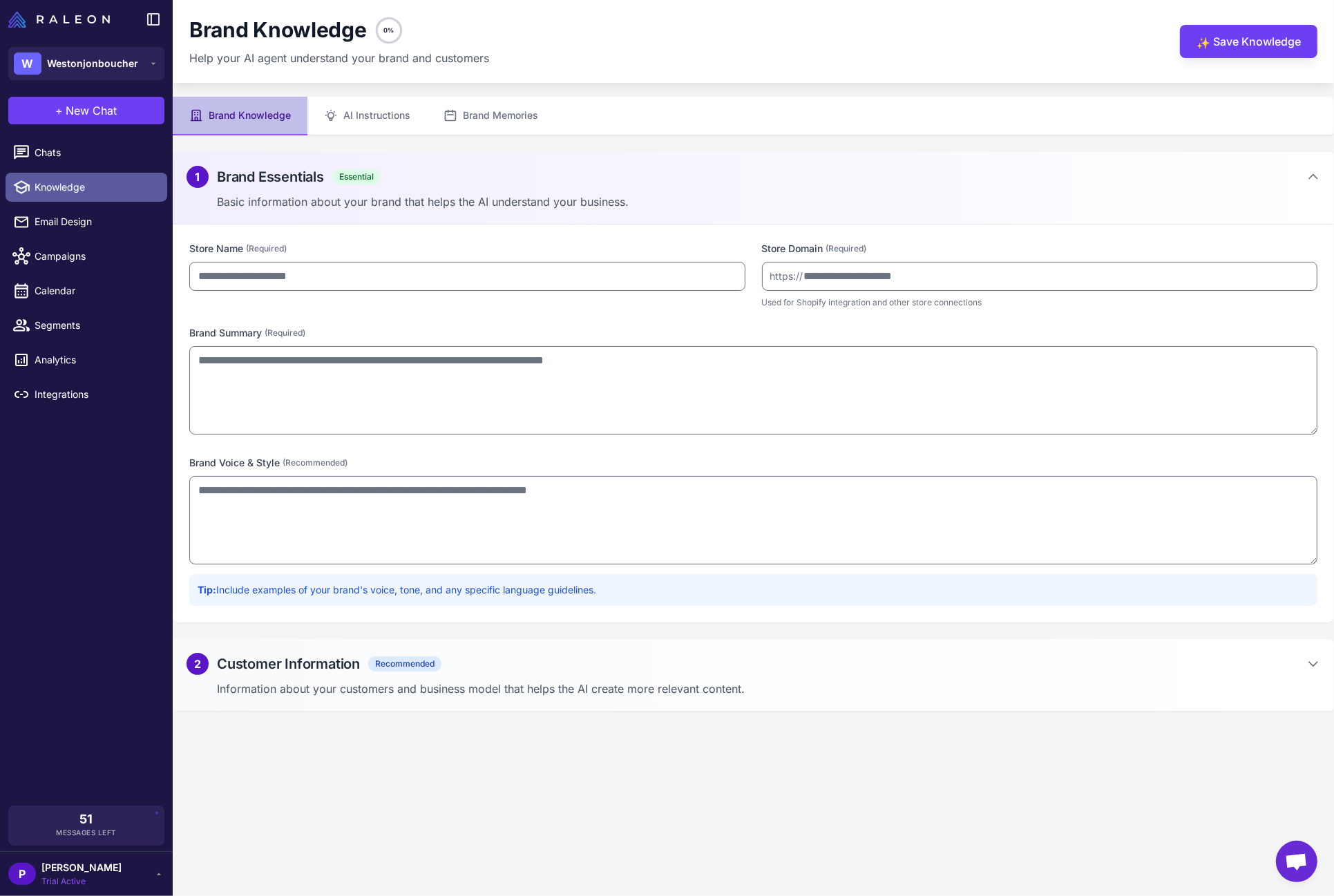
type input "**********"
type textarea "**********"
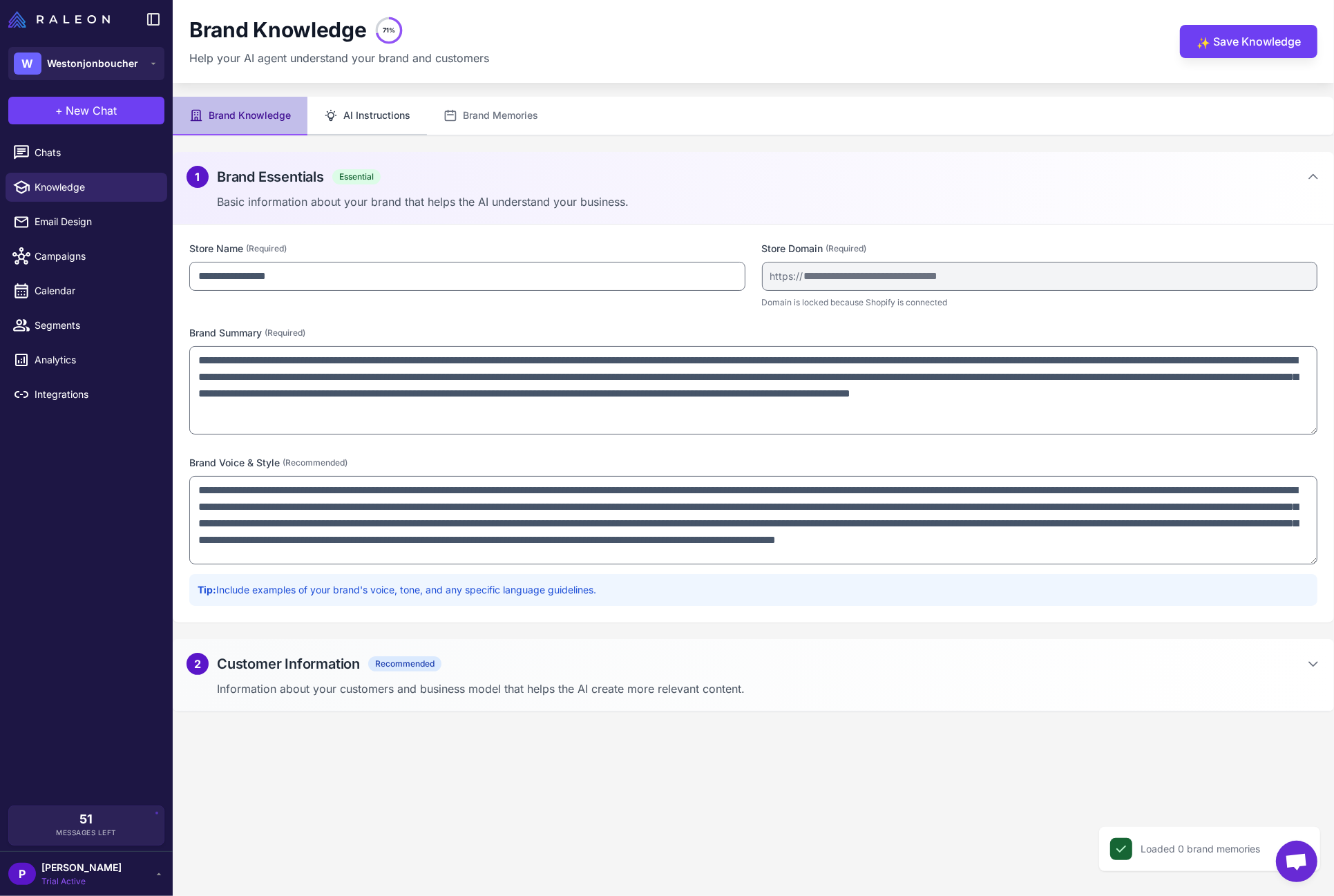
click at [412, 117] on button "AI Instructions" at bounding box center [368, 116] width 120 height 39
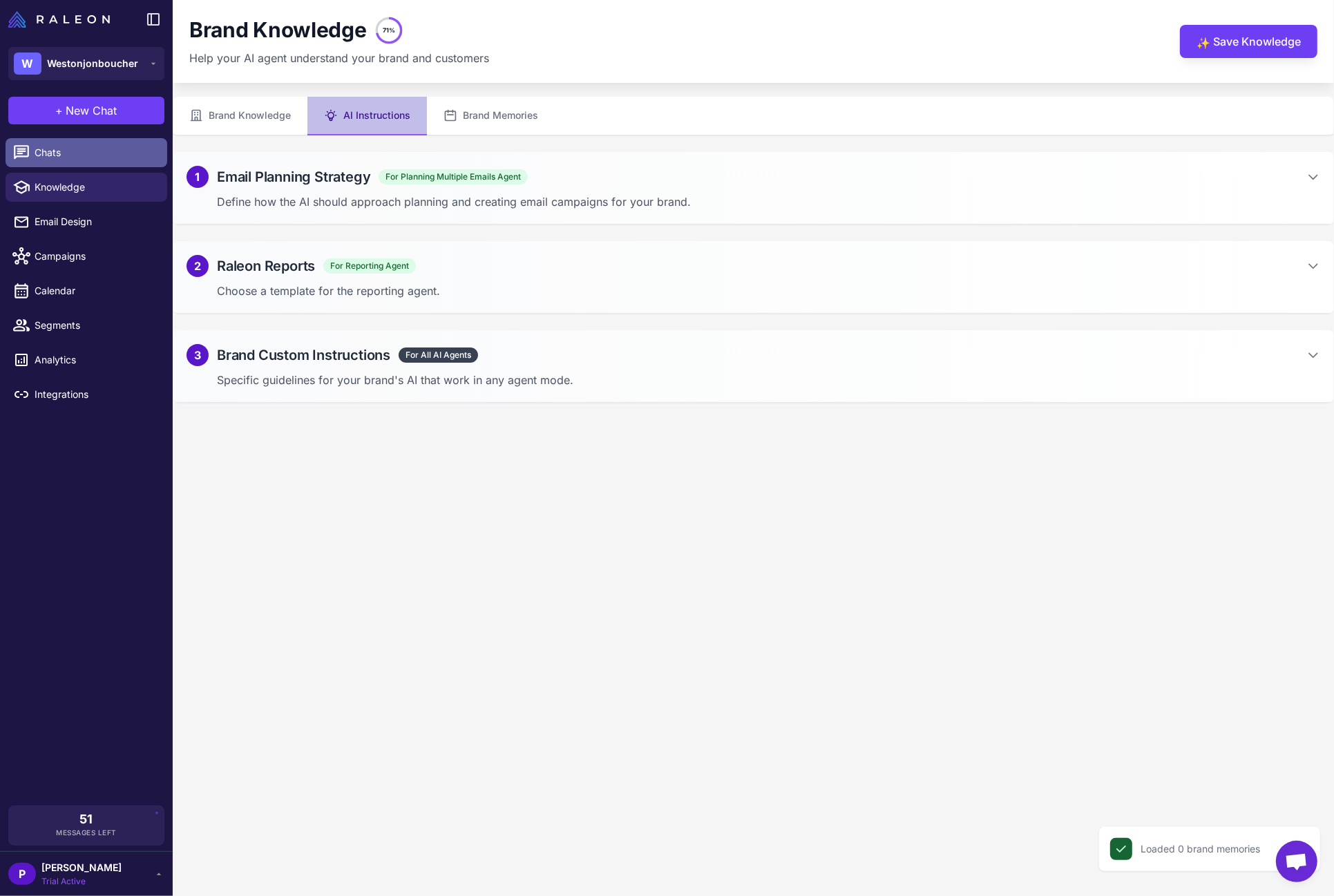
click at [49, 150] on span "Chats" at bounding box center [95, 153] width 122 height 15
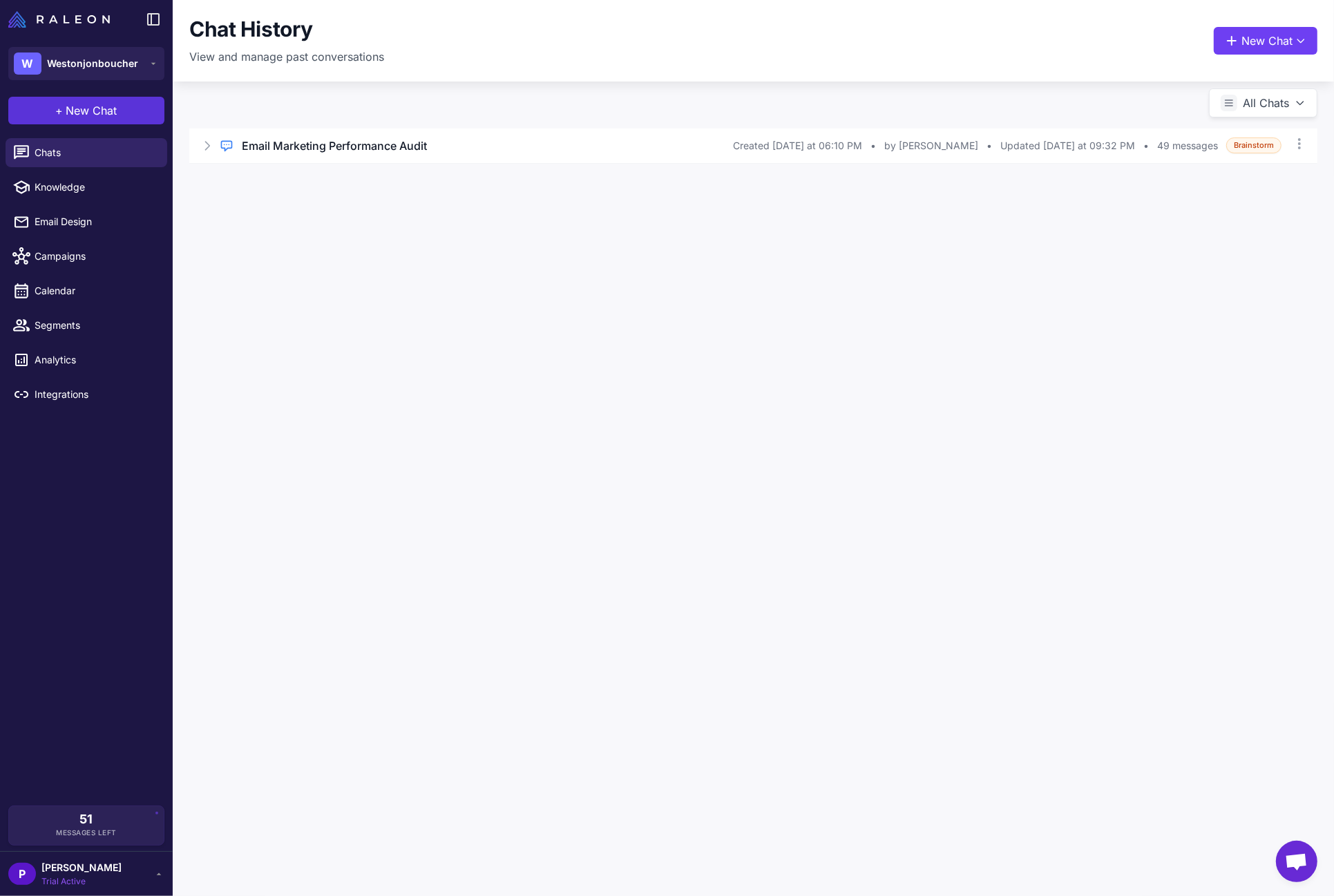
click at [52, 108] on button "+ New Chat" at bounding box center [86, 111] width 156 height 27
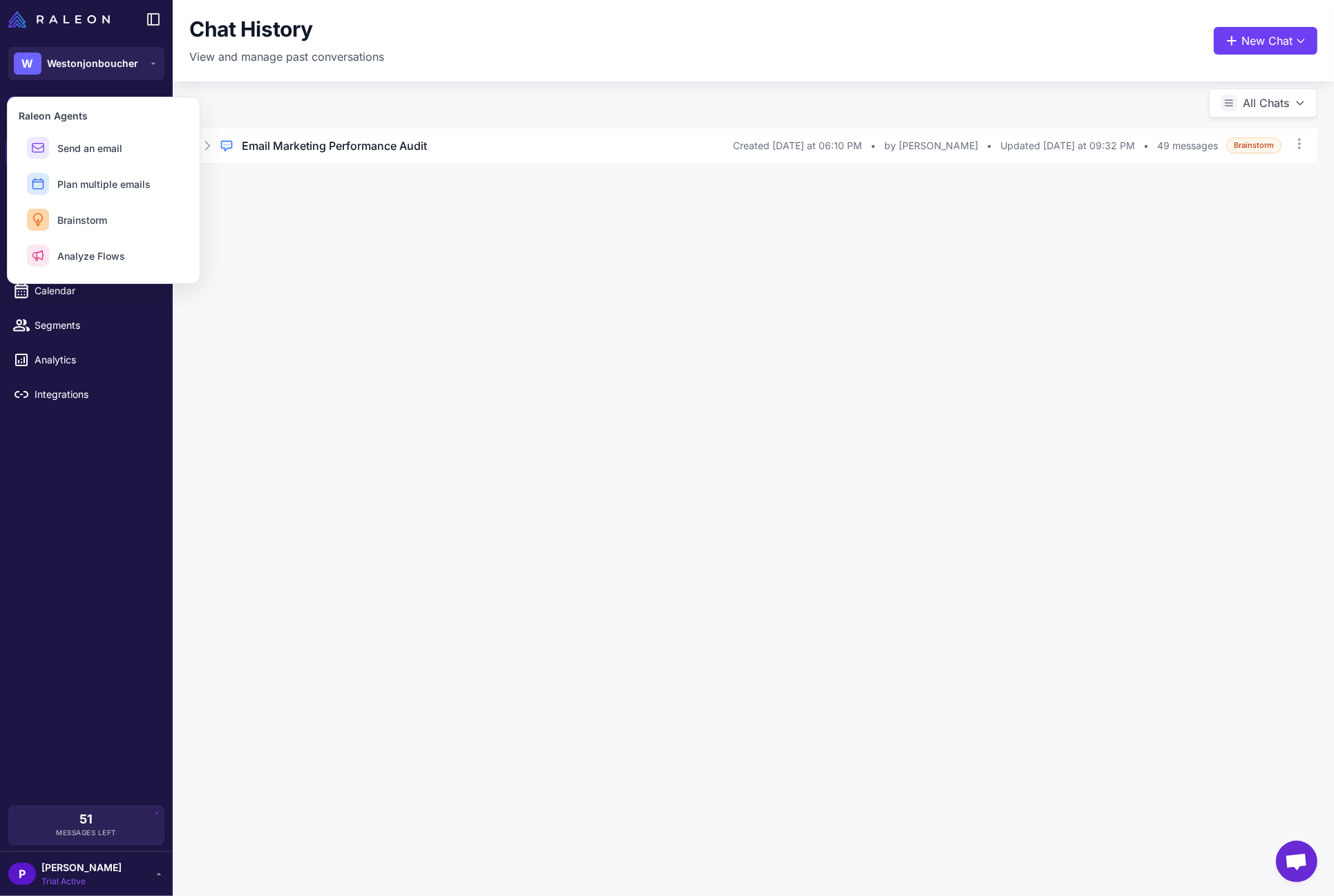
click at [490, 293] on div "Chat History View and manage past conversations New Chat All Chats Regular Chat…" at bounding box center [753, 448] width 1161 height 896
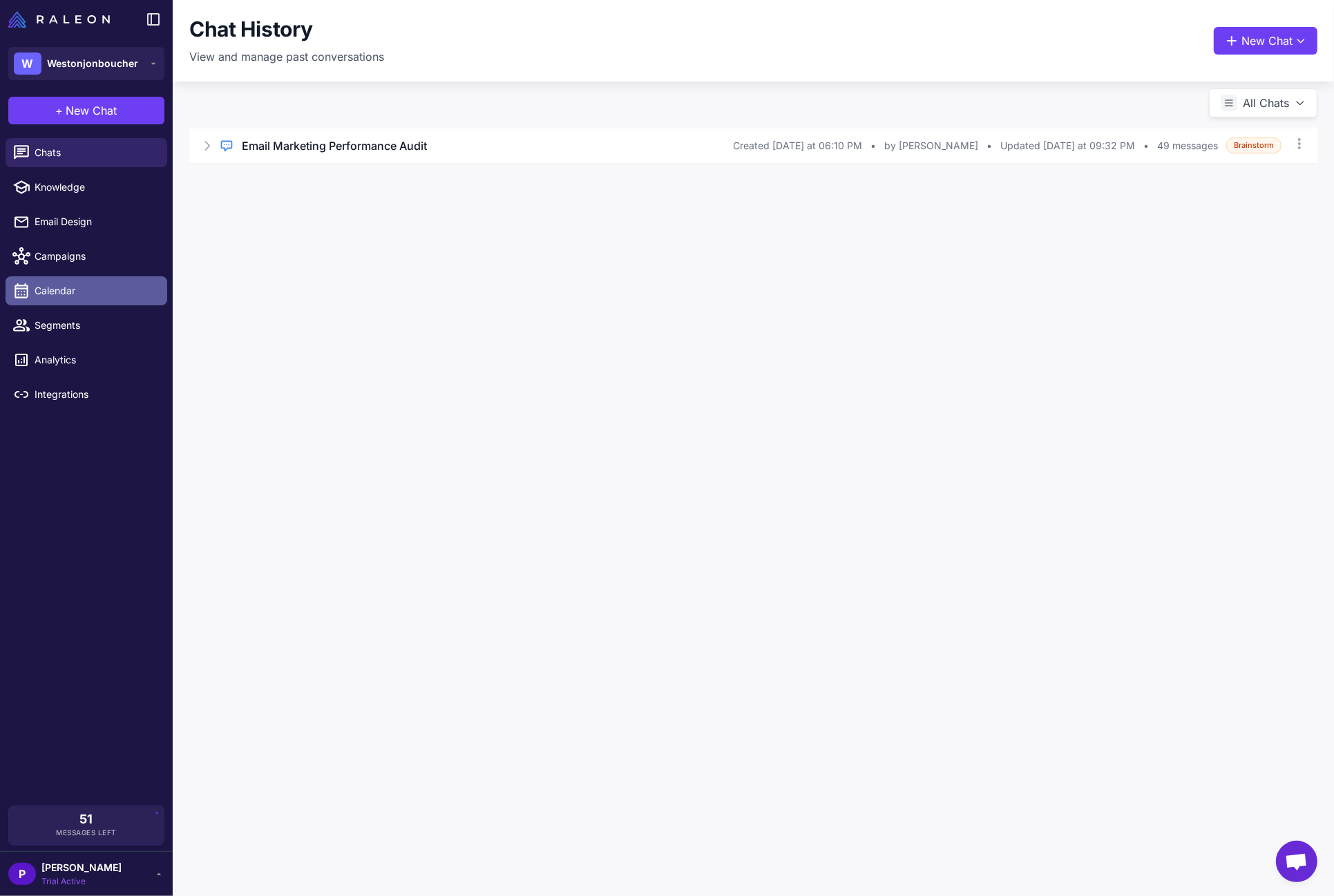
click at [64, 293] on span "Calendar" at bounding box center [95, 290] width 122 height 15
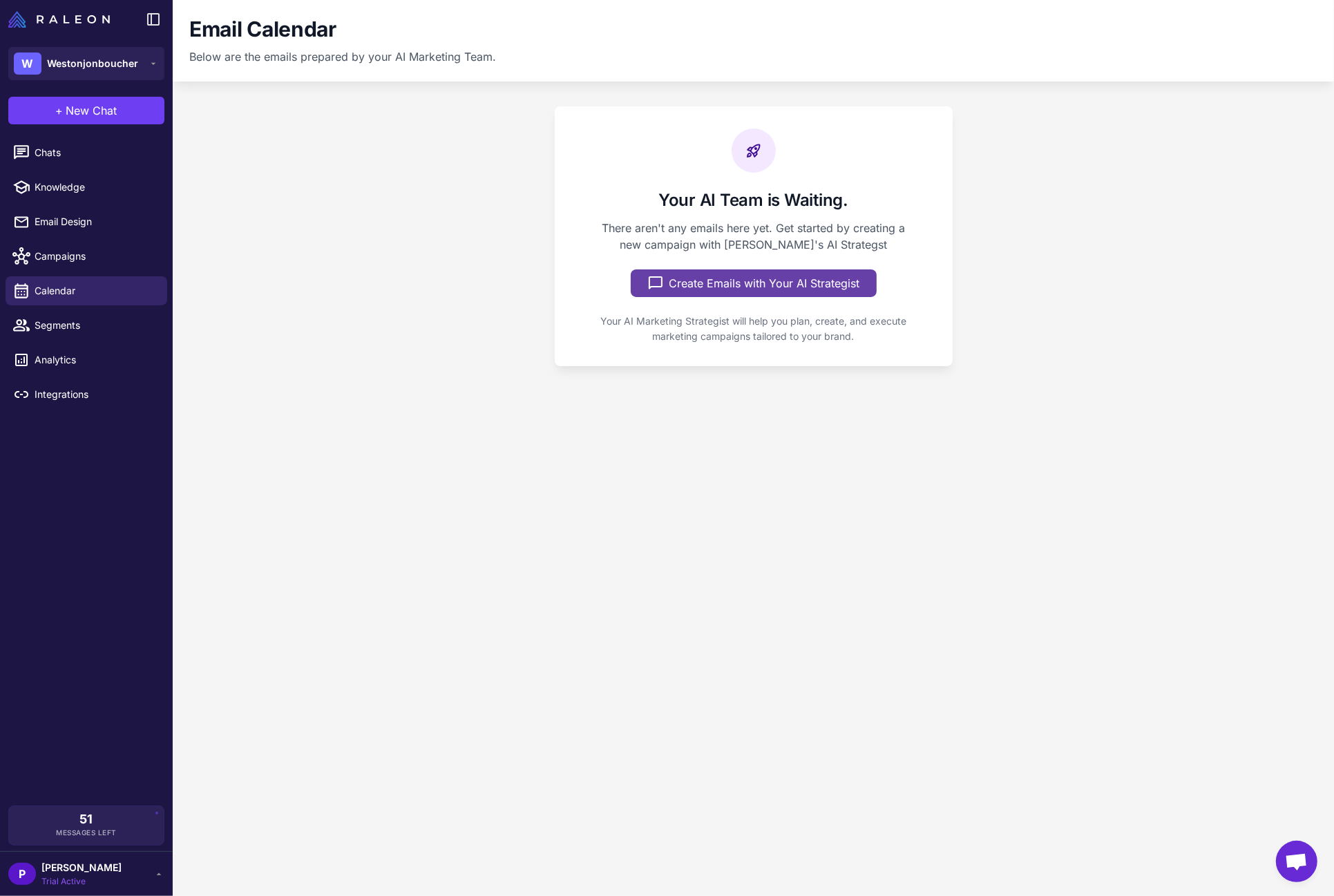
click at [667, 273] on button "Create Emails with Your AI Strategist" at bounding box center [754, 283] width 246 height 27
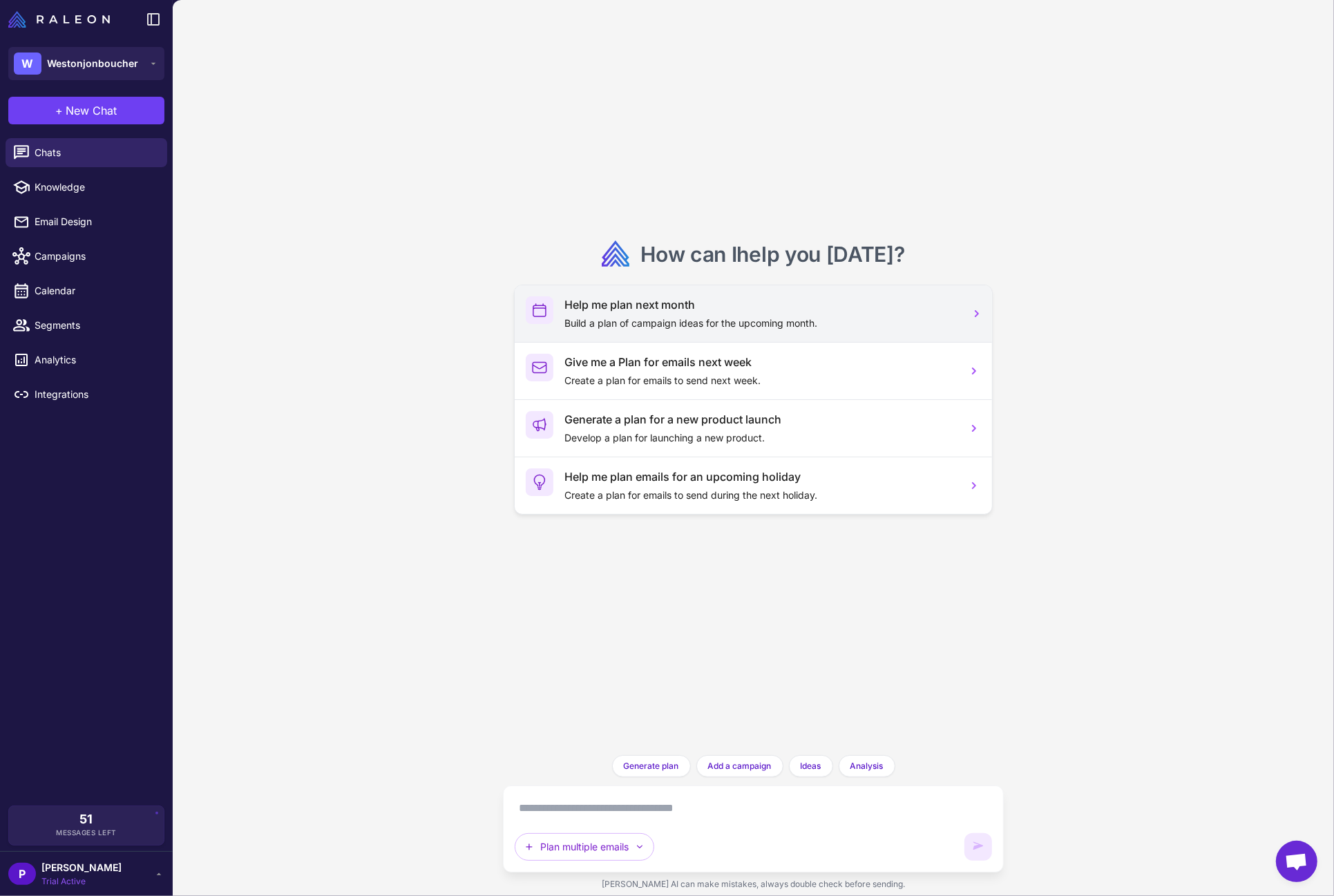
click at [579, 321] on p "Build a plan of campaign ideas for the upcoming month." at bounding box center [760, 323] width 391 height 15
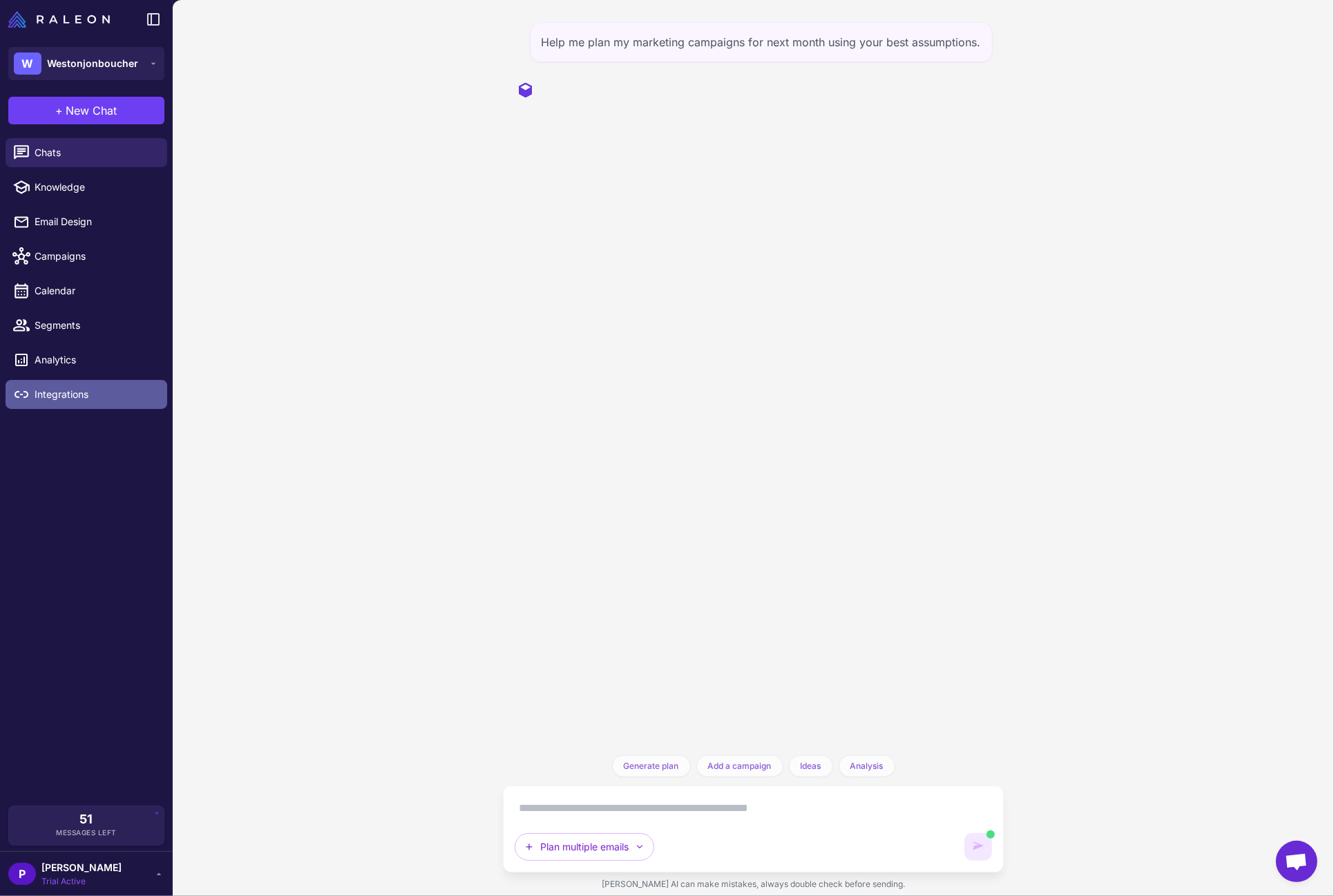
click at [95, 392] on span "Integrations" at bounding box center [95, 394] width 122 height 15
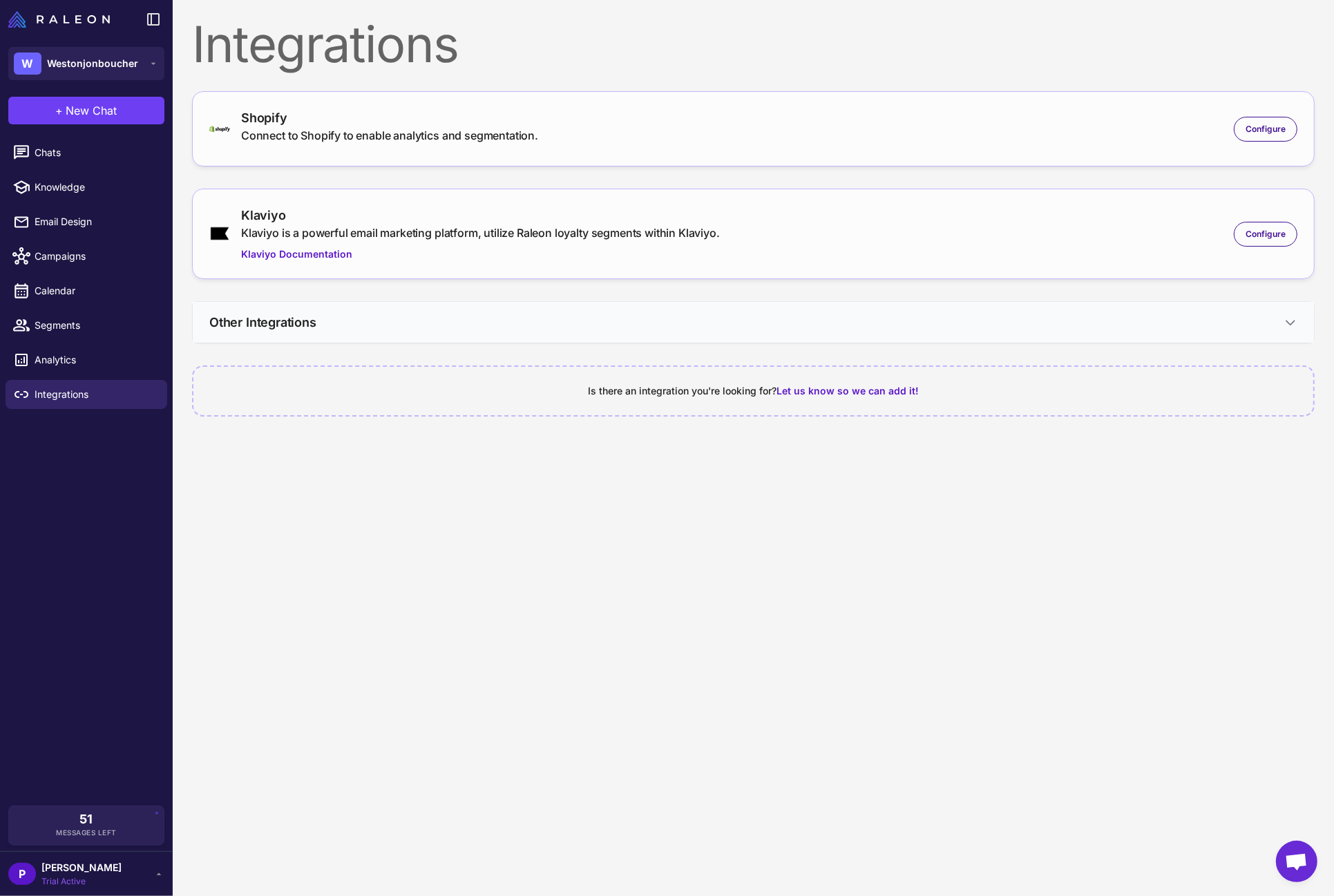
click at [619, 313] on button "Other Integrations" at bounding box center [753, 322] width 1122 height 41
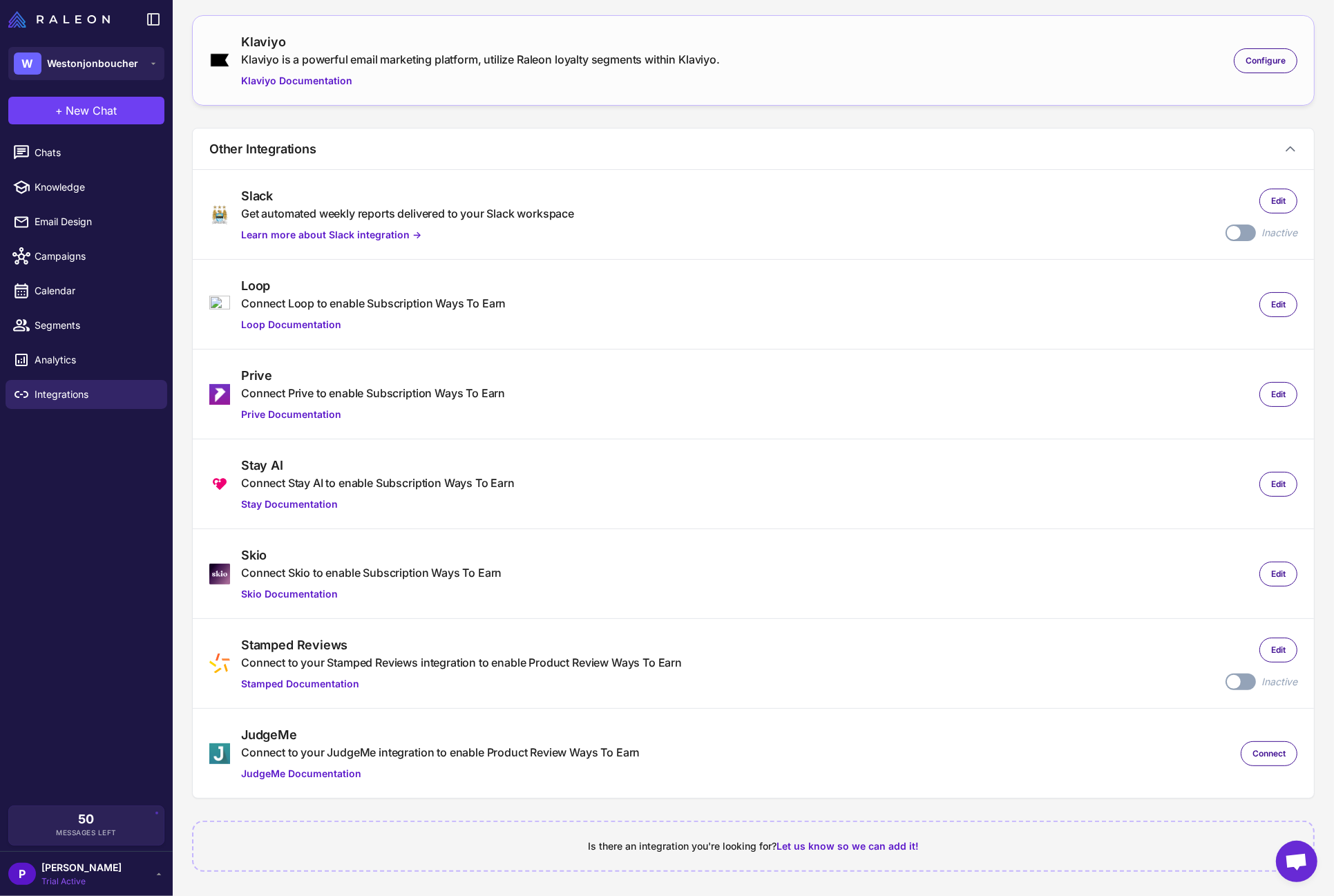
scroll to position [174, 0]
click at [875, 716] on span "Let us know so we can add it!" at bounding box center [847, 845] width 143 height 12
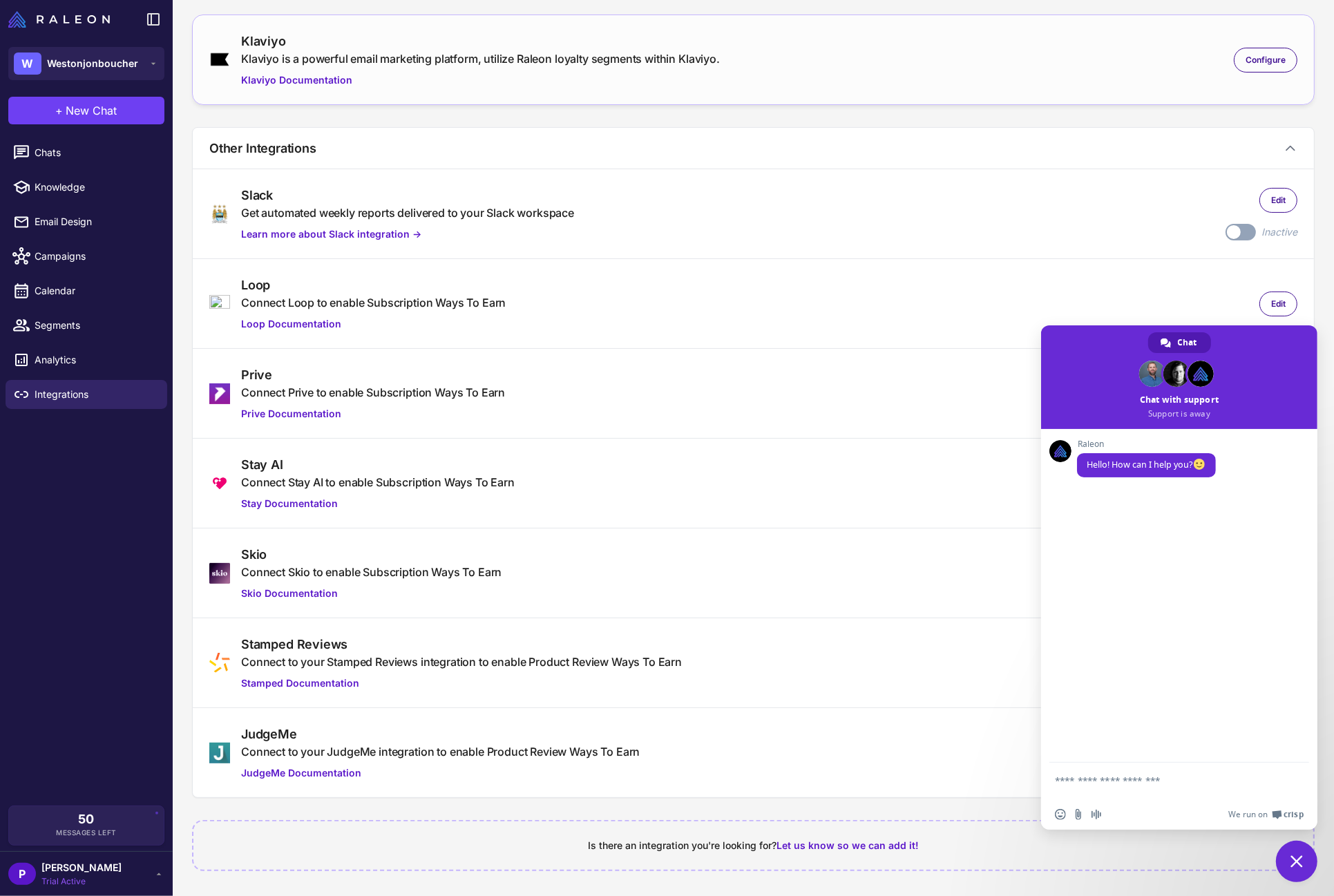
click at [1067, 716] on span "Close chat" at bounding box center [1297, 862] width 42 height 42
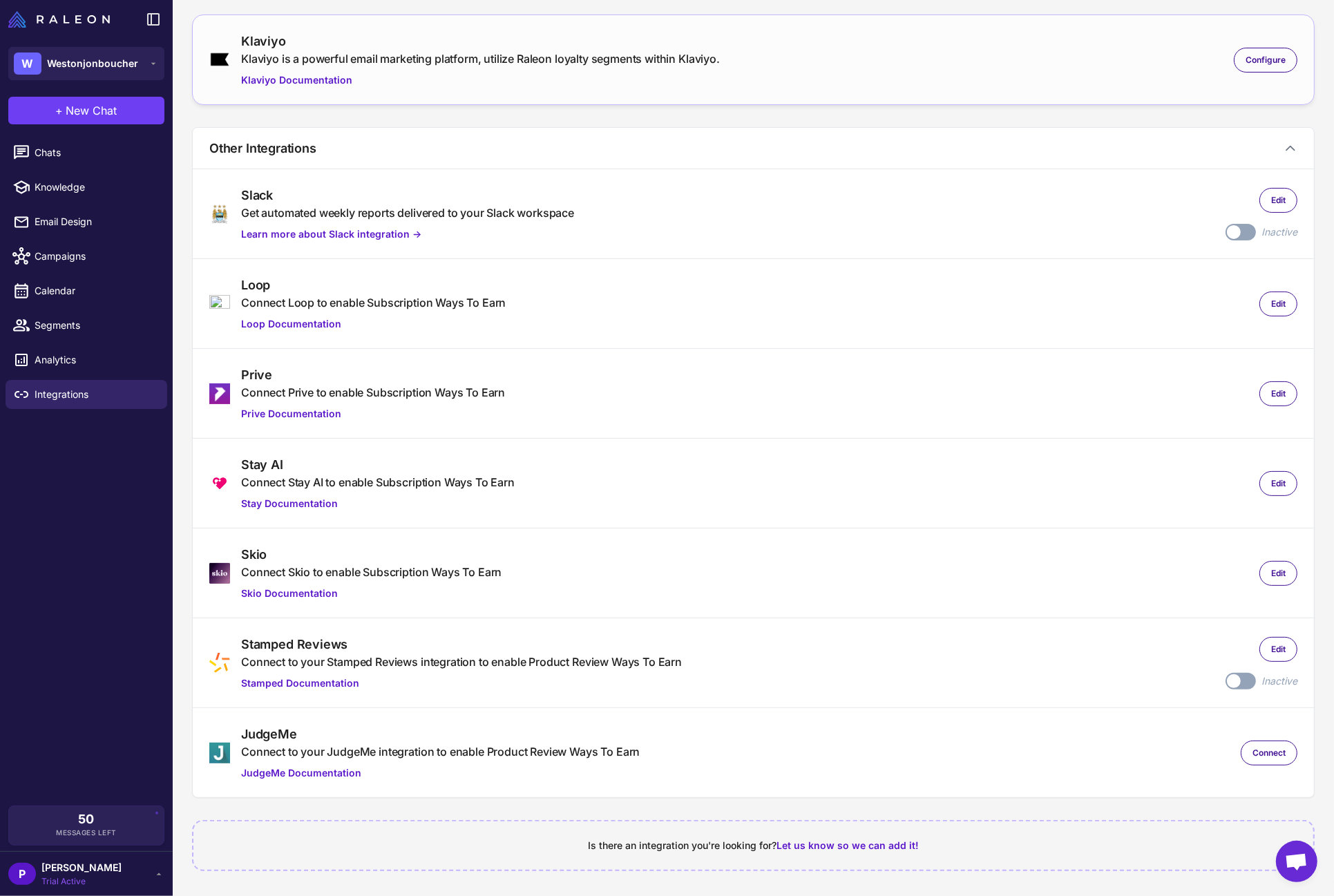
click at [1067, 229] on label "Toggle" at bounding box center [1240, 232] width 30 height 16
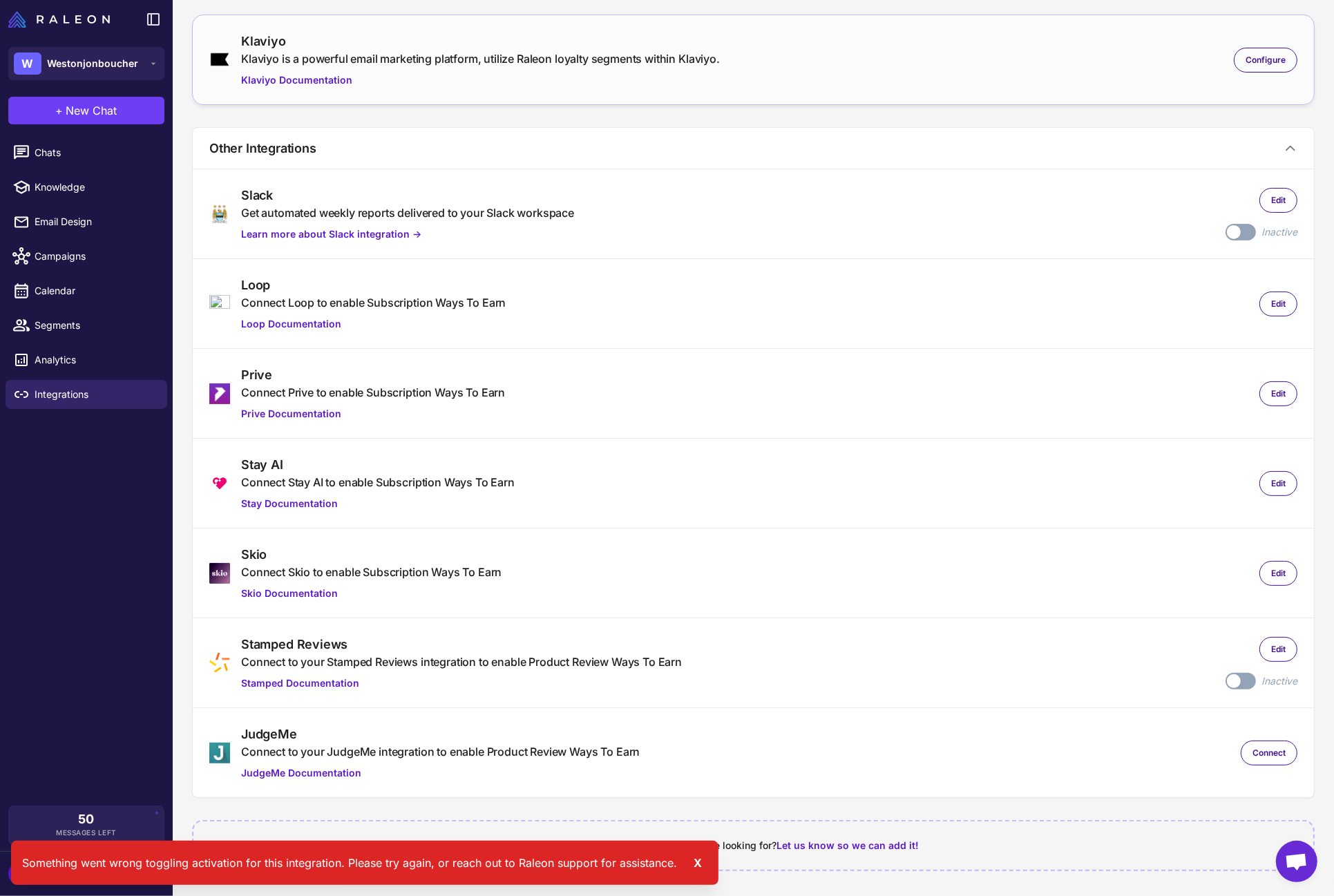
click at [1067, 214] on div "Slack Get automated weekly reports delivered to your Slack workspace Learn more…" at bounding box center [754, 214] width 1089 height 56
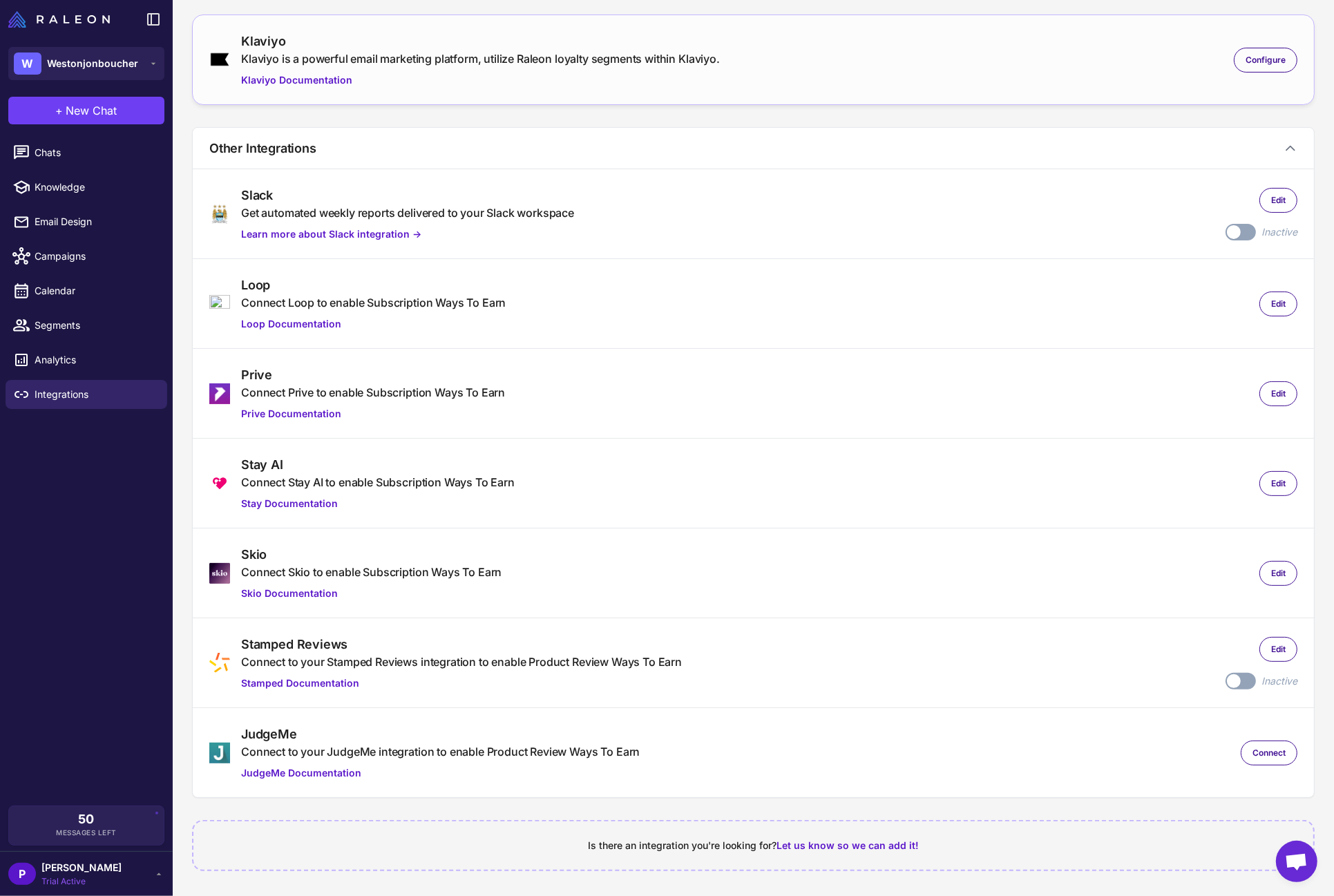
click at [1067, 716] on span "Open chat" at bounding box center [1296, 862] width 23 height 19
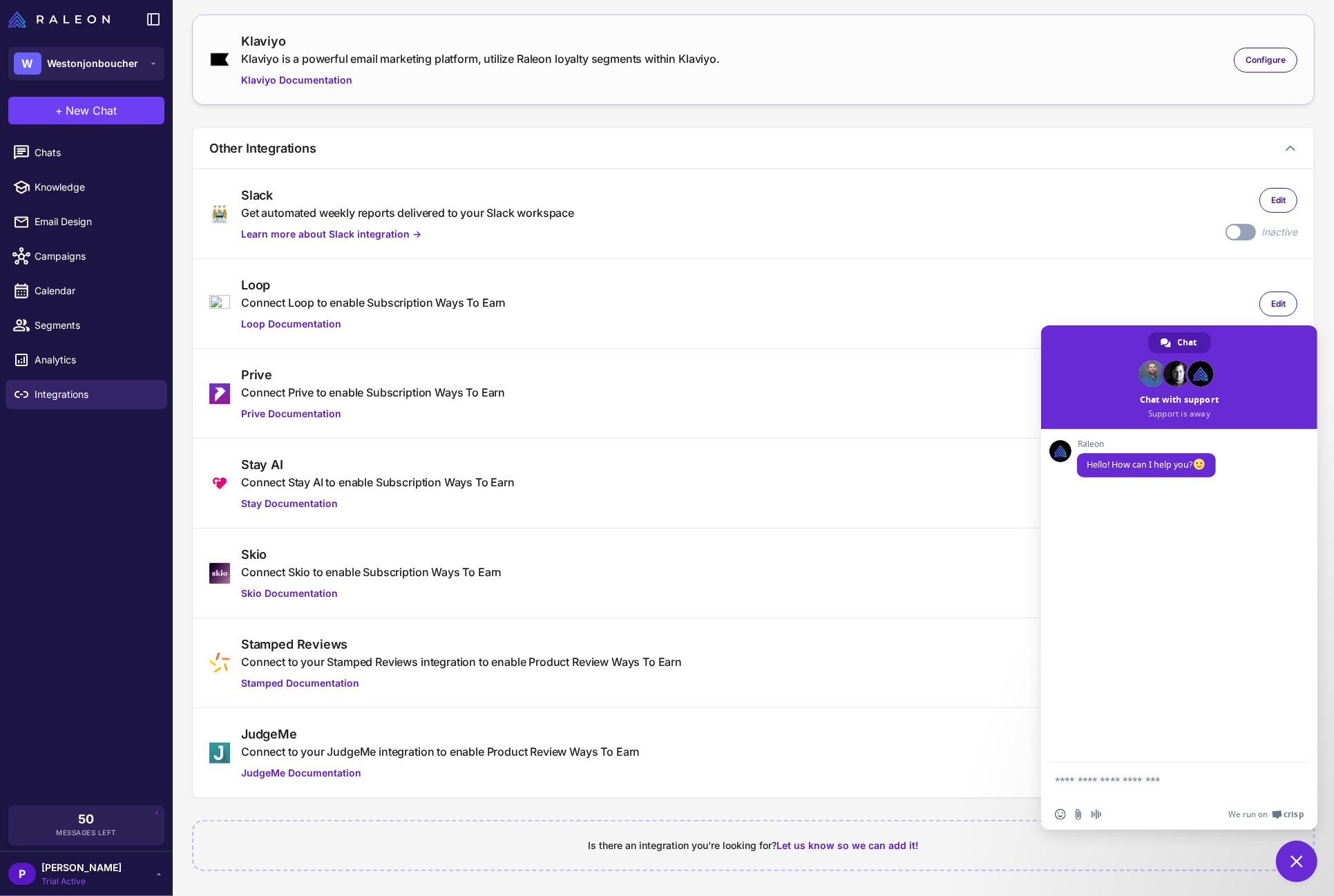
drag, startPoint x: 861, startPoint y: 752, endPoint x: 794, endPoint y: 869, distance: 134.8
click at [861, 716] on div "JudgeMe Connect to your JudgeMe integration to enable Product Review Ways To Ea…" at bounding box center [754, 753] width 1089 height 56
click at [802, 716] on span "Let us know so we can add it!" at bounding box center [847, 845] width 143 height 12
click at [1067, 716] on textarea "Compose your message..." at bounding box center [1164, 786] width 218 height 25
click at [1067, 716] on textarea "**********" at bounding box center [1164, 786] width 218 height 25
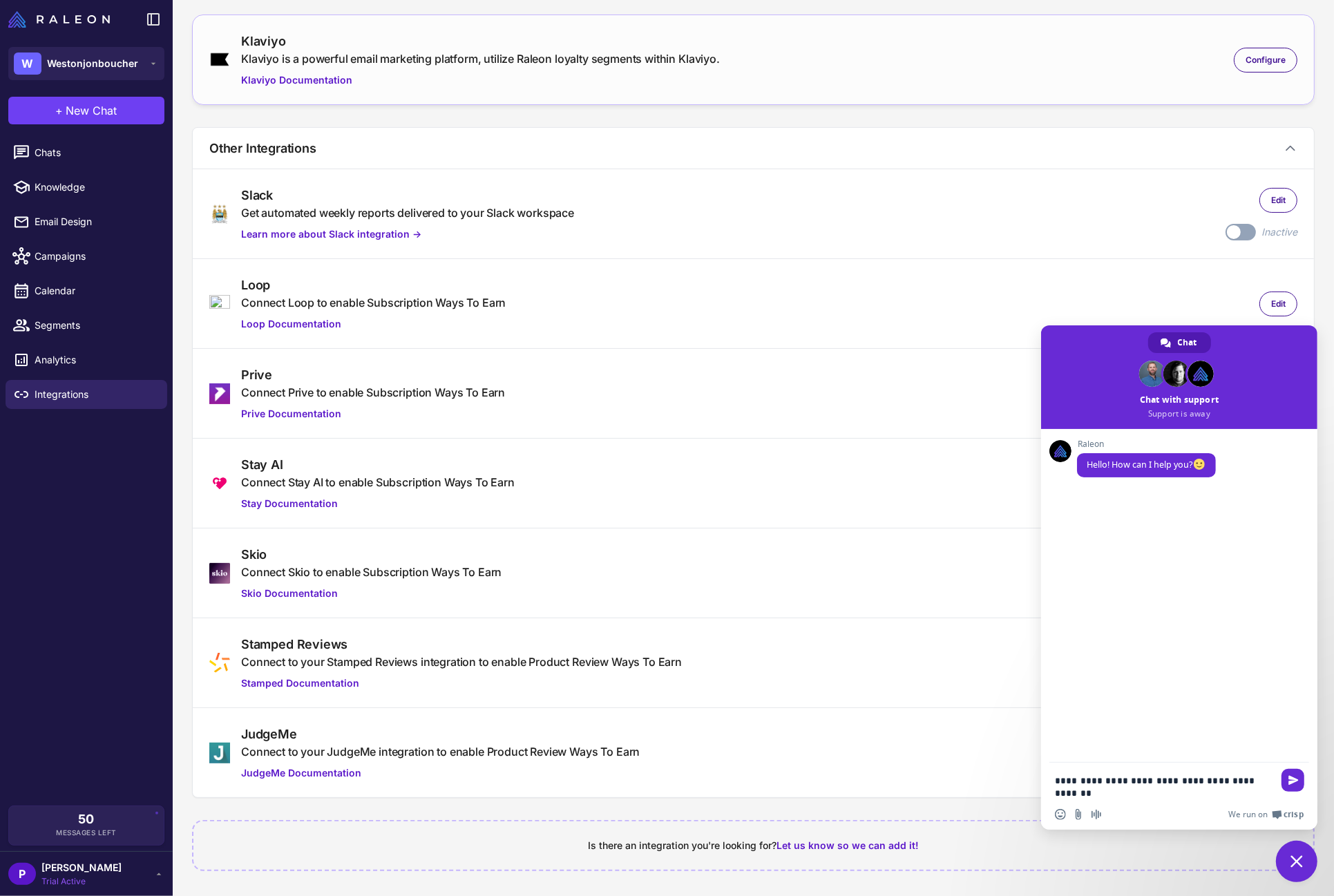
click at [1067, 716] on div "**********" at bounding box center [1180, 782] width 276 height 39
click at [1067, 716] on textarea "**********" at bounding box center [1164, 786] width 218 height 25
type textarea "**********"
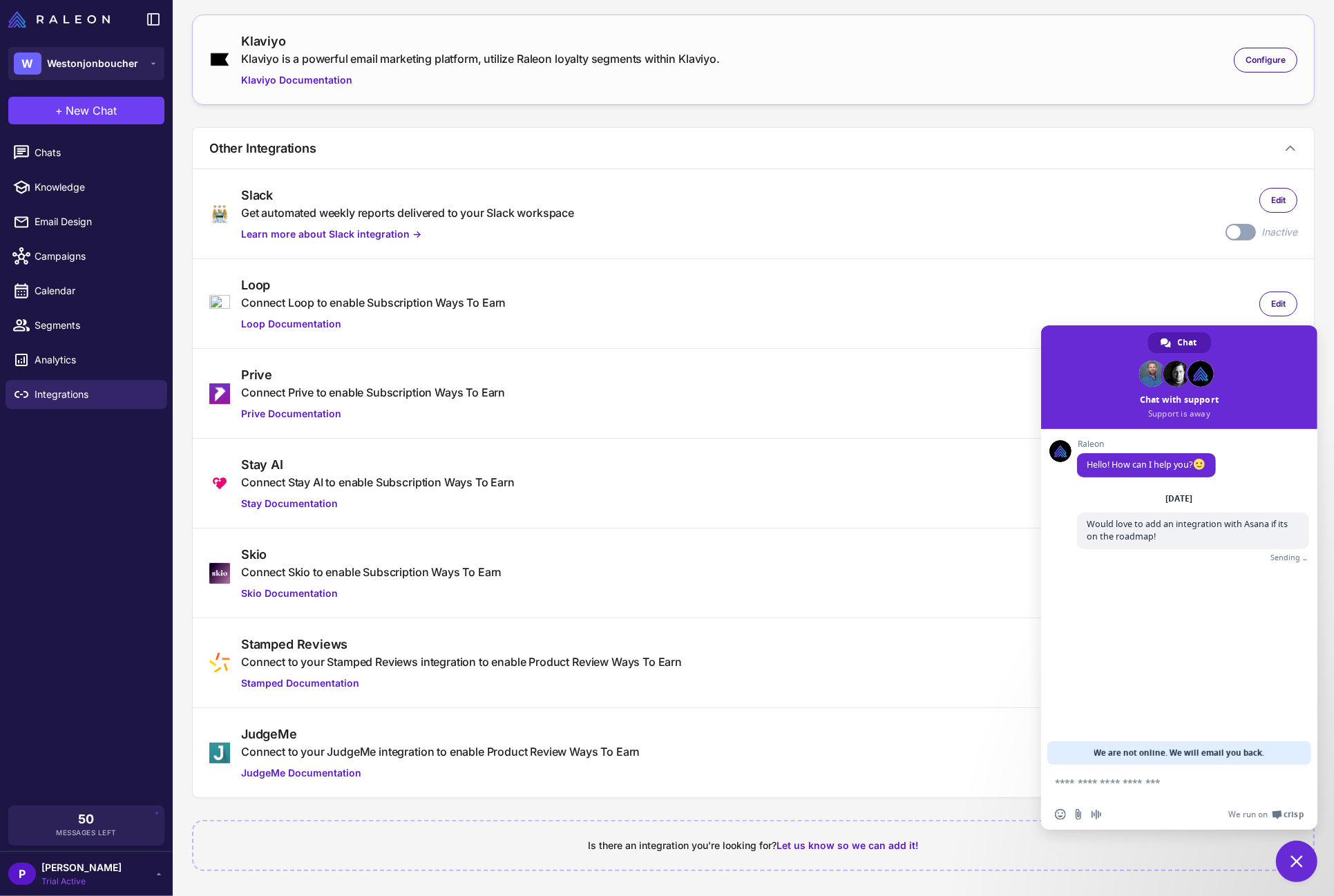
click at [1037, 207] on div "Slack Get automated weekly reports delivered to your Slack workspace Learn more…" at bounding box center [754, 214] width 1089 height 56
click at [1033, 259] on div "Slack Get automated weekly reports delivered to your Slack workspace Learn more…" at bounding box center [753, 213] width 1122 height 89
click at [1067, 716] on span "Close chat" at bounding box center [1297, 862] width 42 height 42
